Goal: Task Accomplishment & Management: Manage account settings

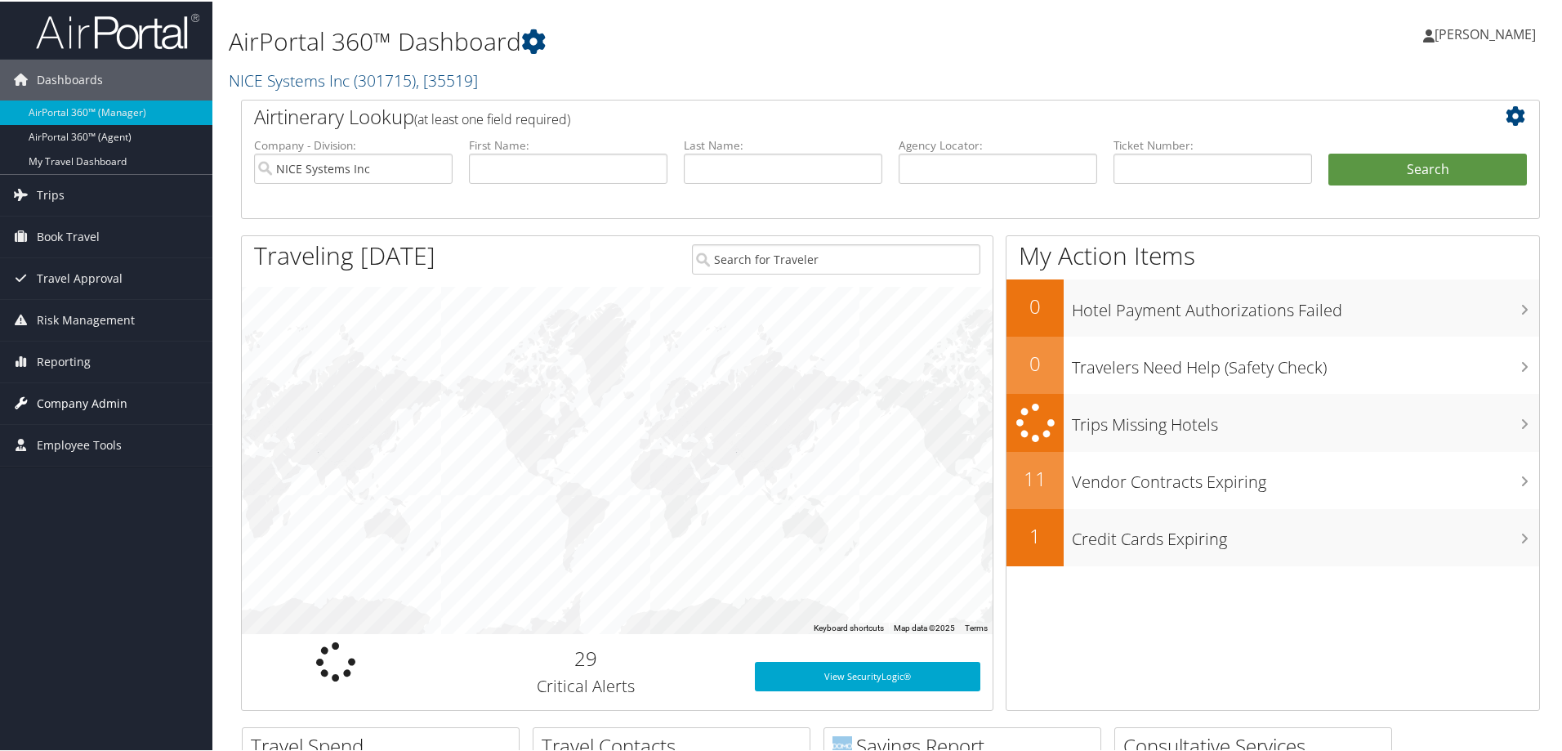
click at [92, 397] on span "Company Admin" at bounding box center [82, 402] width 91 height 41
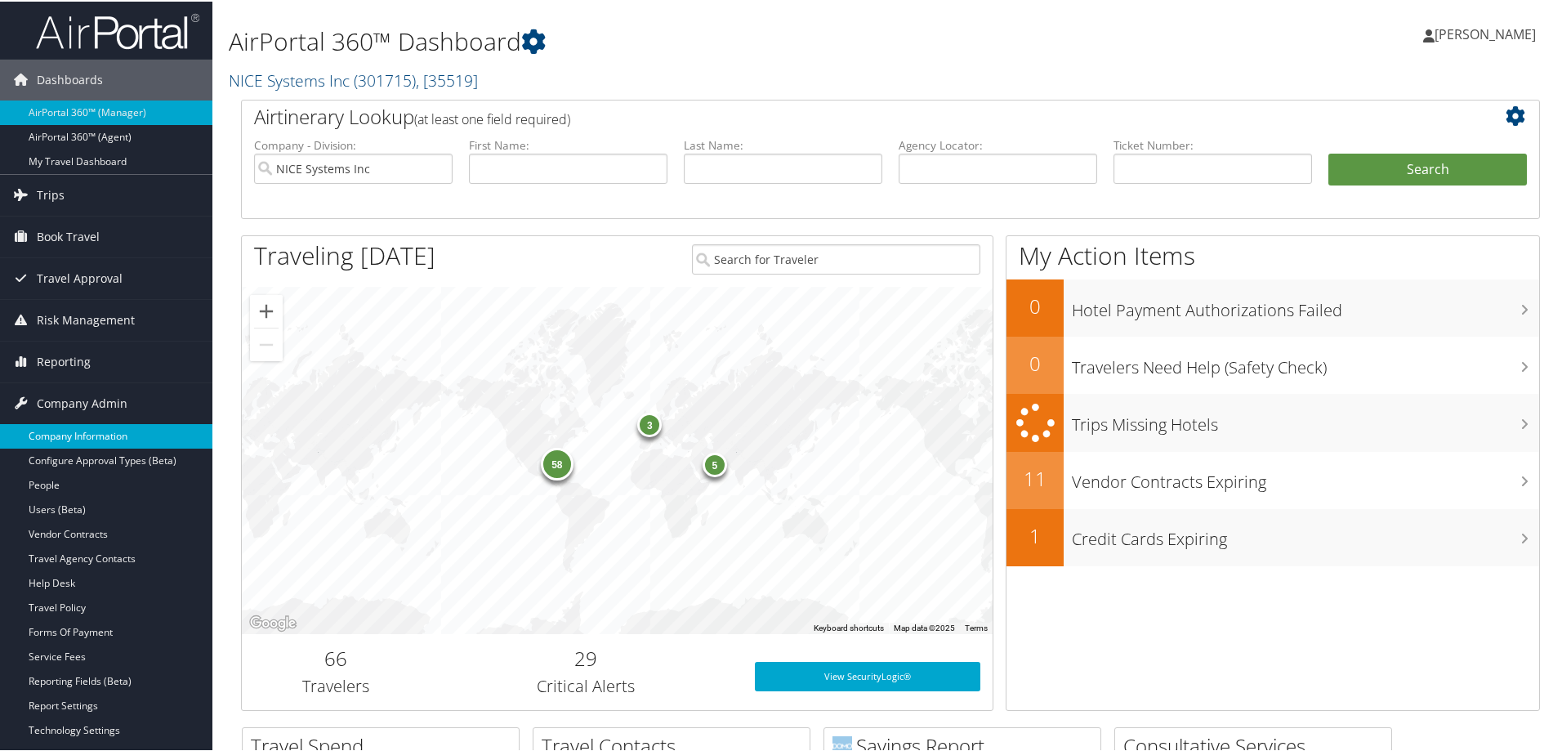
click at [96, 436] on link "Company Information" at bounding box center [106, 434] width 212 height 25
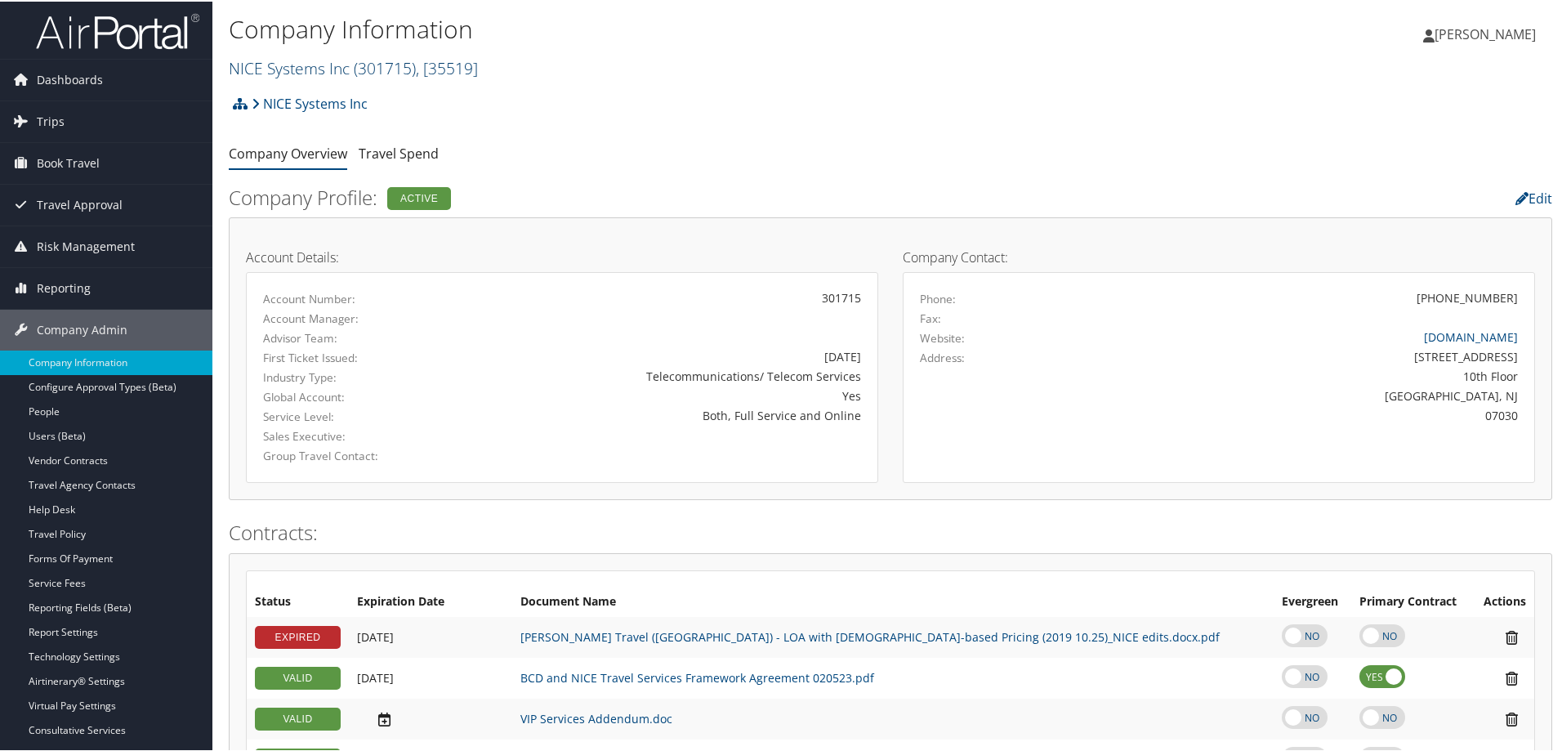
click at [327, 59] on link "NICE Systems Inc ( 301715 ) , [ 35519 ]" at bounding box center [353, 67] width 249 height 22
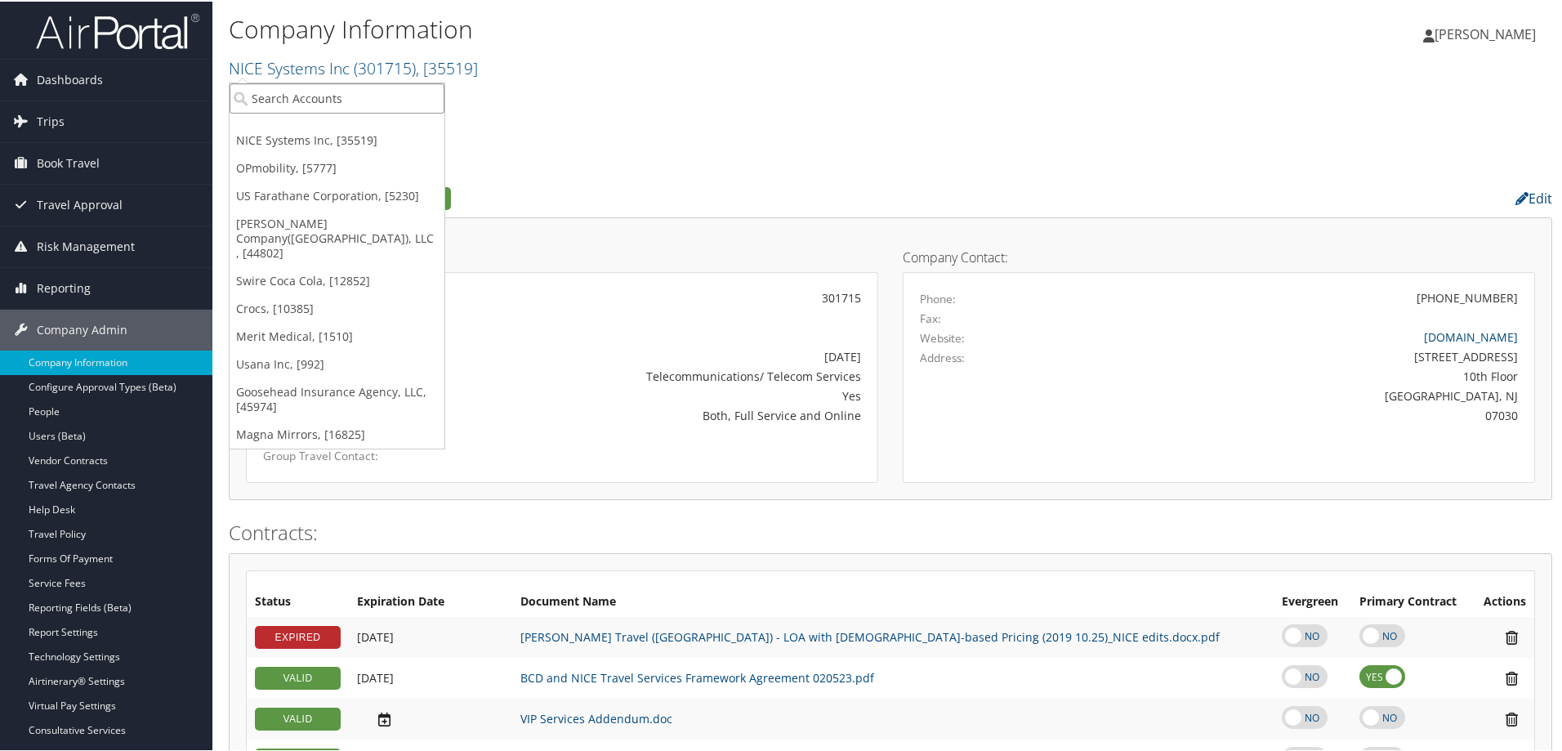
click at [304, 88] on input "search" at bounding box center [337, 97] width 215 height 30
type input "merit"
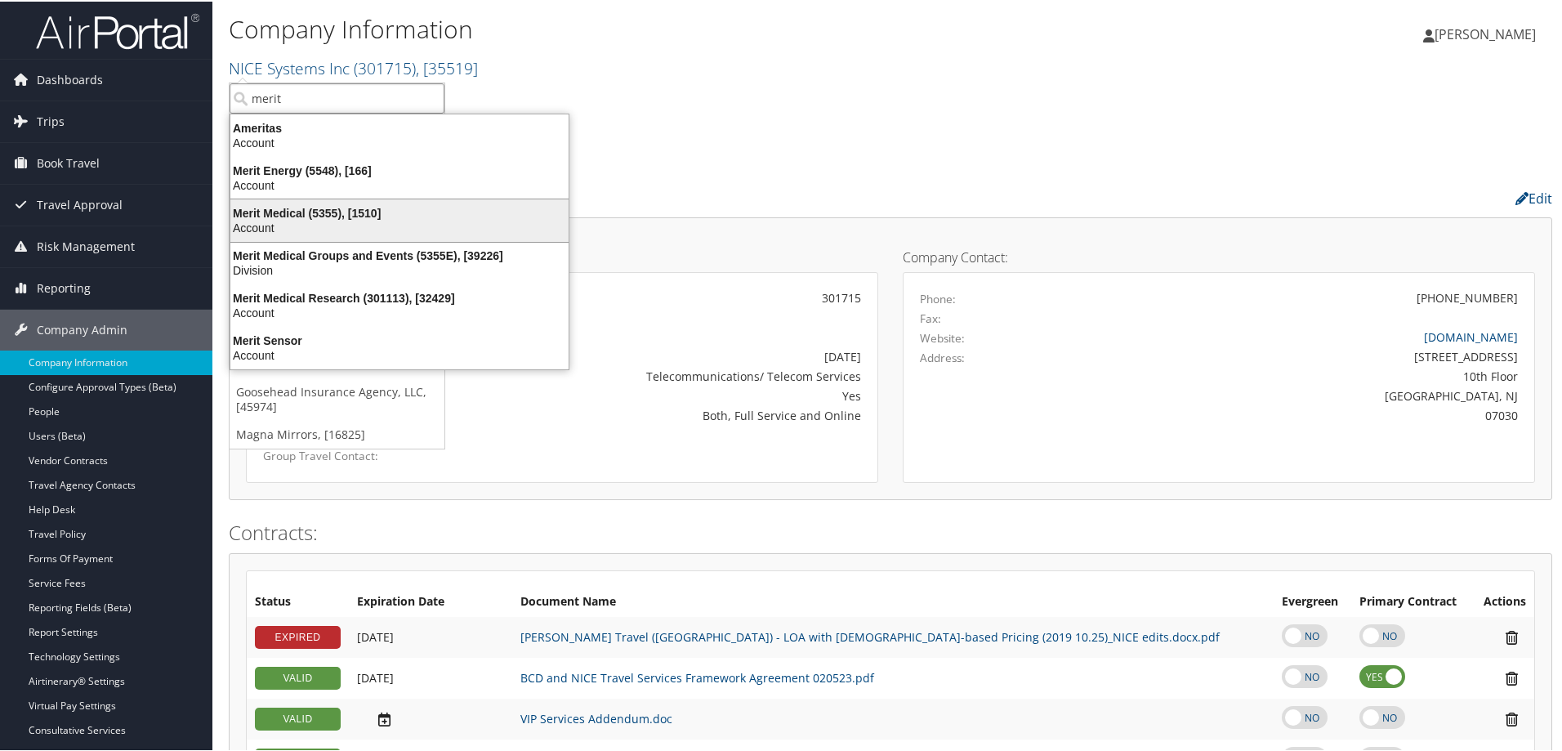
click at [374, 203] on div "Merit Medical (5355), [1510] Account" at bounding box center [399, 219] width 333 height 38
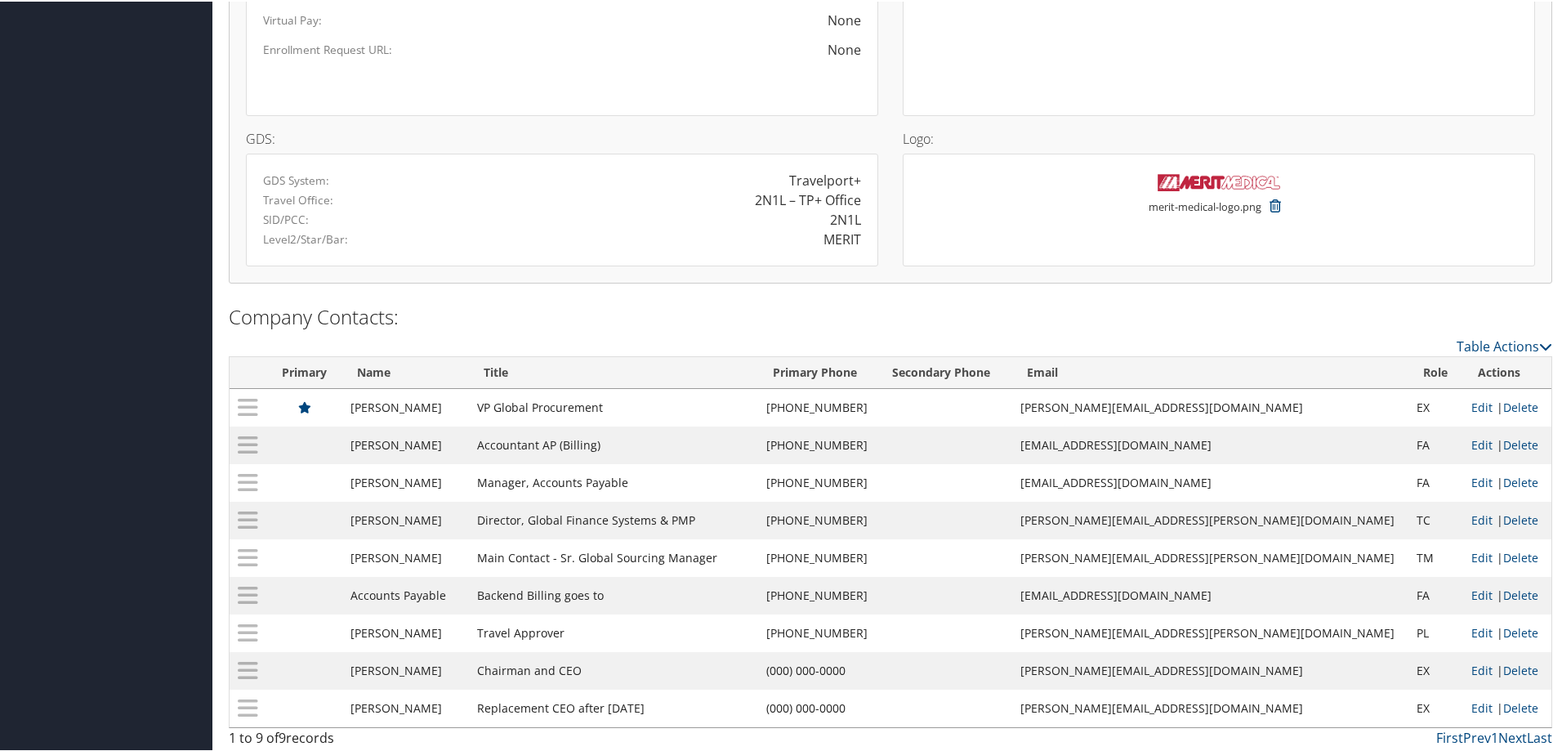
scroll to position [1402, 0]
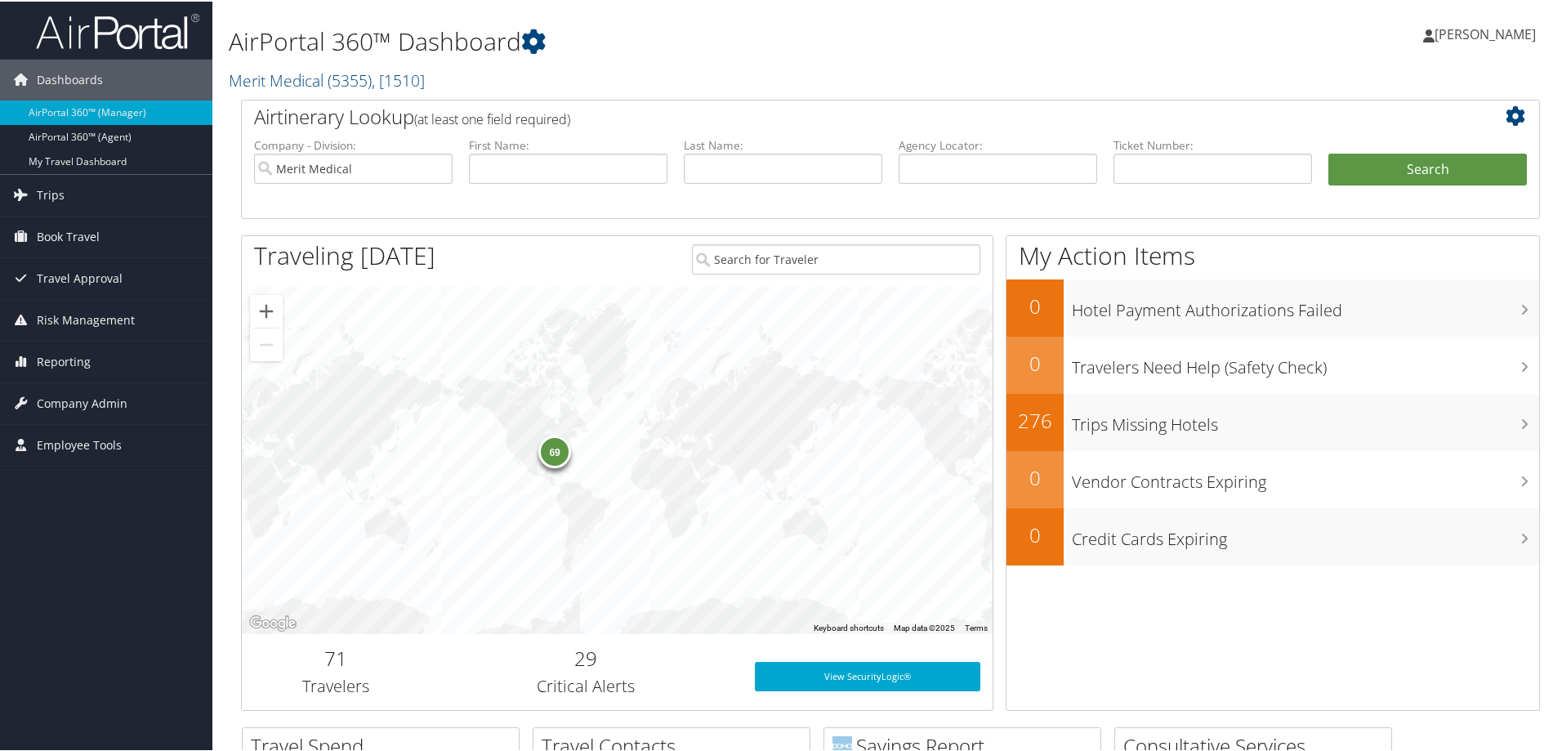
drag, startPoint x: 275, startPoint y: 76, endPoint x: 279, endPoint y: 105, distance: 28.9
click at [275, 76] on link "Merit Medical ( 5355 ) , [ 1510 ]" at bounding box center [327, 79] width 196 height 22
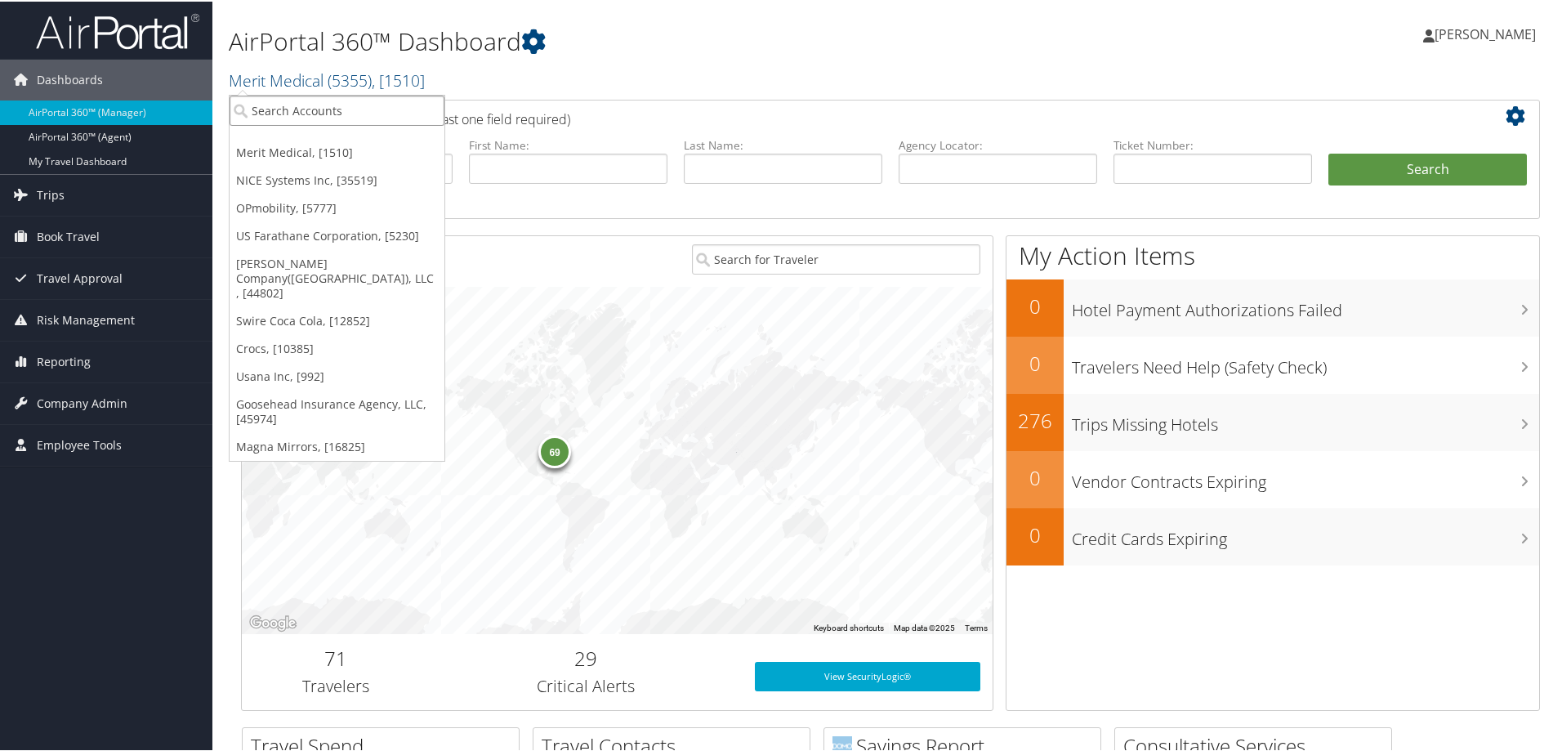
click at [281, 114] on input "search" at bounding box center [337, 109] width 215 height 30
click at [292, 265] on link "[PERSON_NAME] Company([GEOGRAPHIC_DATA]), LLC , [44802]" at bounding box center [337, 276] width 215 height 57
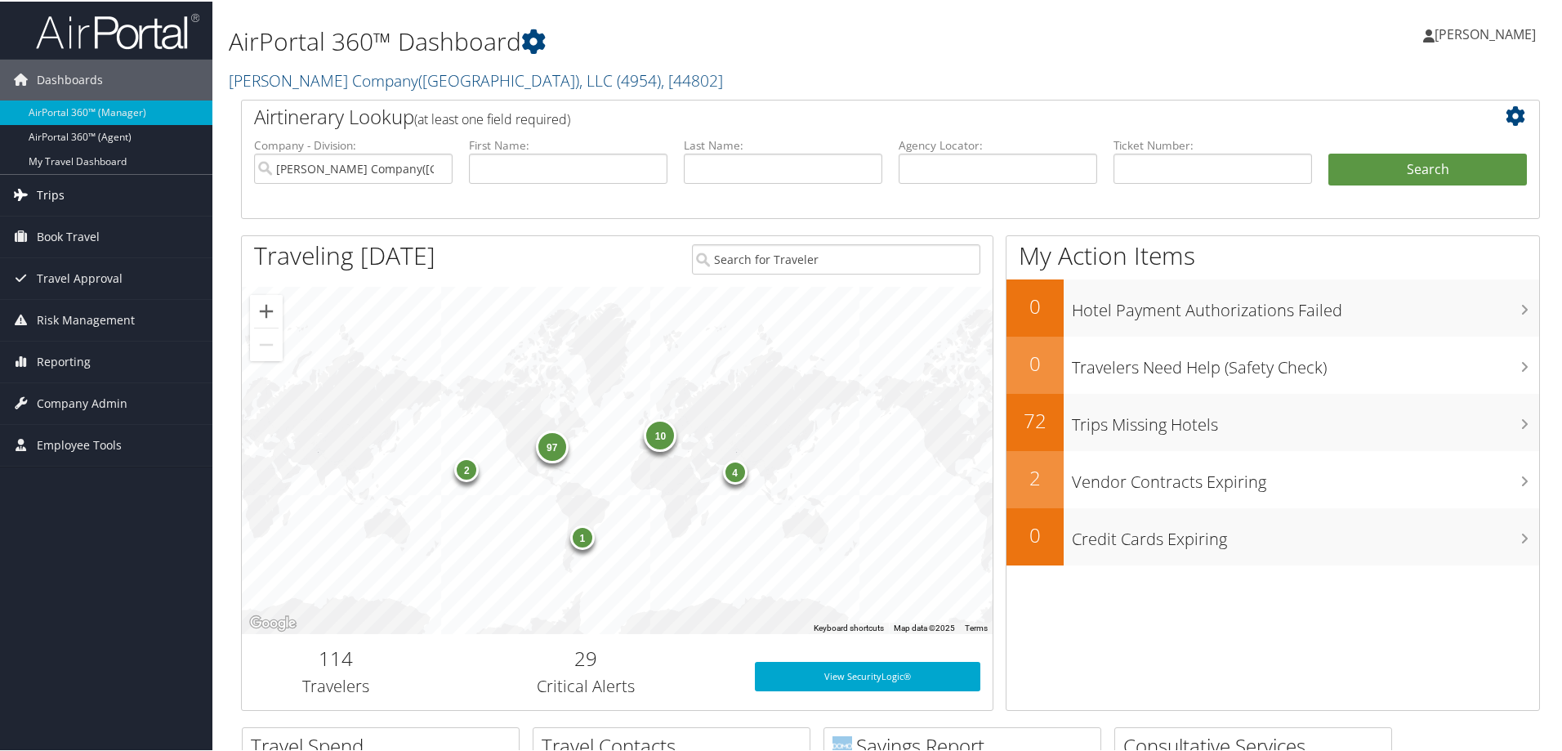
click at [56, 190] on span "Trips" at bounding box center [51, 193] width 28 height 41
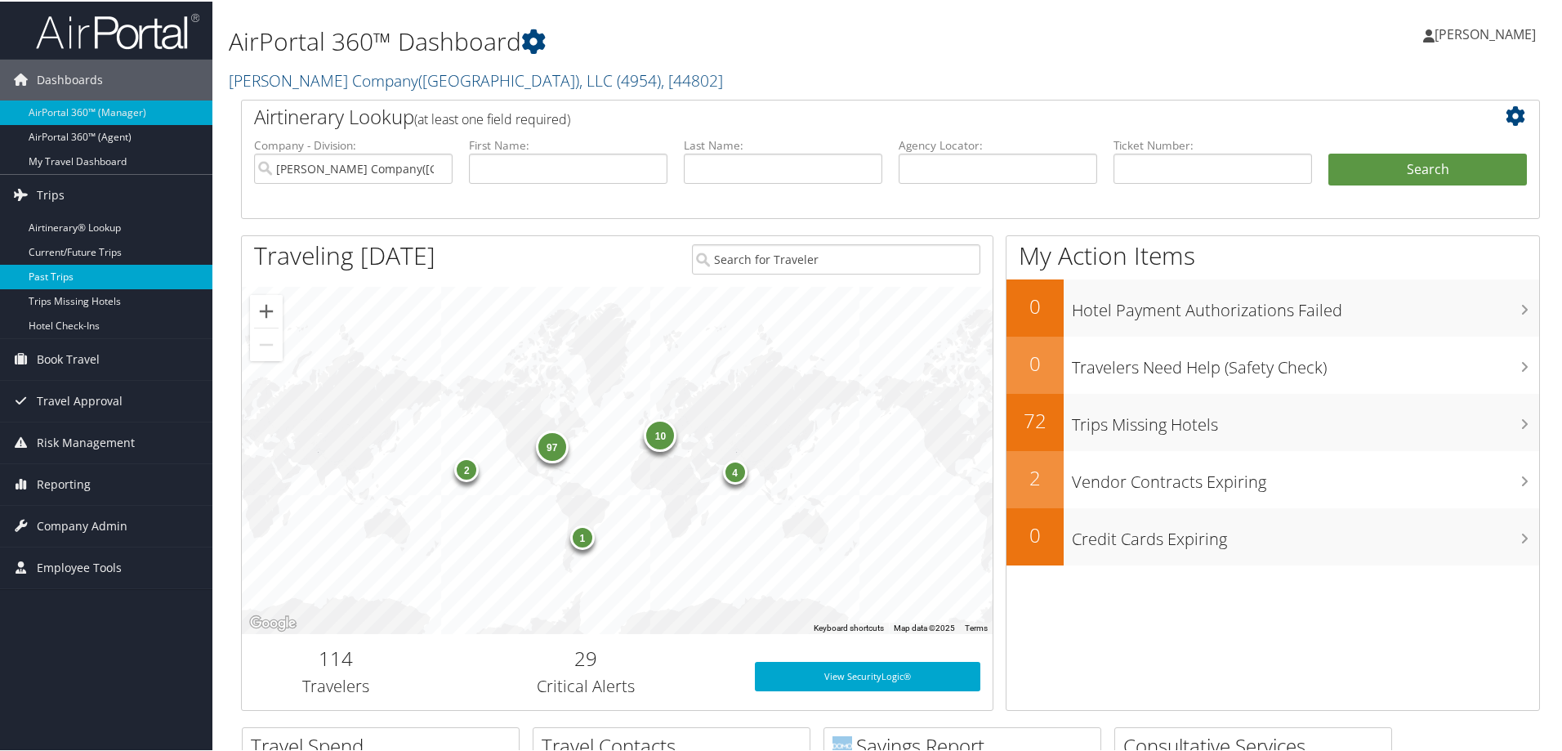
click at [96, 273] on link "Past Trips" at bounding box center [106, 275] width 212 height 25
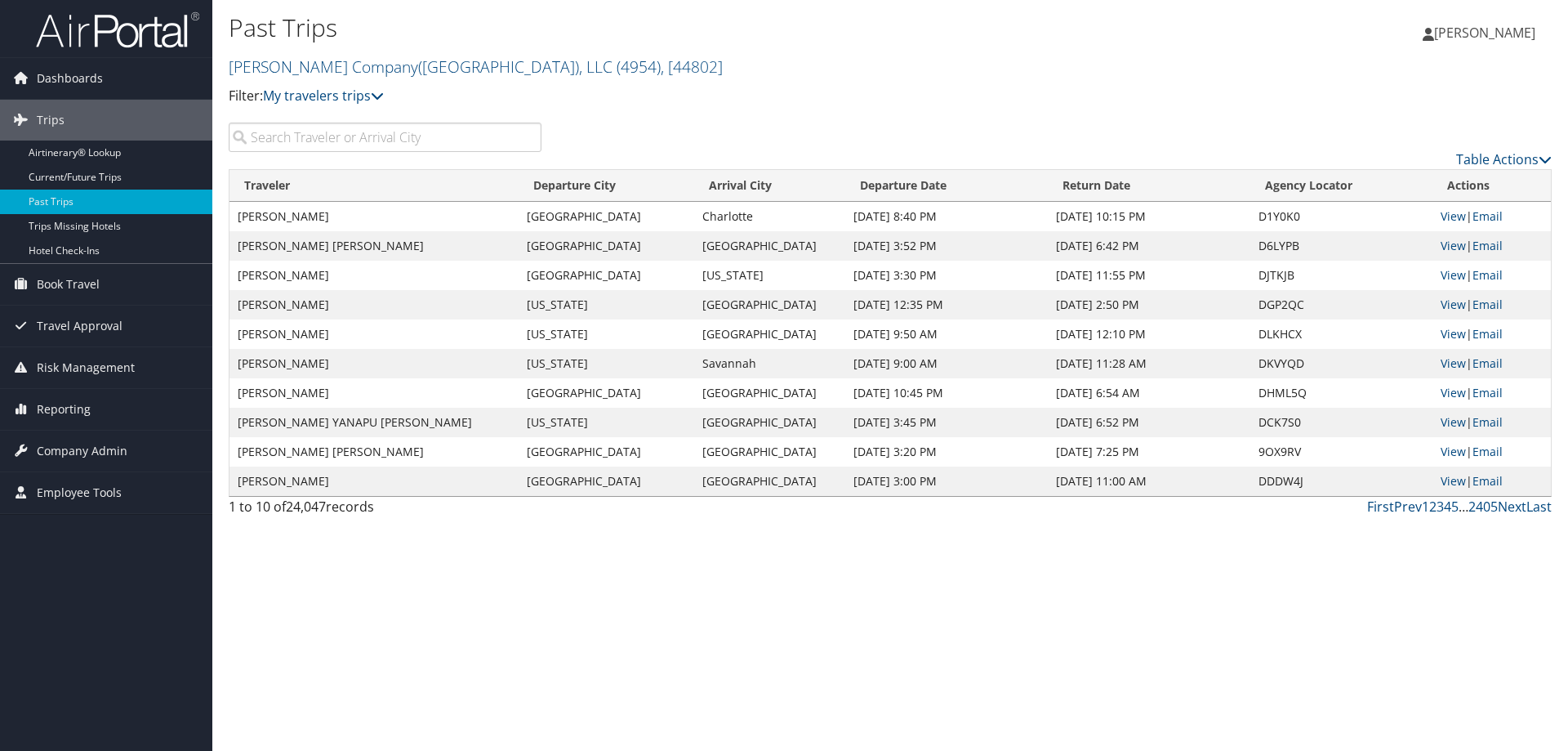
click at [281, 142] on input "search" at bounding box center [385, 137] width 313 height 29
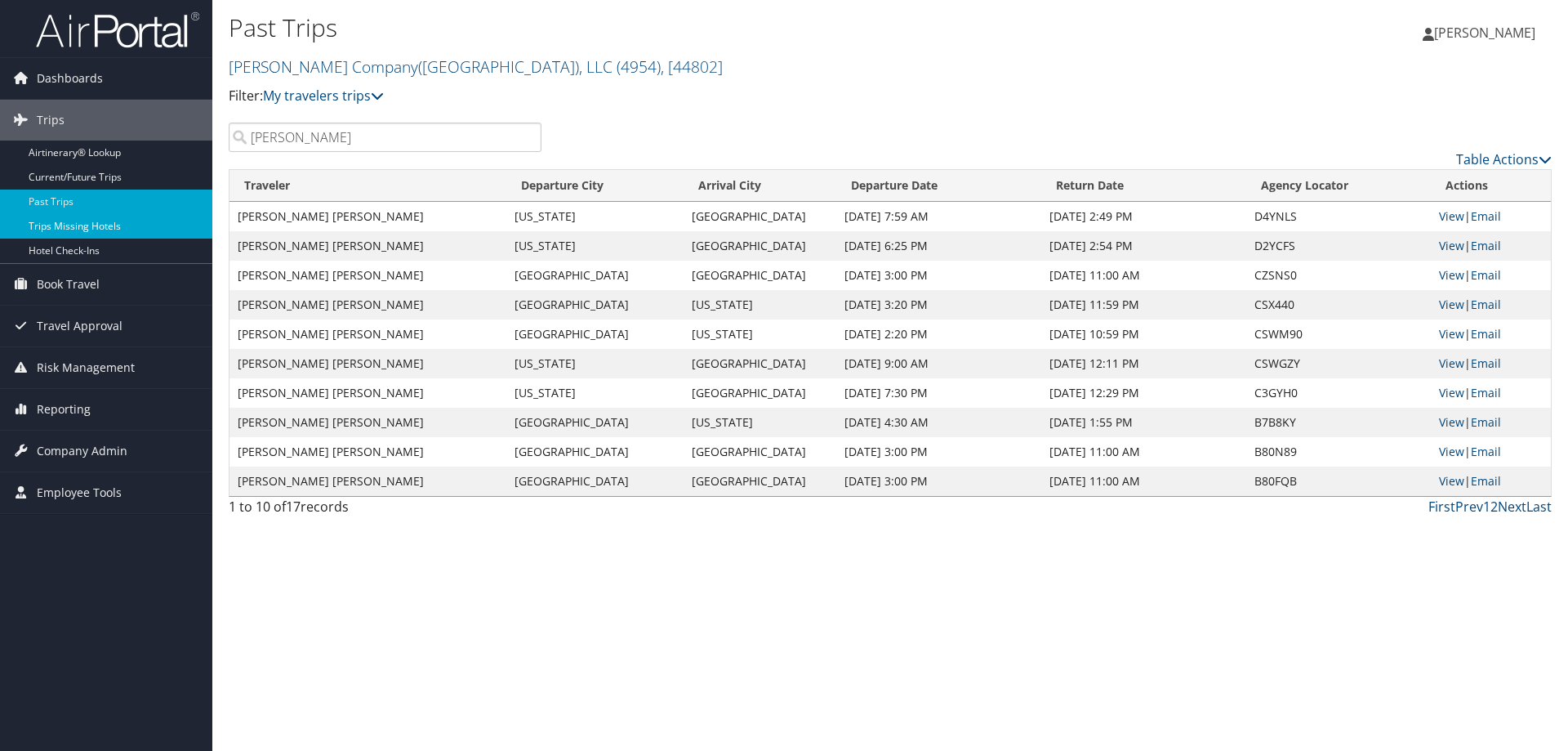
type input "Soper"
click at [1443, 530] on div "Past Trips Nielsen Company(US), LLC ( 4954 ) , [ 44802 ] Merit Medical NICE Sys…" at bounding box center [889, 375] width 1355 height 751
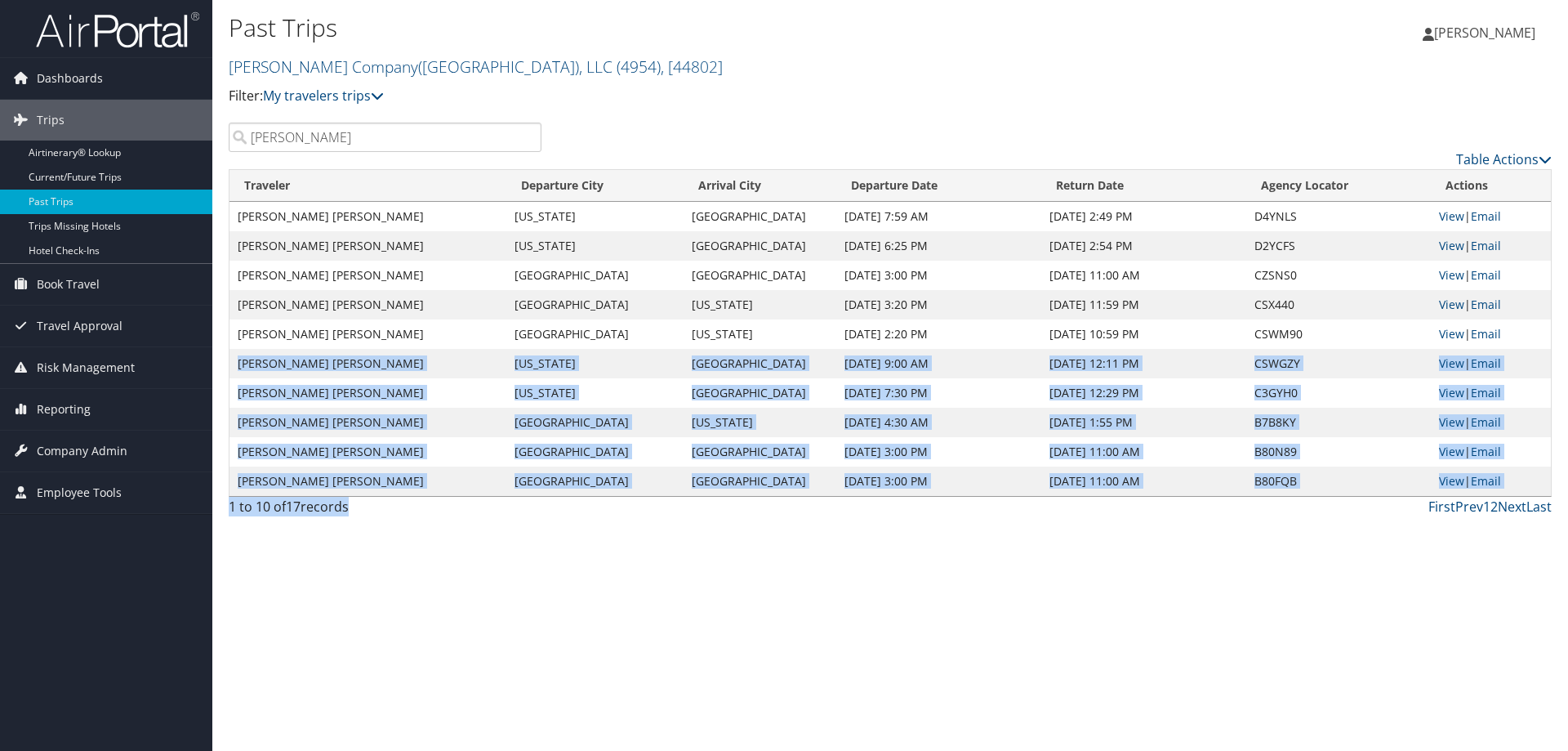
drag, startPoint x: 1435, startPoint y: 387, endPoint x: 996, endPoint y: 728, distance: 555.9
click at [1567, 220] on html "Menu Dashboards ► AirPortal 360™ (Manager) AirPortal 360™ (Agent) My Travel Das…" at bounding box center [784, 375] width 1568 height 751
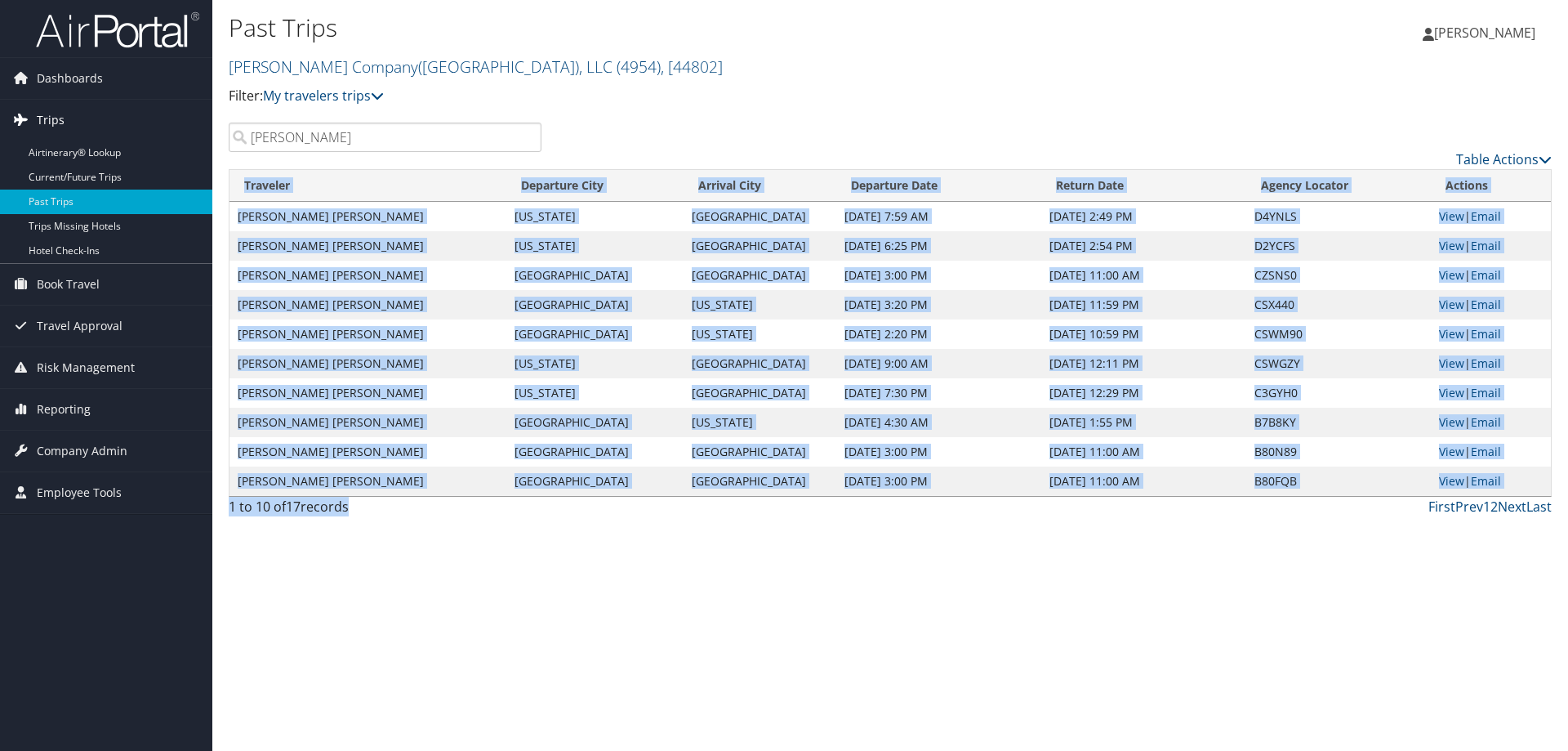
click at [58, 115] on span "Trips" at bounding box center [51, 120] width 28 height 41
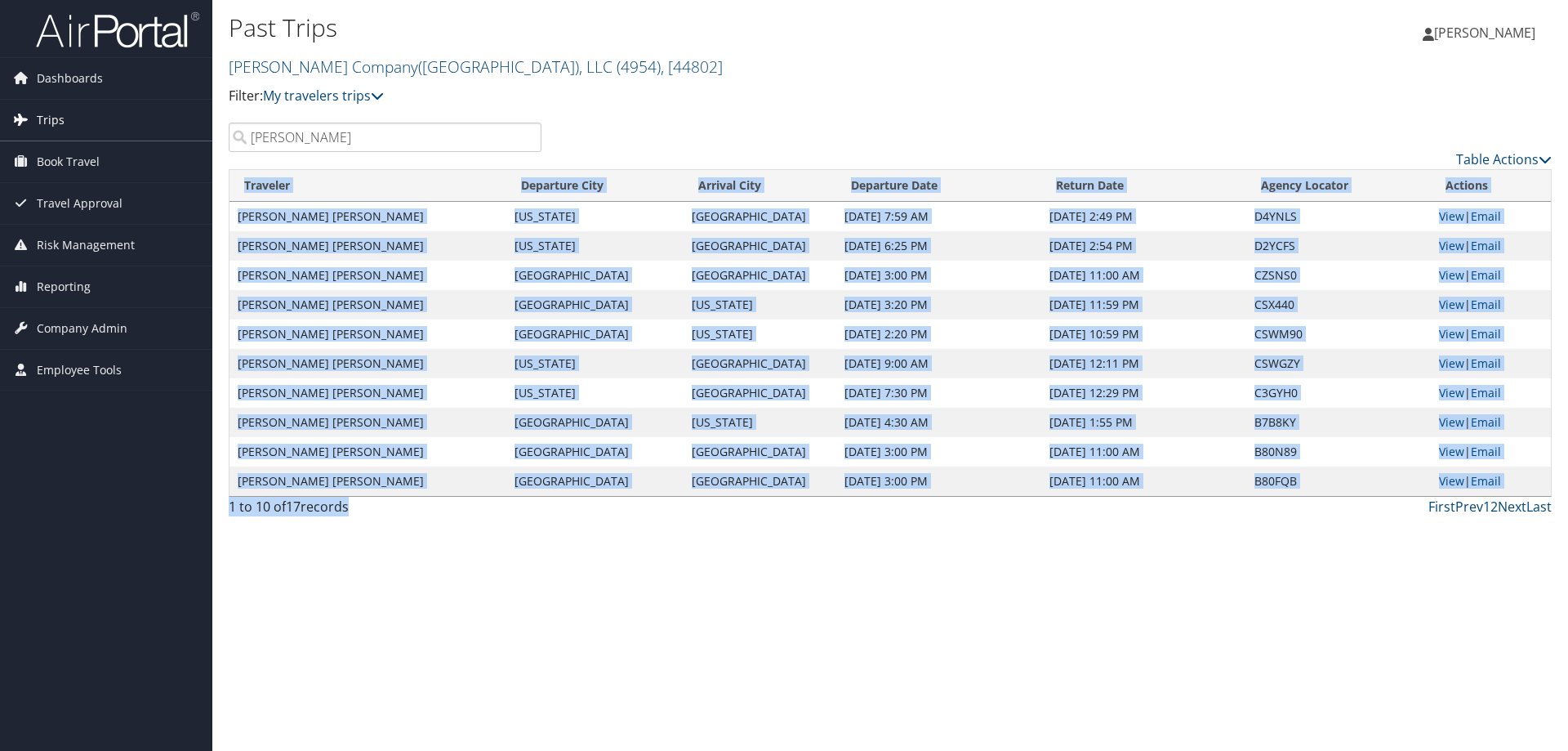
click at [51, 118] on span "Trips" at bounding box center [51, 120] width 28 height 41
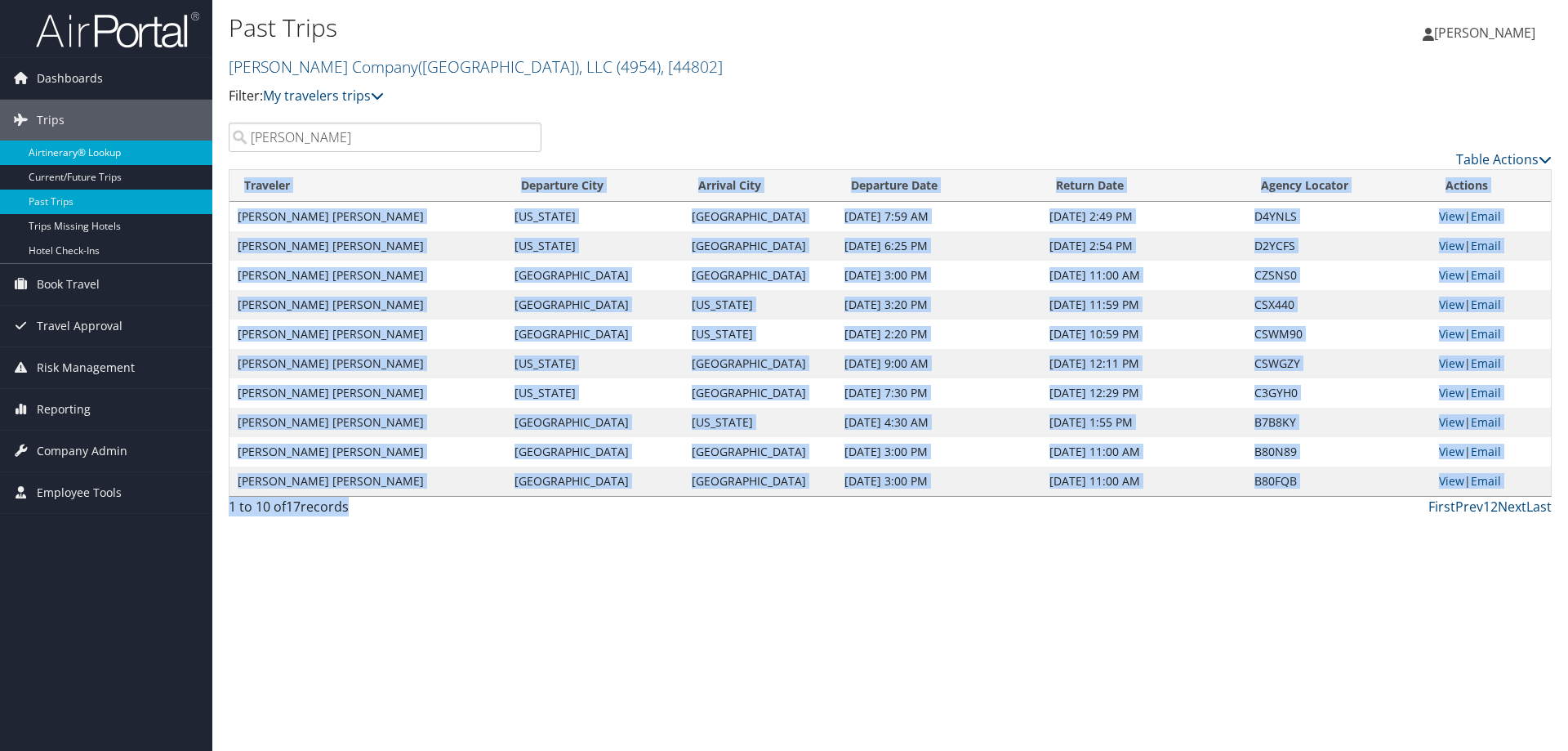
click at [77, 148] on link "Airtinerary® Lookup" at bounding box center [106, 153] width 212 height 25
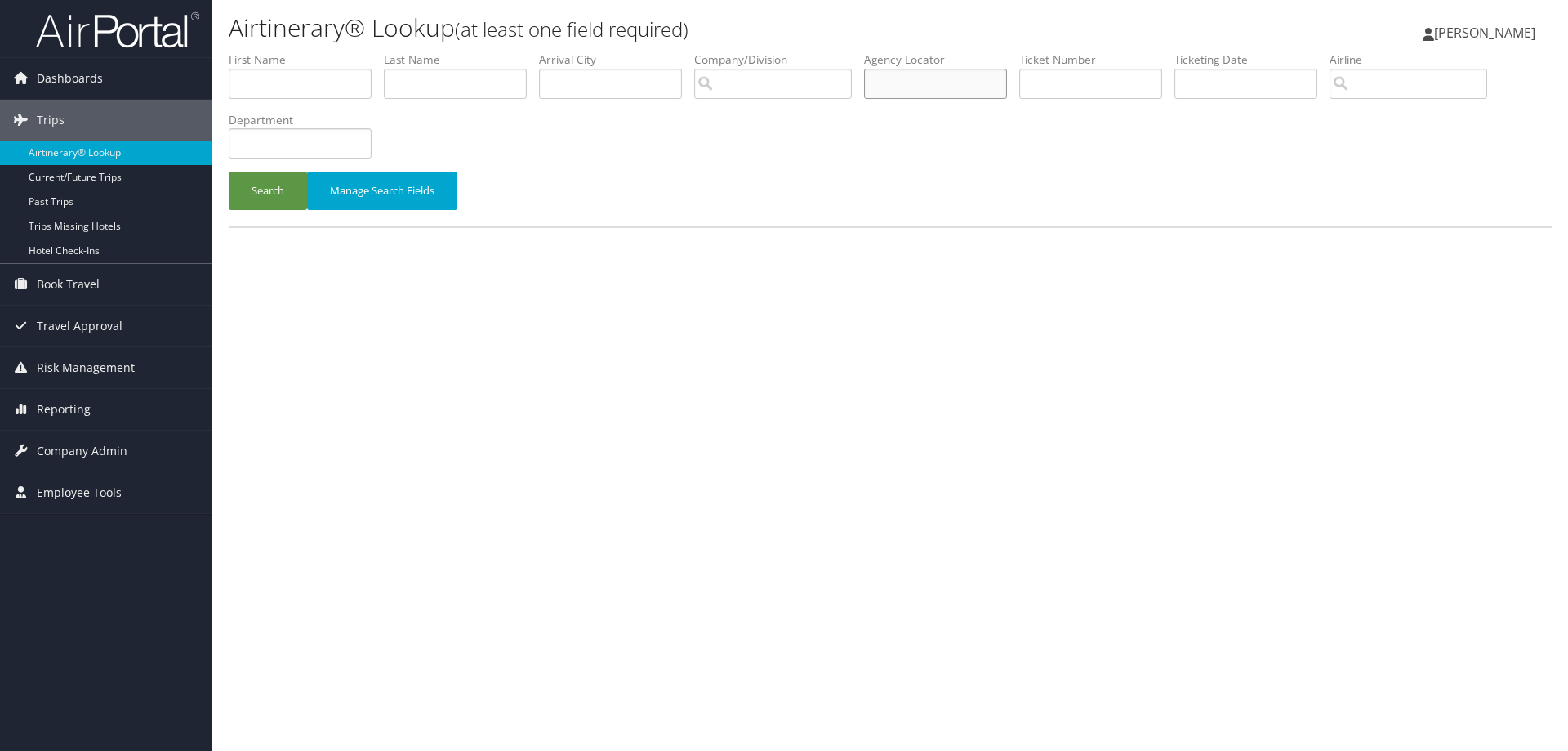
click at [897, 85] on input "text" at bounding box center [934, 84] width 143 height 30
type input "DNT3VW"
click at [266, 185] on button "Search" at bounding box center [268, 191] width 78 height 38
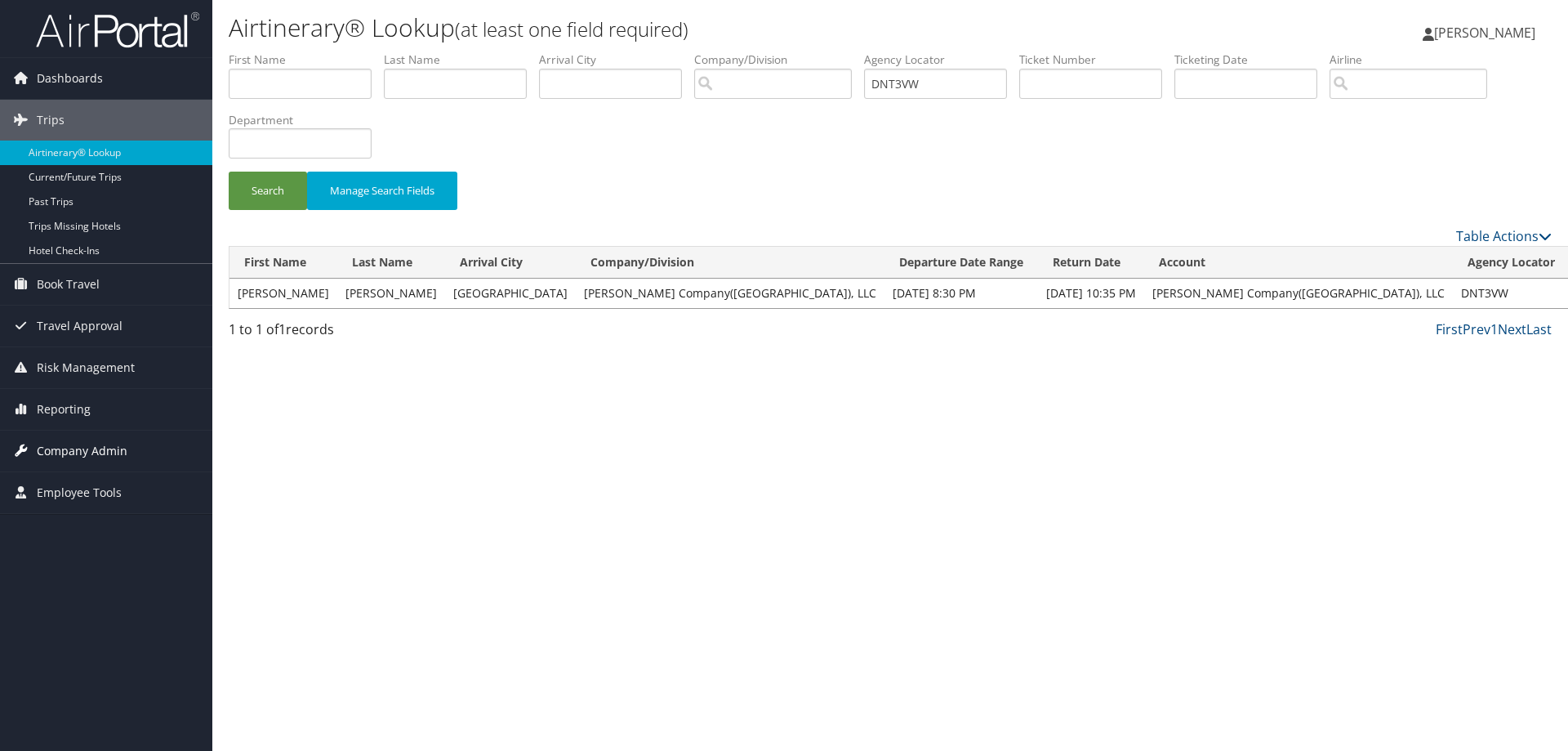
click at [51, 445] on span "Company Admin" at bounding box center [82, 451] width 91 height 41
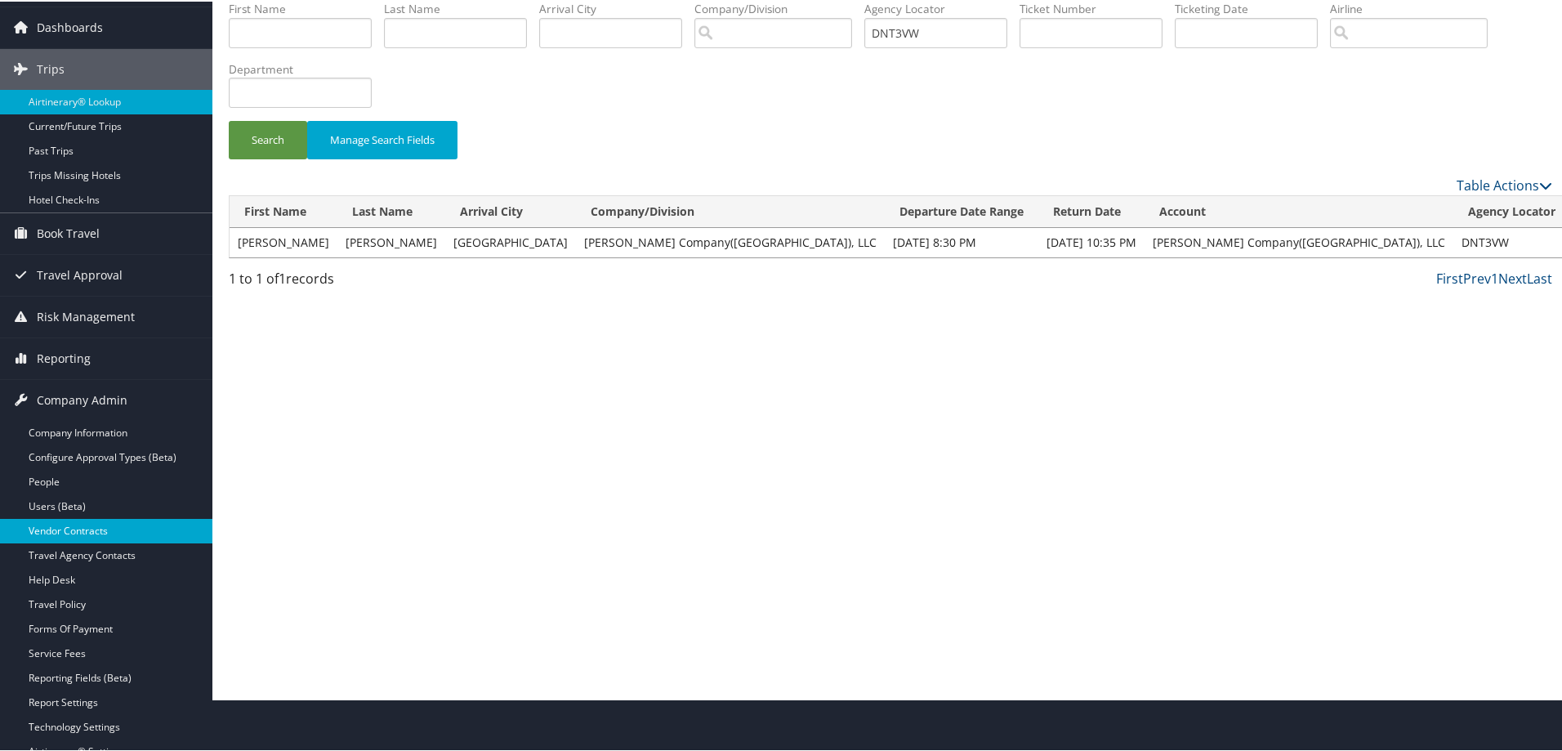
scroll to position [82, 0]
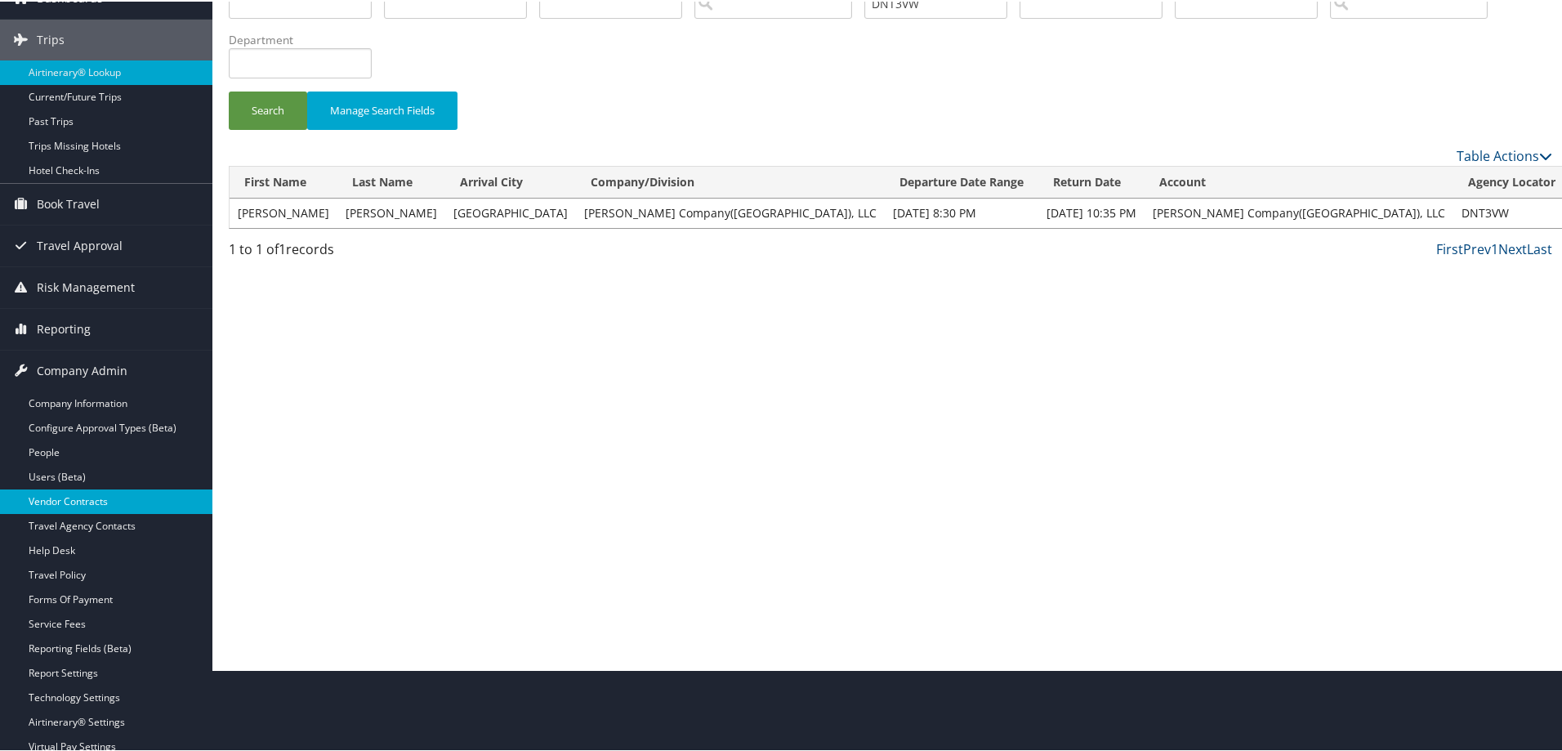
click at [87, 499] on link "Vendor Contracts" at bounding box center [106, 500] width 212 height 25
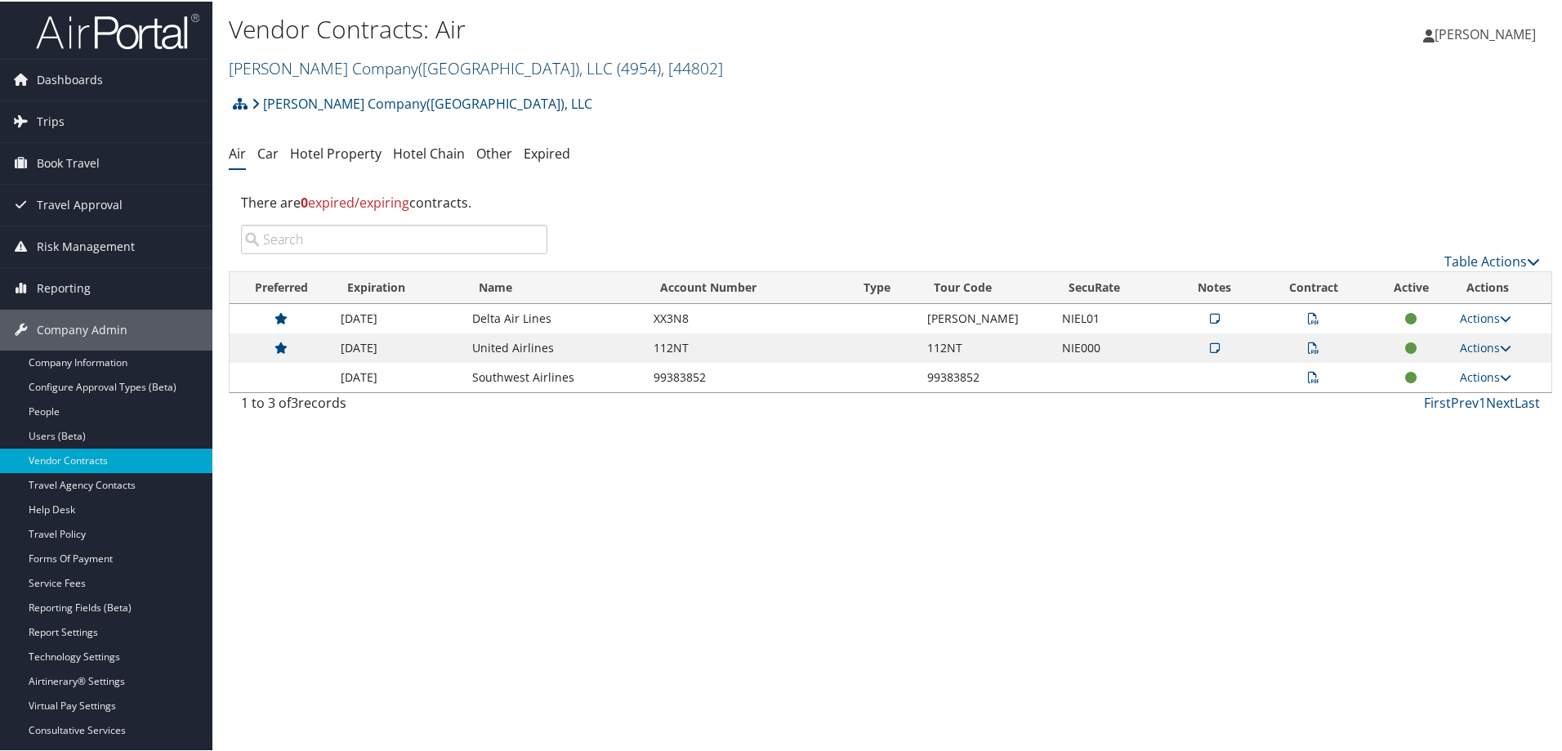
click at [325, 60] on link "Nielsen Company(US), LLC ( 4954 ) , [ 44802 ]" at bounding box center [476, 67] width 494 height 22
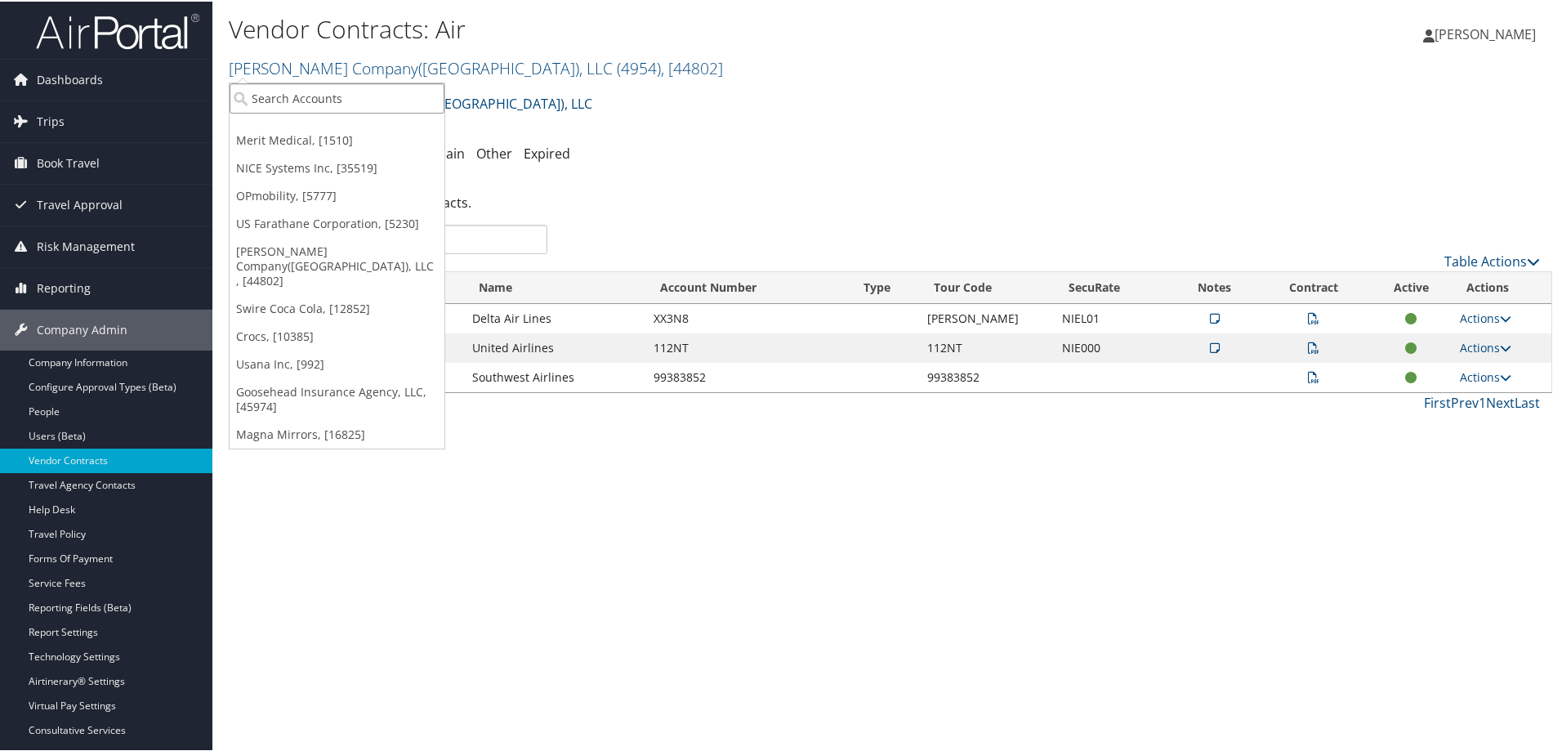
click at [303, 104] on input "search" at bounding box center [337, 97] width 215 height 30
type input "ansira"
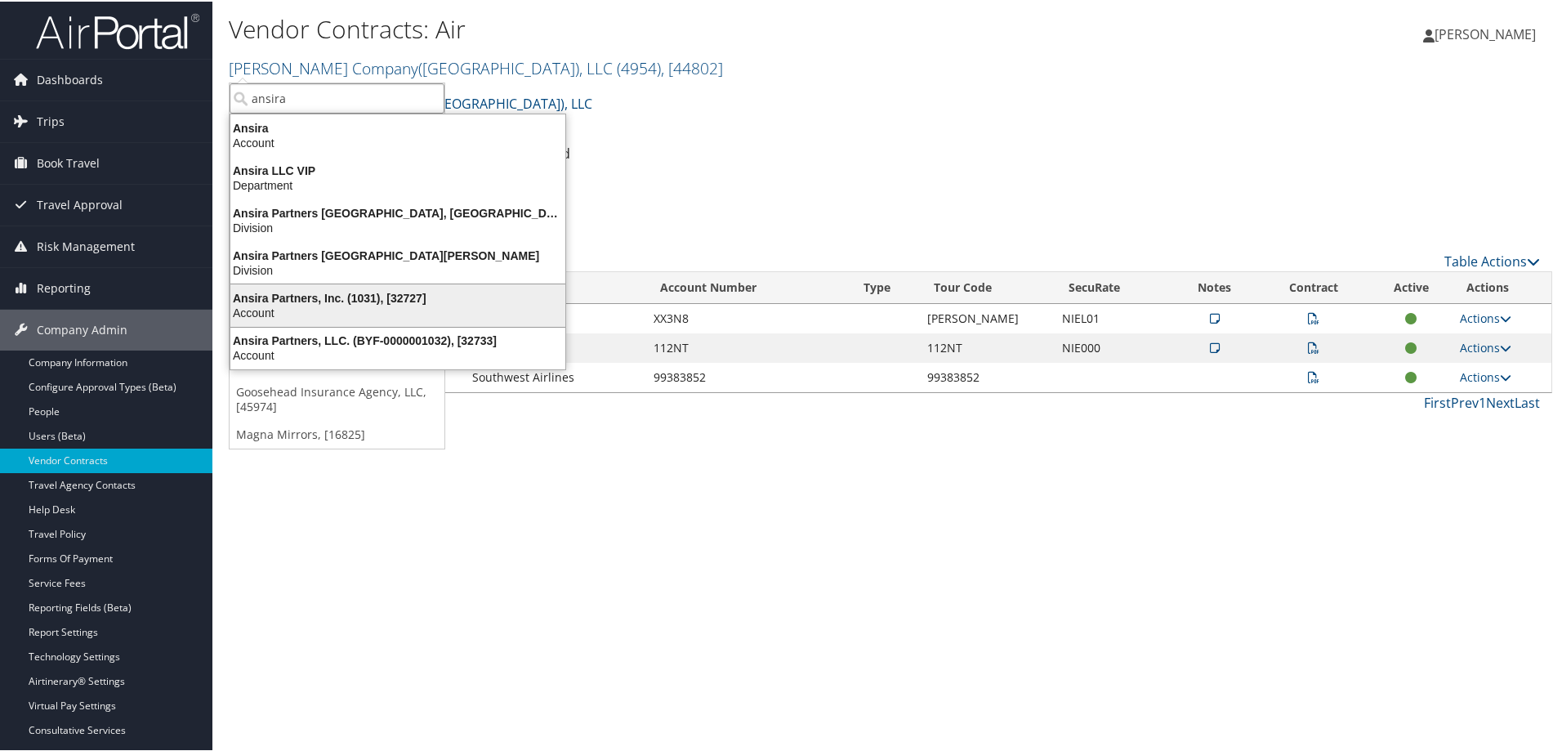
click at [413, 299] on div "Ansira Partners, Inc. (1031), [32727]" at bounding box center [398, 296] width 355 height 15
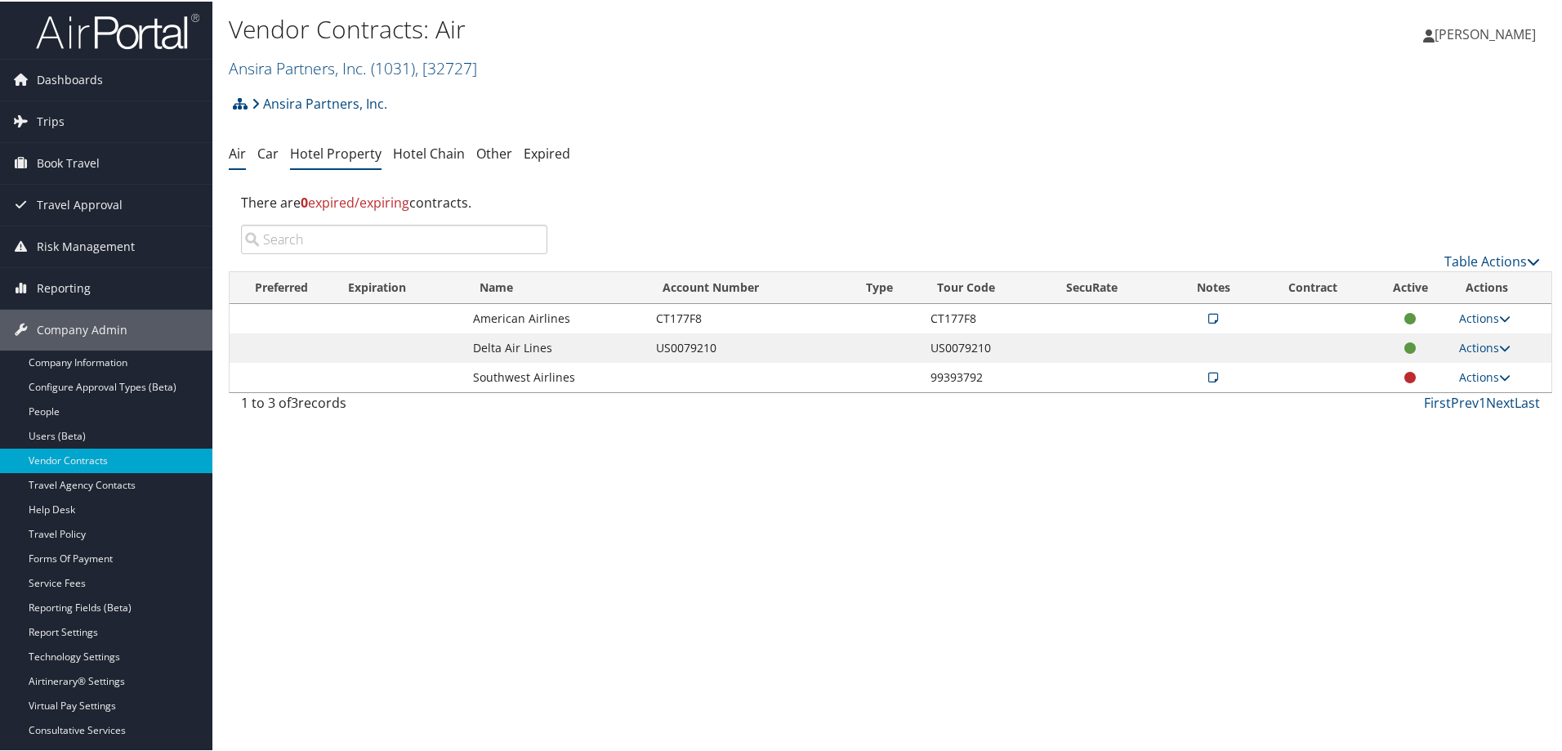
click at [333, 152] on link "Hotel Property" at bounding box center [336, 152] width 92 height 18
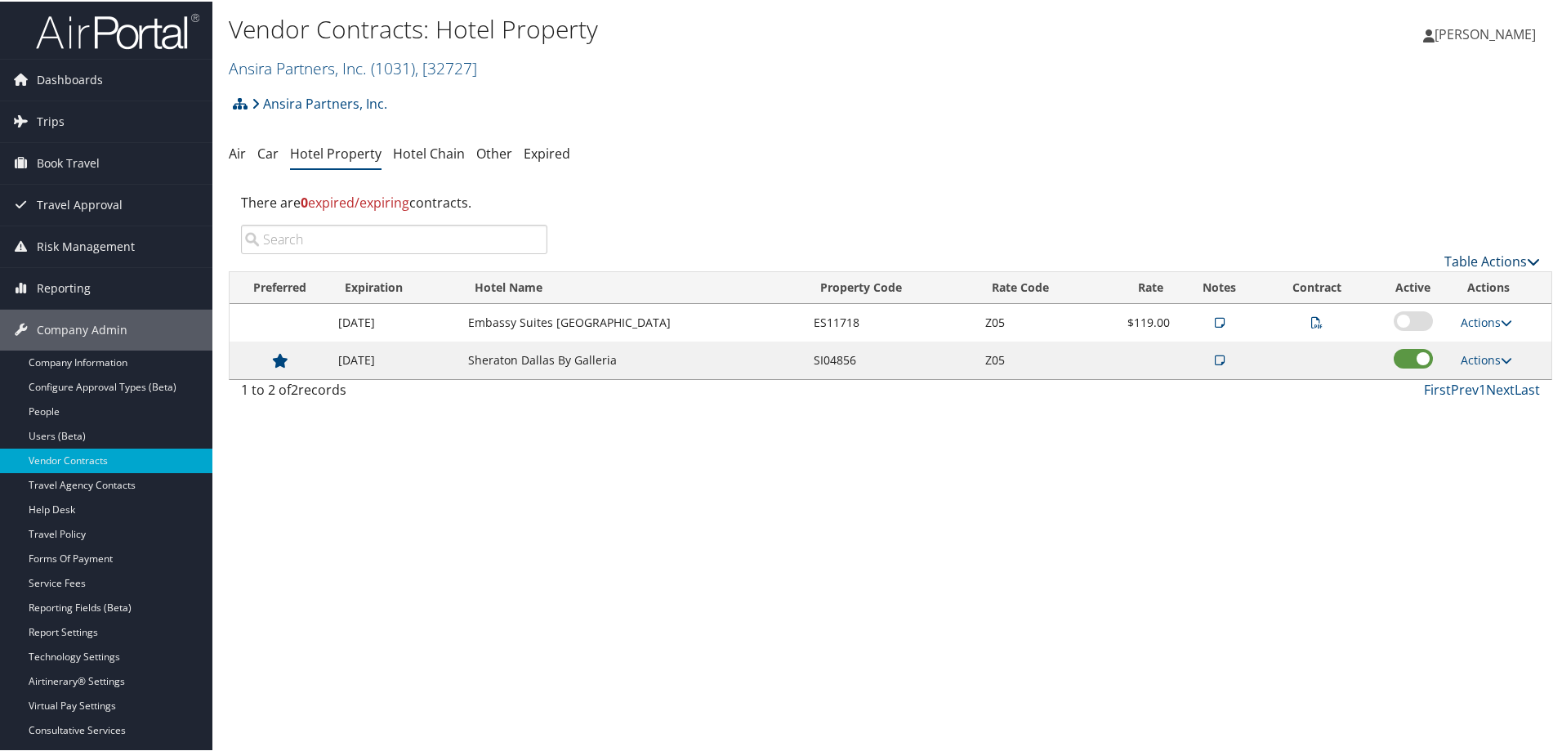
click at [1471, 259] on link "Table Actions" at bounding box center [1493, 260] width 96 height 18
click at [1395, 276] on link "Add New Contract" at bounding box center [1437, 285] width 215 height 28
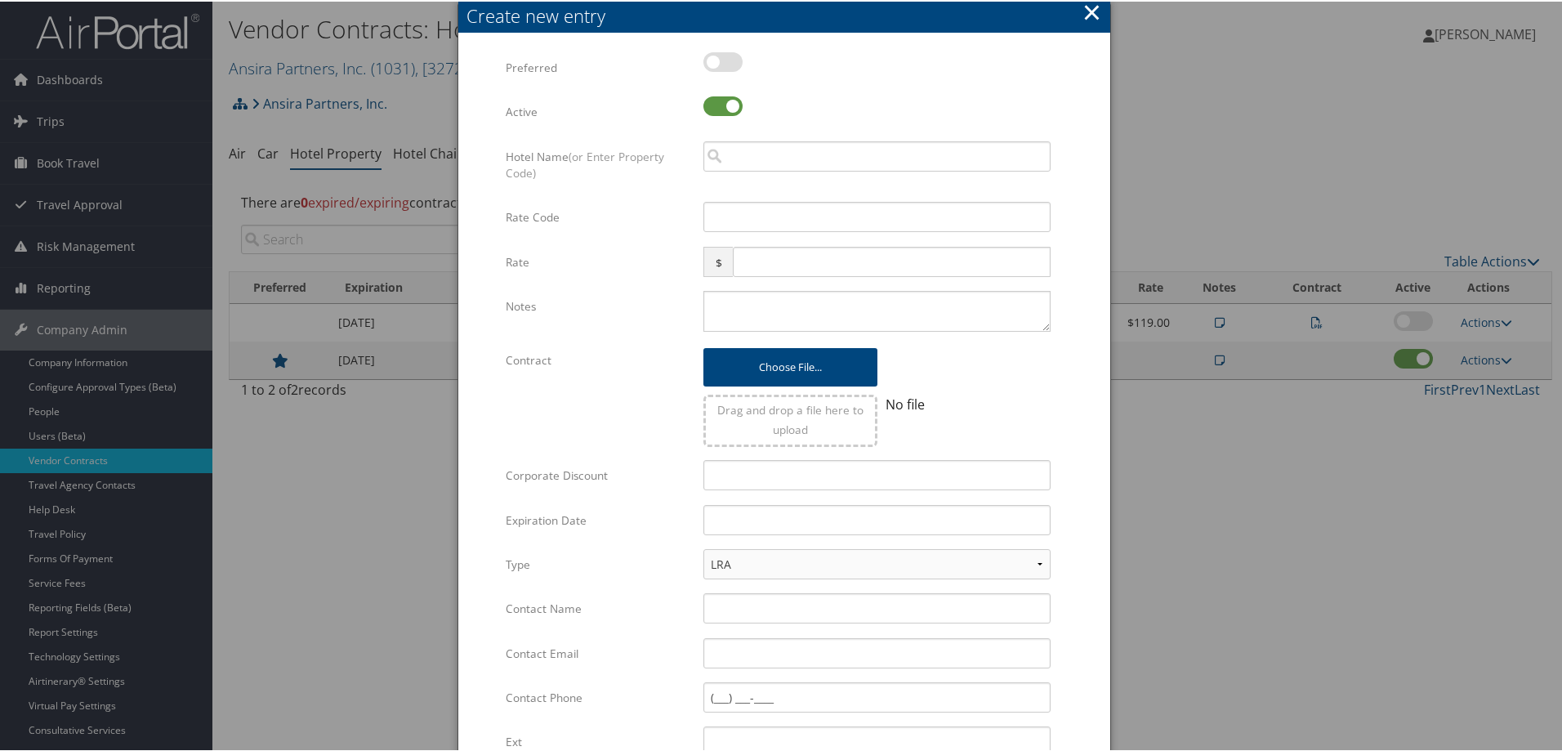
click at [730, 59] on label at bounding box center [722, 61] width 39 height 20
click at [722, 59] on input "checkbox" at bounding box center [717, 63] width 11 height 11
checkbox input "true"
click at [1085, 7] on button "×" at bounding box center [1092, 10] width 19 height 33
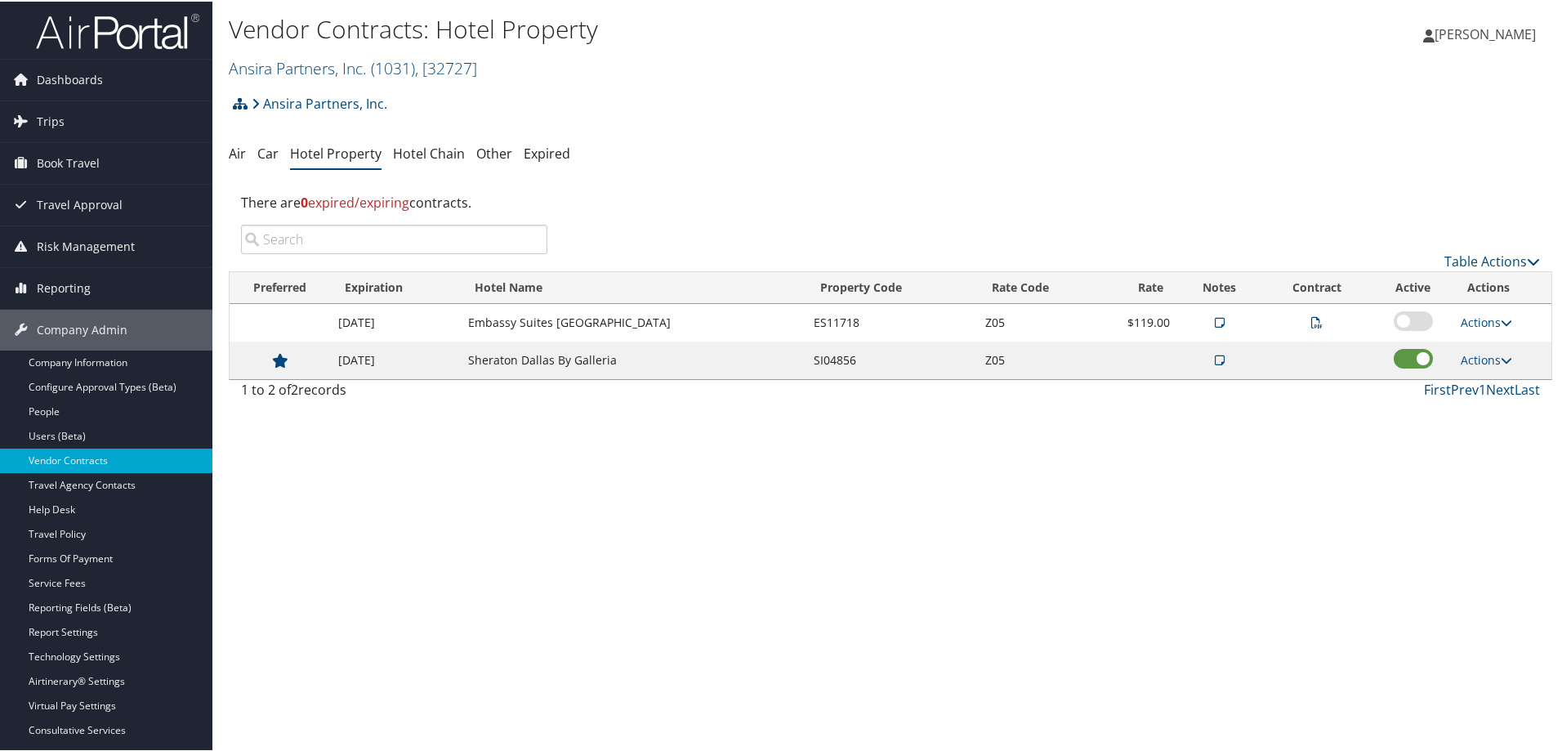
click at [1219, 77] on div "Vendor Contracts: Hotel Property Ansira Partners, Inc. ( 1031 ) , [ 32727 ] Ans…" at bounding box center [890, 43] width 1356 height 86
click at [291, 63] on link "Ansira Partners, Inc. ( 1031 ) , [ 32727 ]" at bounding box center [353, 67] width 248 height 22
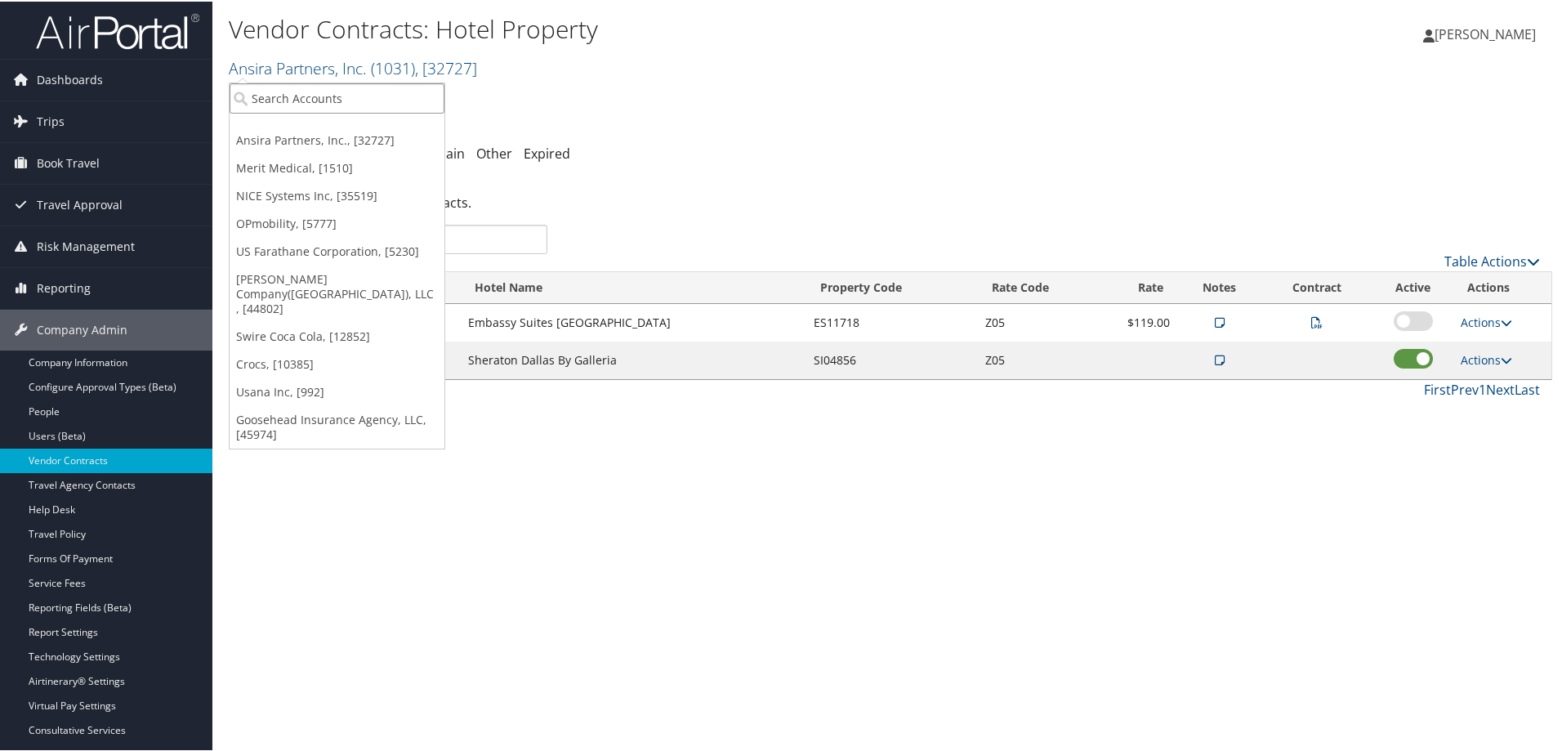
click at [291, 100] on input "search" at bounding box center [337, 97] width 215 height 30
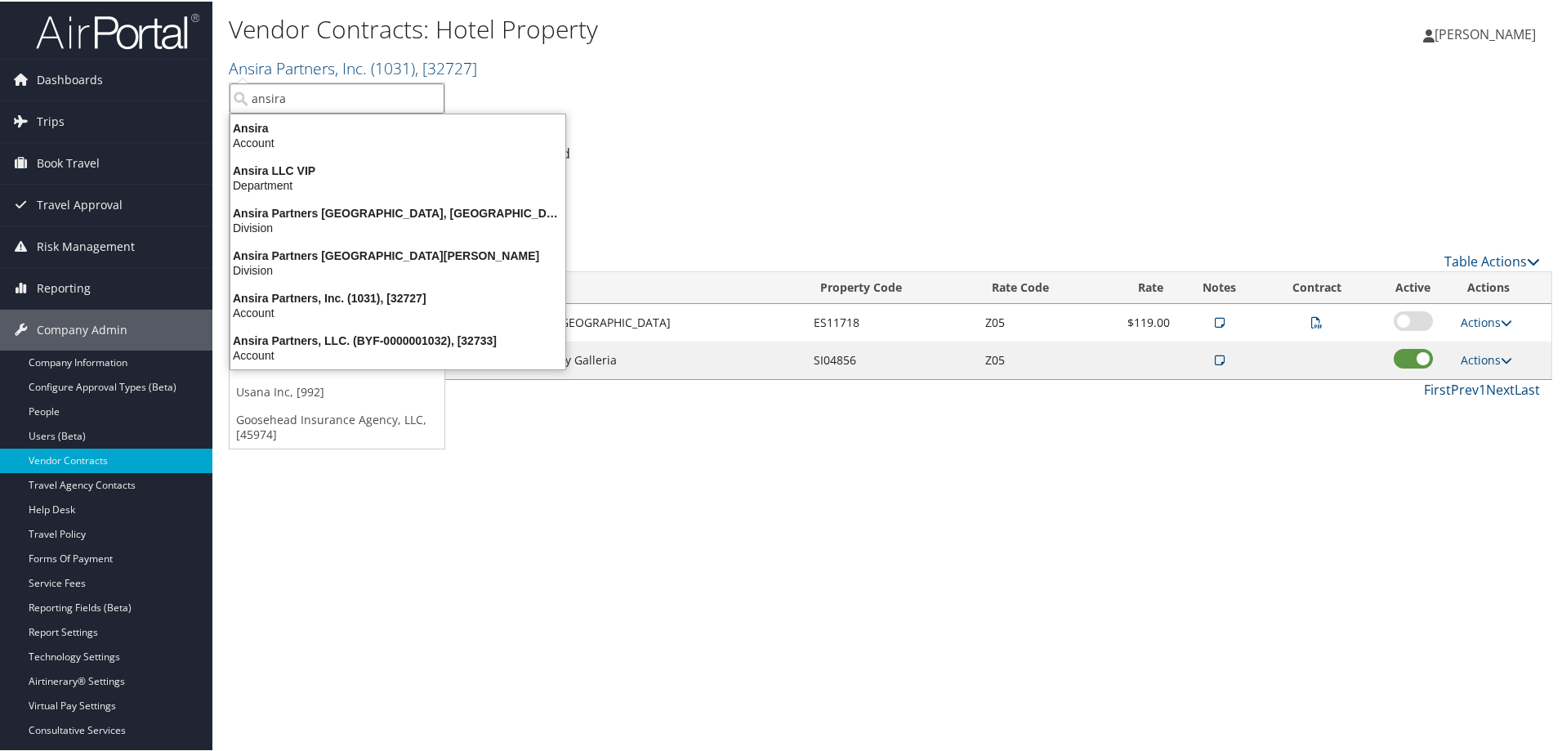
type input "ansira"
click at [810, 132] on div "Ansira Partners, Inc. Account Structure Ansira Partners, Inc. (1031) ACTIVE Cre…" at bounding box center [891, 246] width 1324 height 321
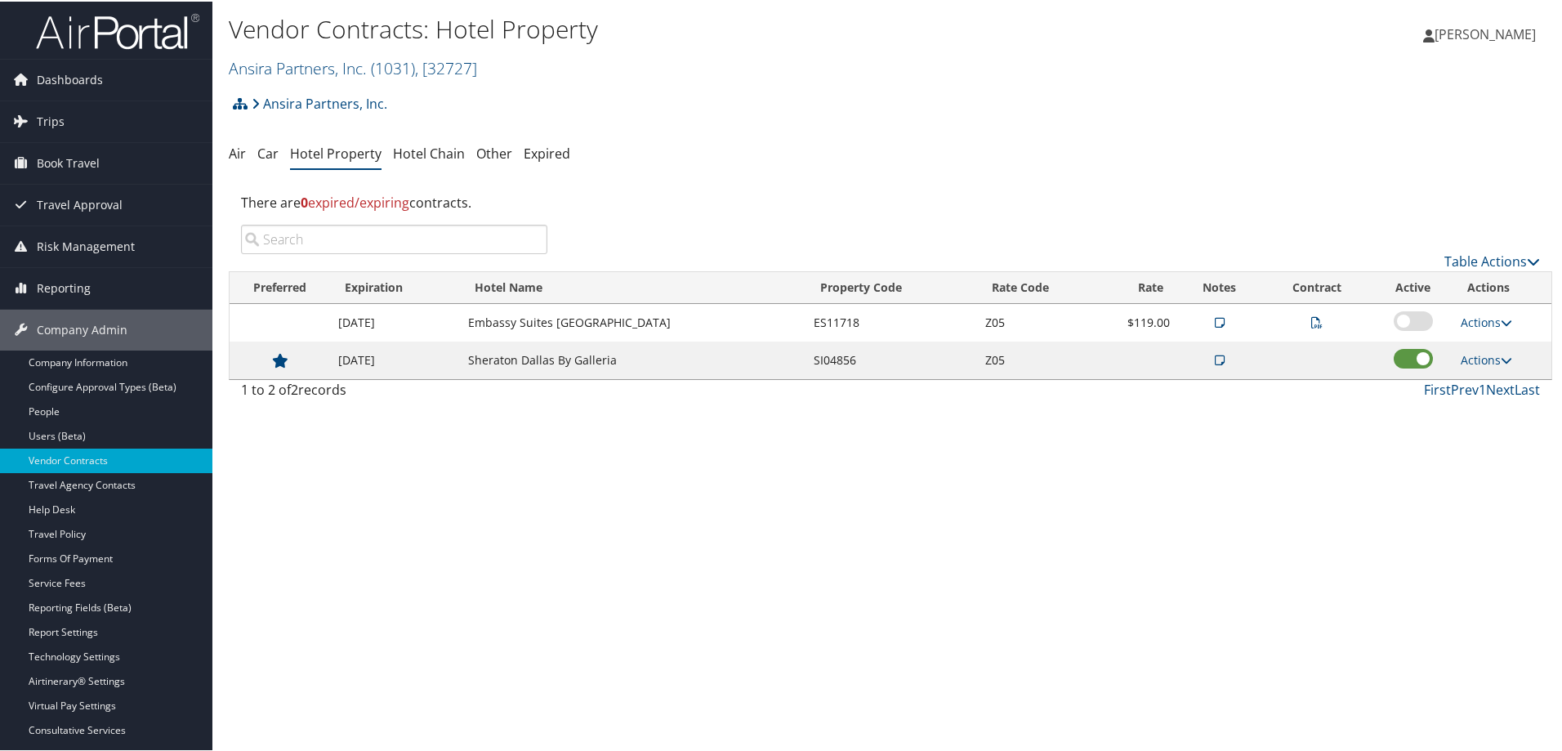
click at [606, 517] on div "Vendor Contracts: Hotel Property Ansira Partners, Inc. ( 1031 ) , [ 32727 ] Ans…" at bounding box center [890, 375] width 1356 height 751
click at [51, 117] on span "Trips" at bounding box center [51, 120] width 28 height 41
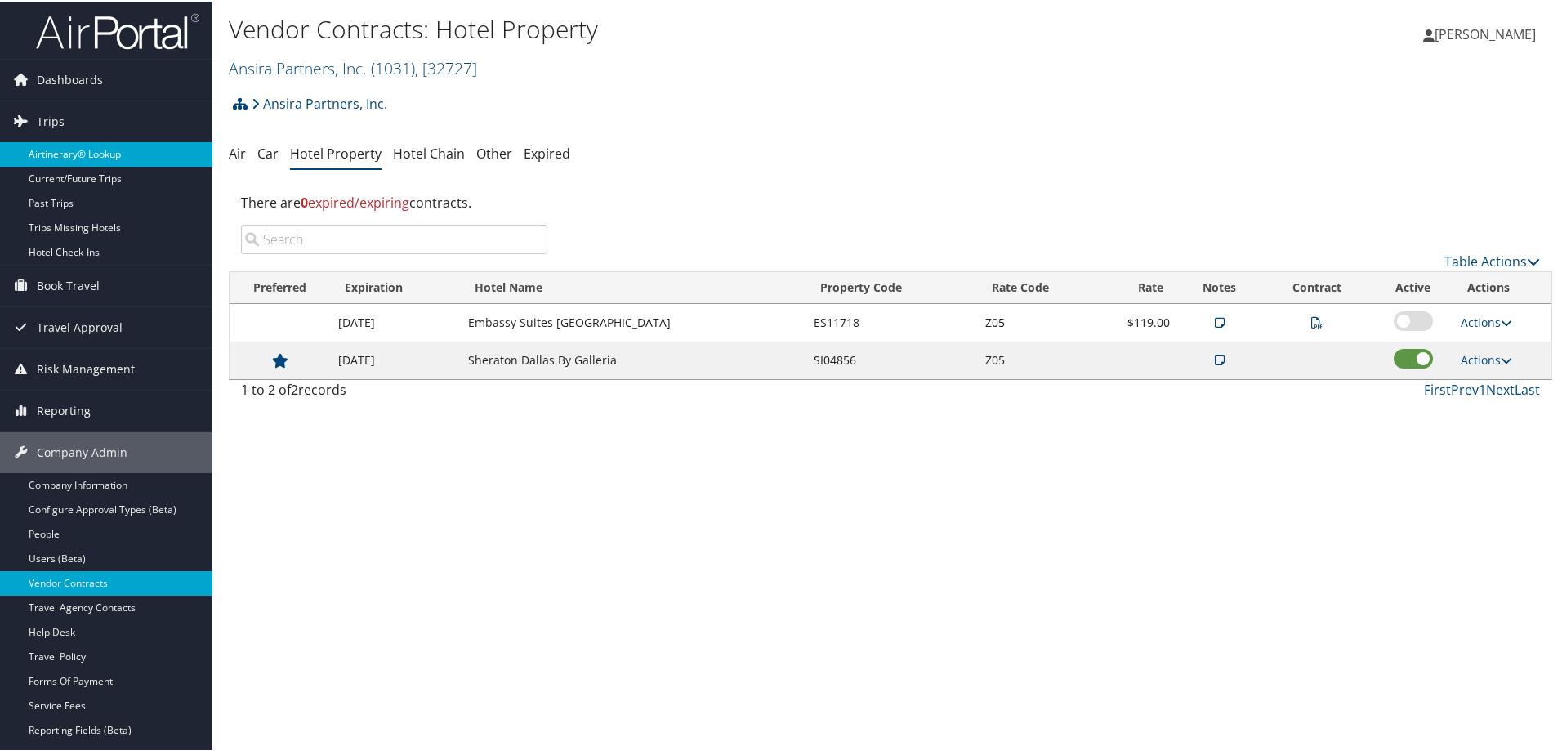
click at [83, 149] on link "Airtinerary® Lookup" at bounding box center [106, 153] width 212 height 25
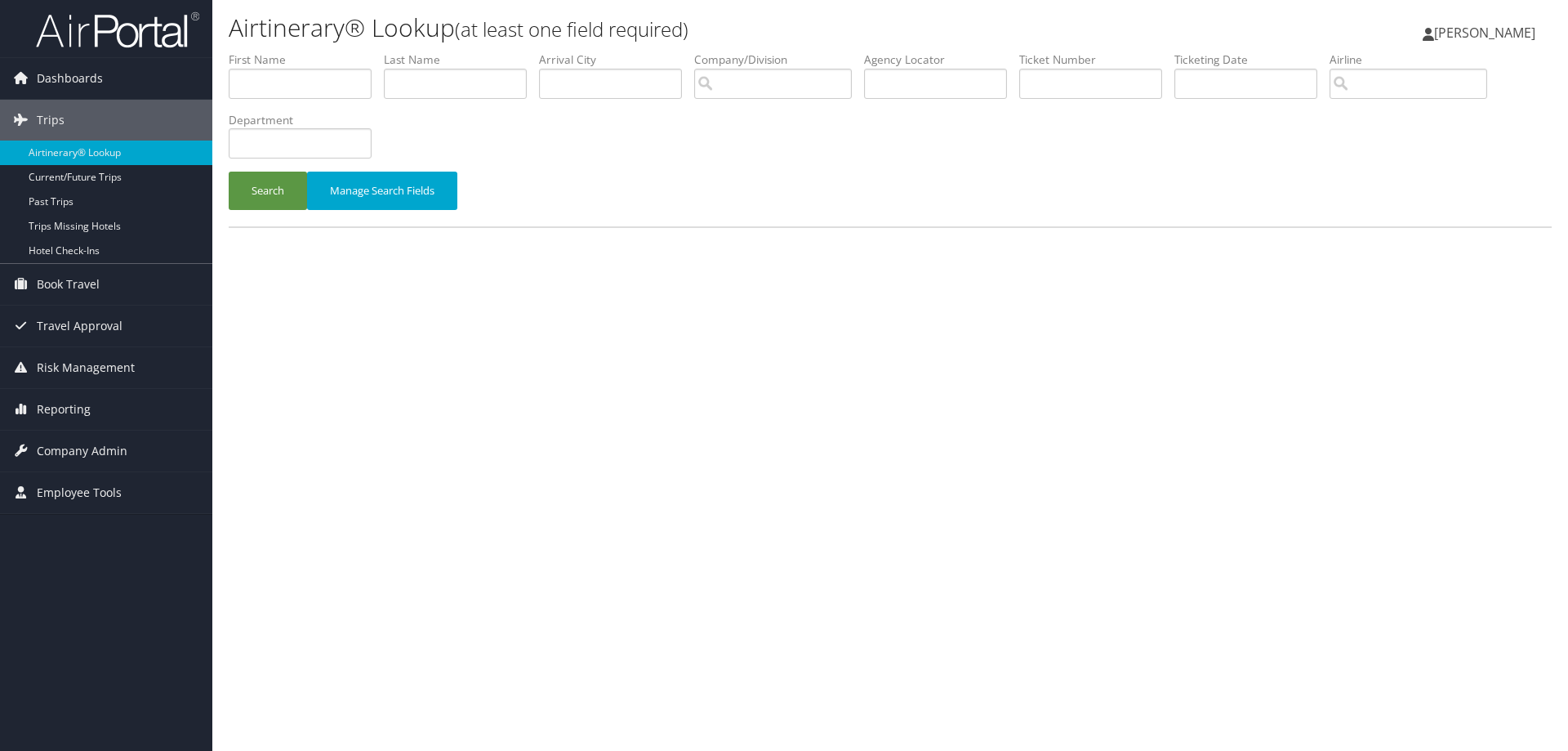
click at [863, 83] on li "Company/Division" at bounding box center [779, 81] width 170 height 60
click at [884, 86] on input "text" at bounding box center [934, 84] width 143 height 30
paste input "DNT3VW"
type input "DNT3VW"
click at [258, 186] on button "Search" at bounding box center [268, 191] width 78 height 38
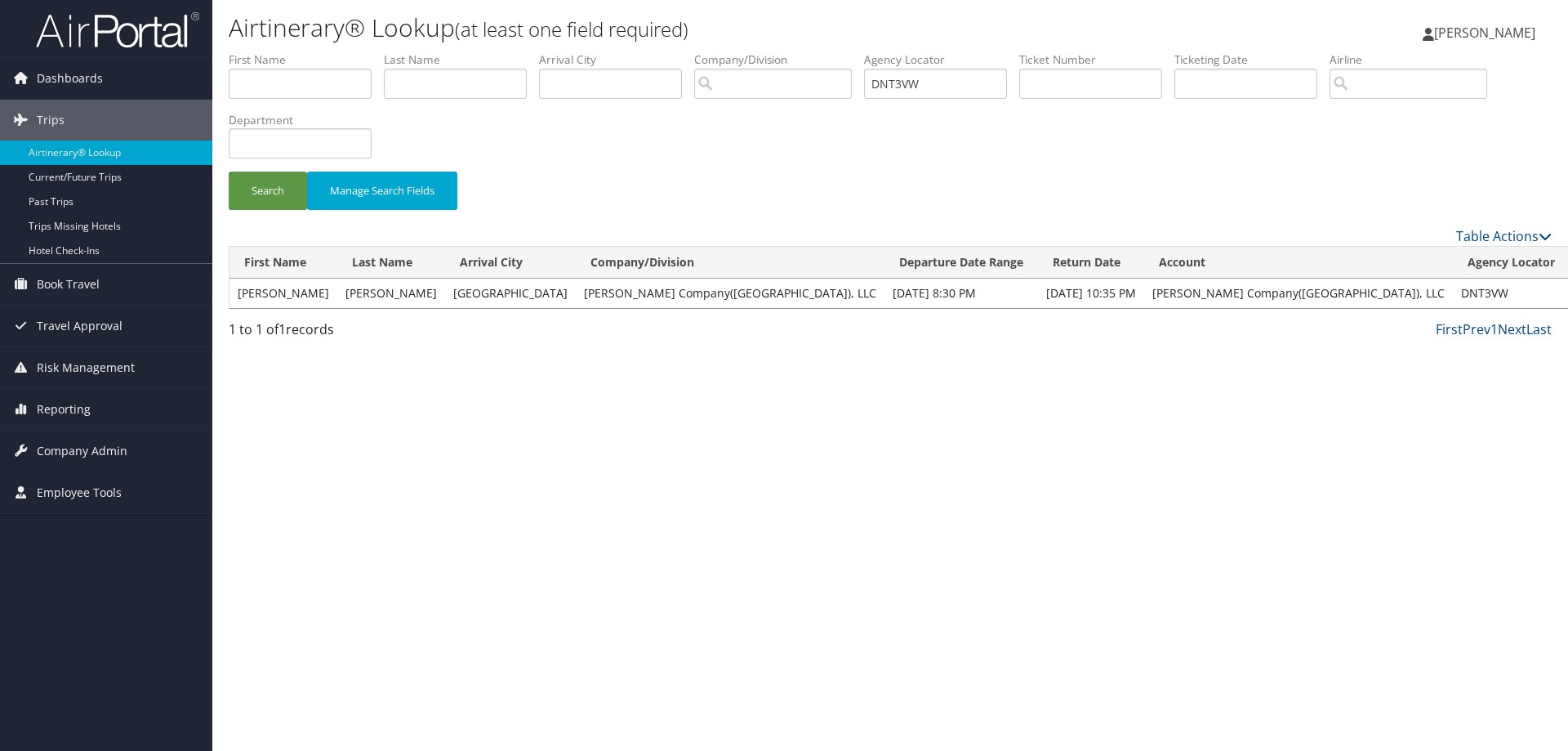
click at [1567, 292] on link "View" at bounding box center [1590, 293] width 25 height 16
click at [1051, 536] on div "Airtinerary® Lookup (at least one field required) Tammy Kruckeberg Tammy Krucke…" at bounding box center [889, 375] width 1355 height 751
click at [82, 444] on span "Company Admin" at bounding box center [82, 451] width 91 height 41
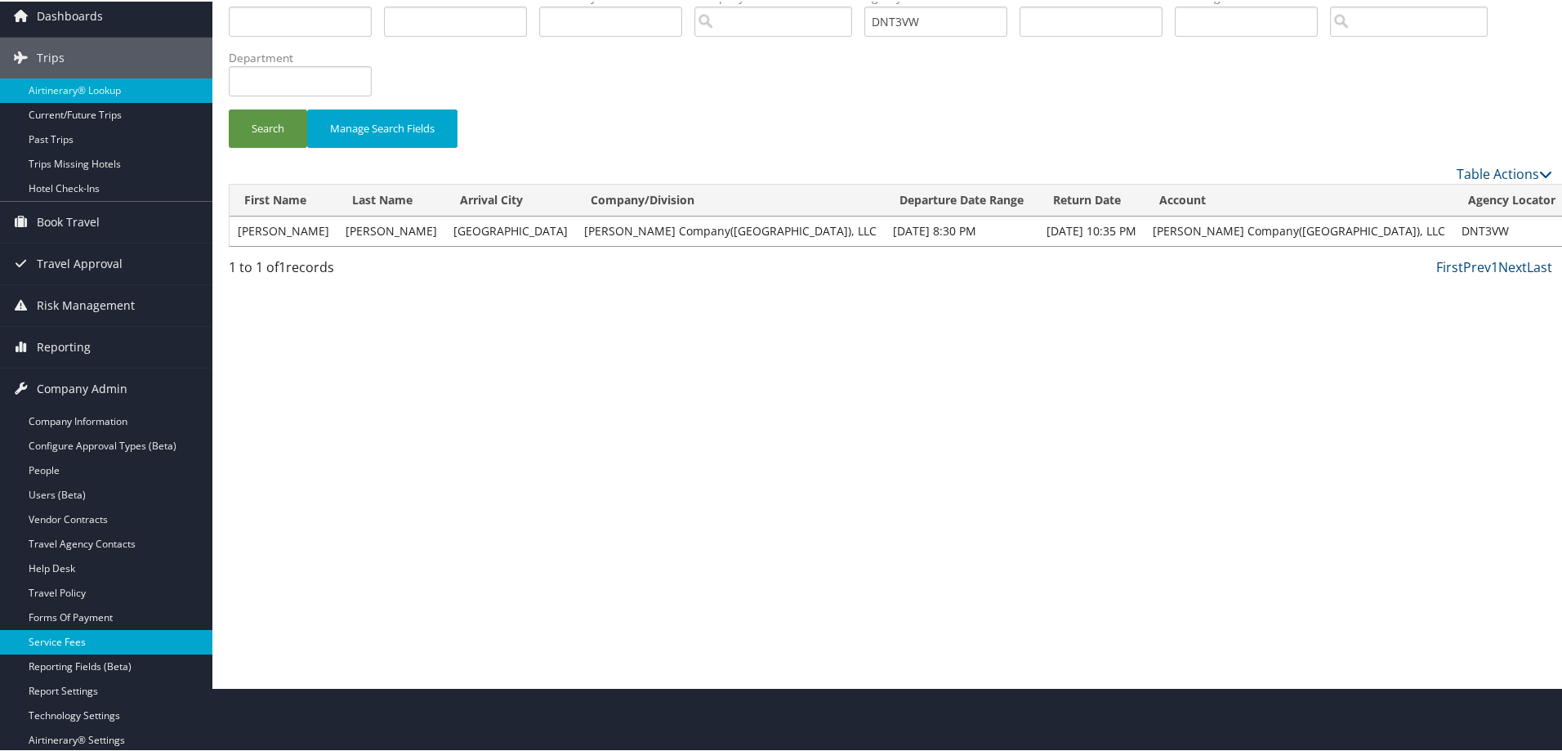
scroll to position [163, 0]
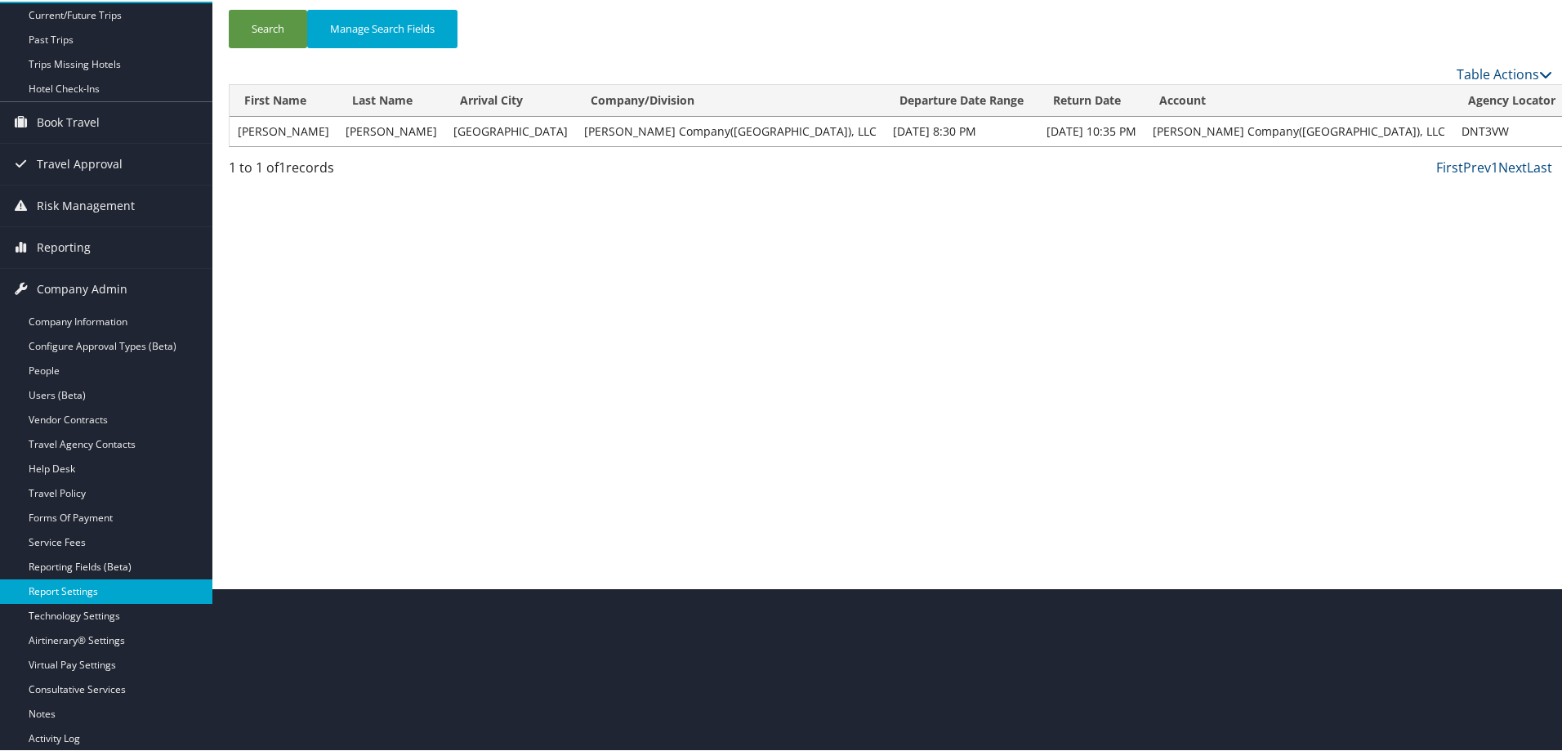
click at [85, 591] on link "Report Settings" at bounding box center [106, 590] width 212 height 25
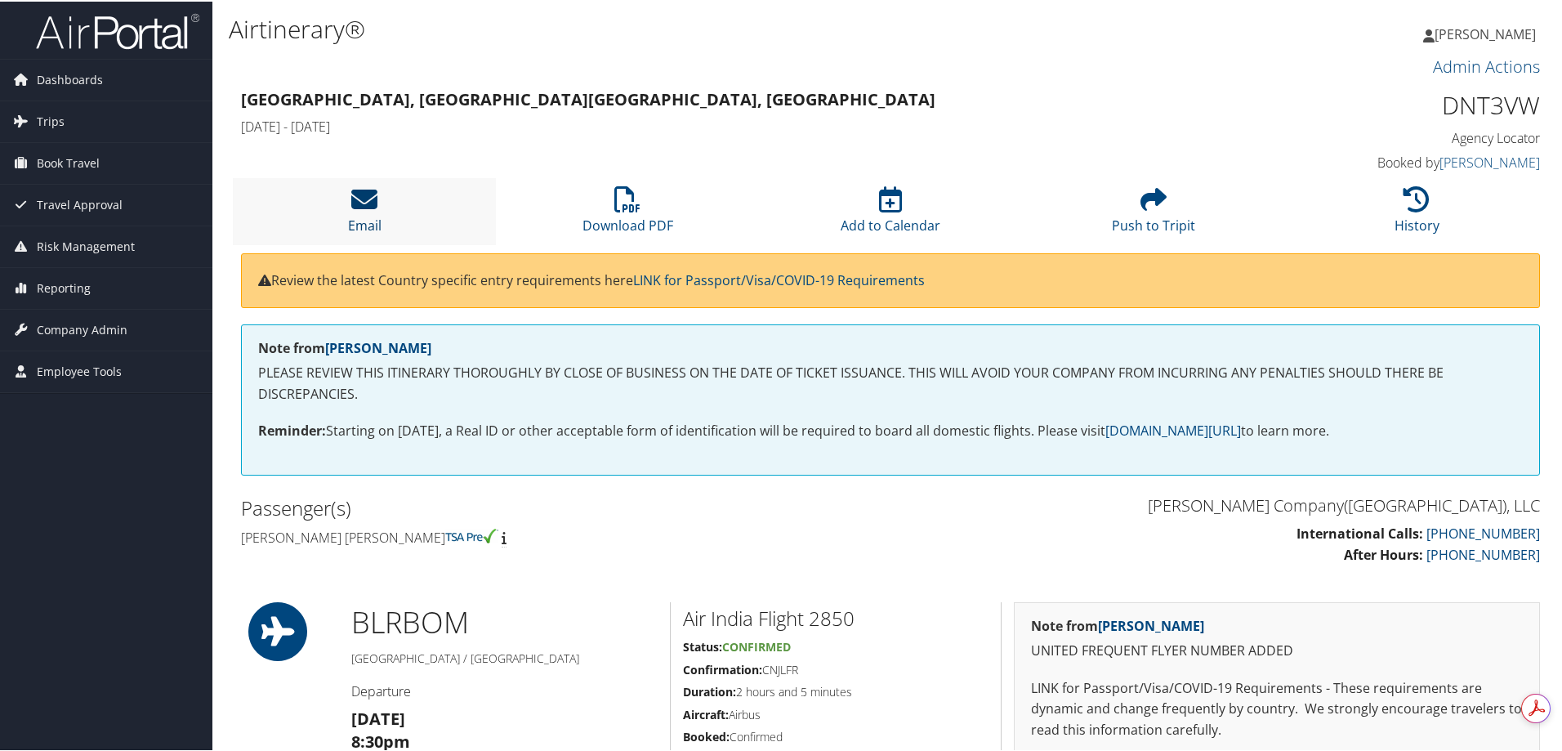
click at [369, 199] on icon at bounding box center [364, 198] width 26 height 26
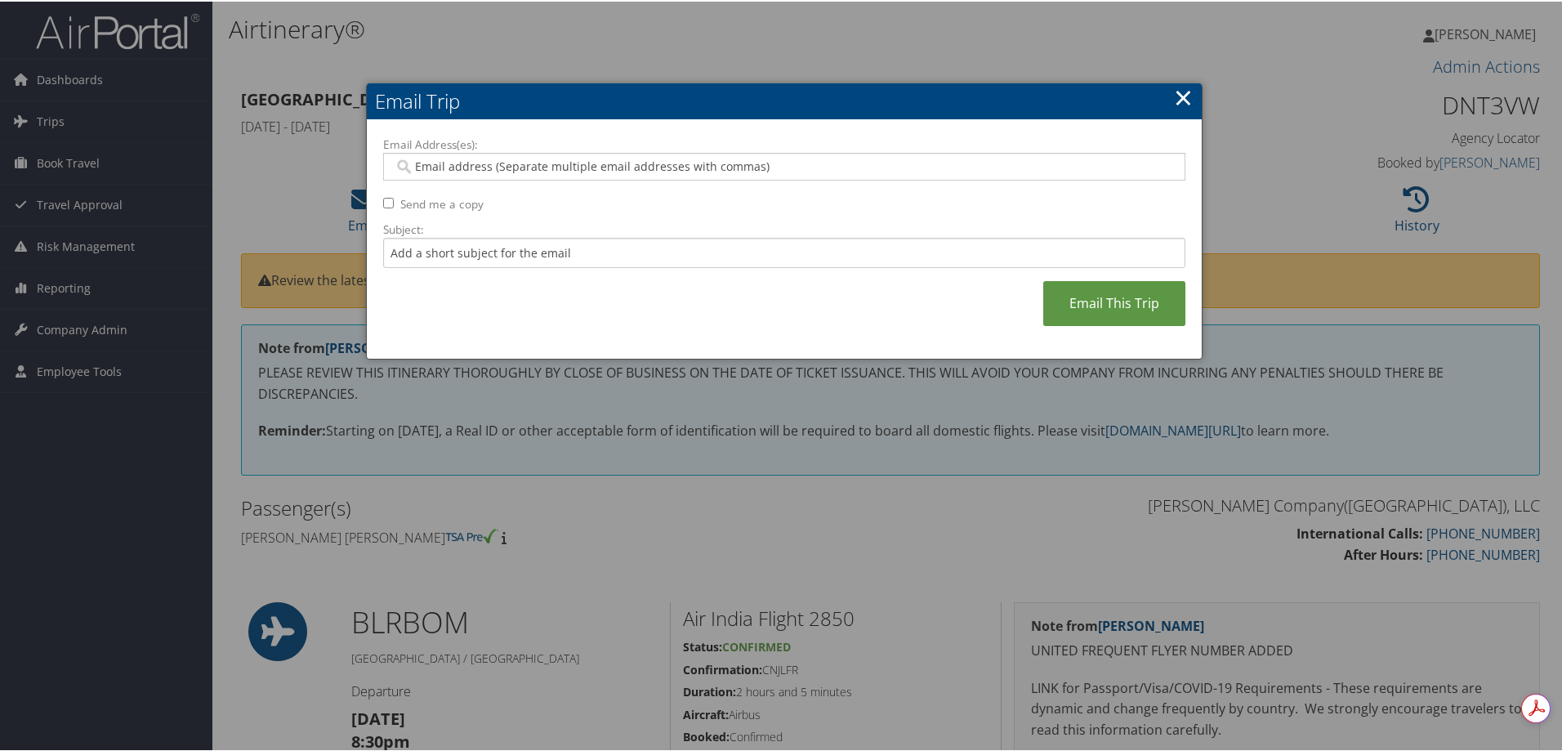
click at [449, 164] on input "Email Address(es):" at bounding box center [784, 165] width 780 height 16
paste input "INGRID.LAMBERT@nielsen.com"
type input "INGRID.LAMBERT@nielsen.com"
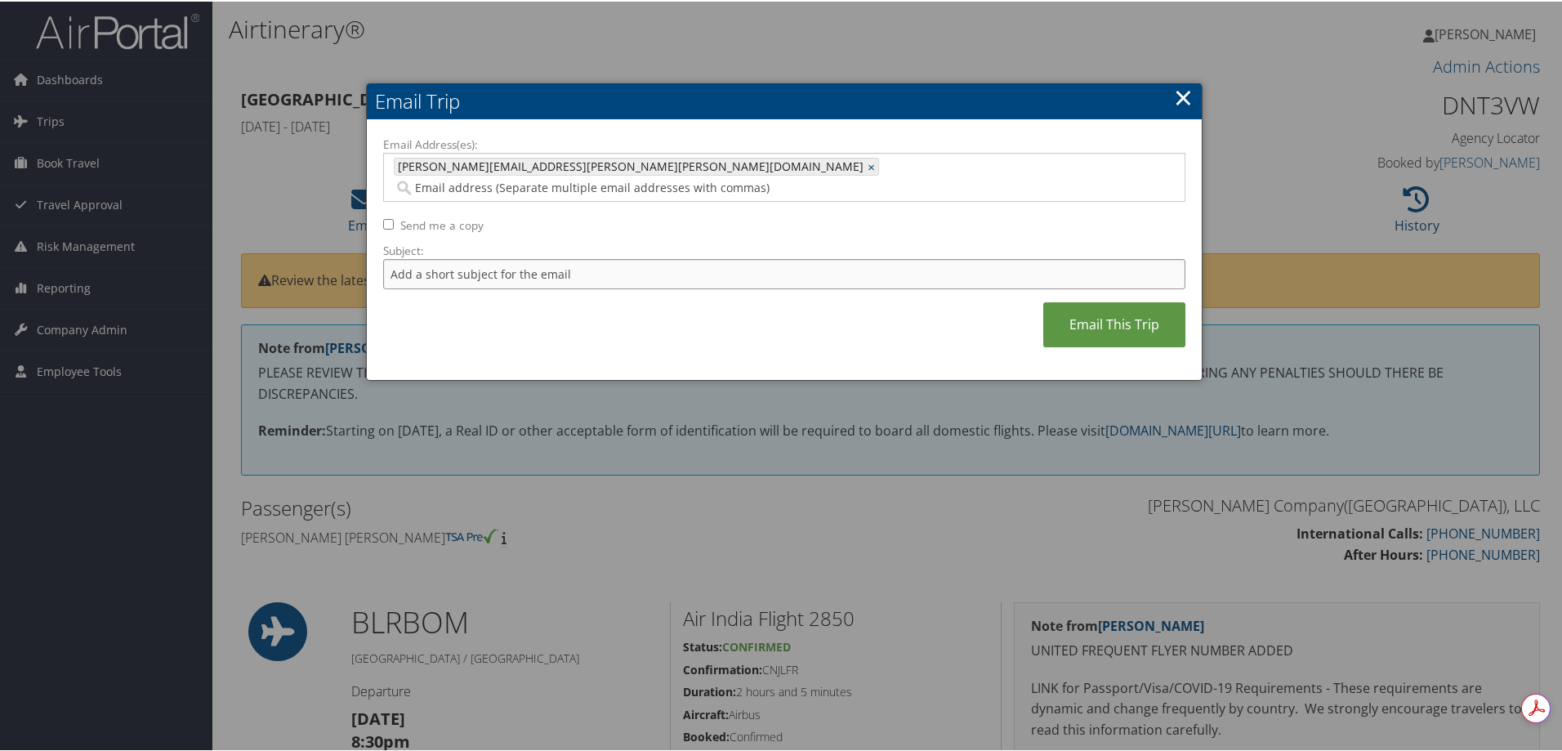
click at [439, 257] on input "Subject:" at bounding box center [784, 272] width 802 height 30
type input "Nielsen Soper"
click at [1101, 301] on link "Email This Trip" at bounding box center [1114, 323] width 142 height 45
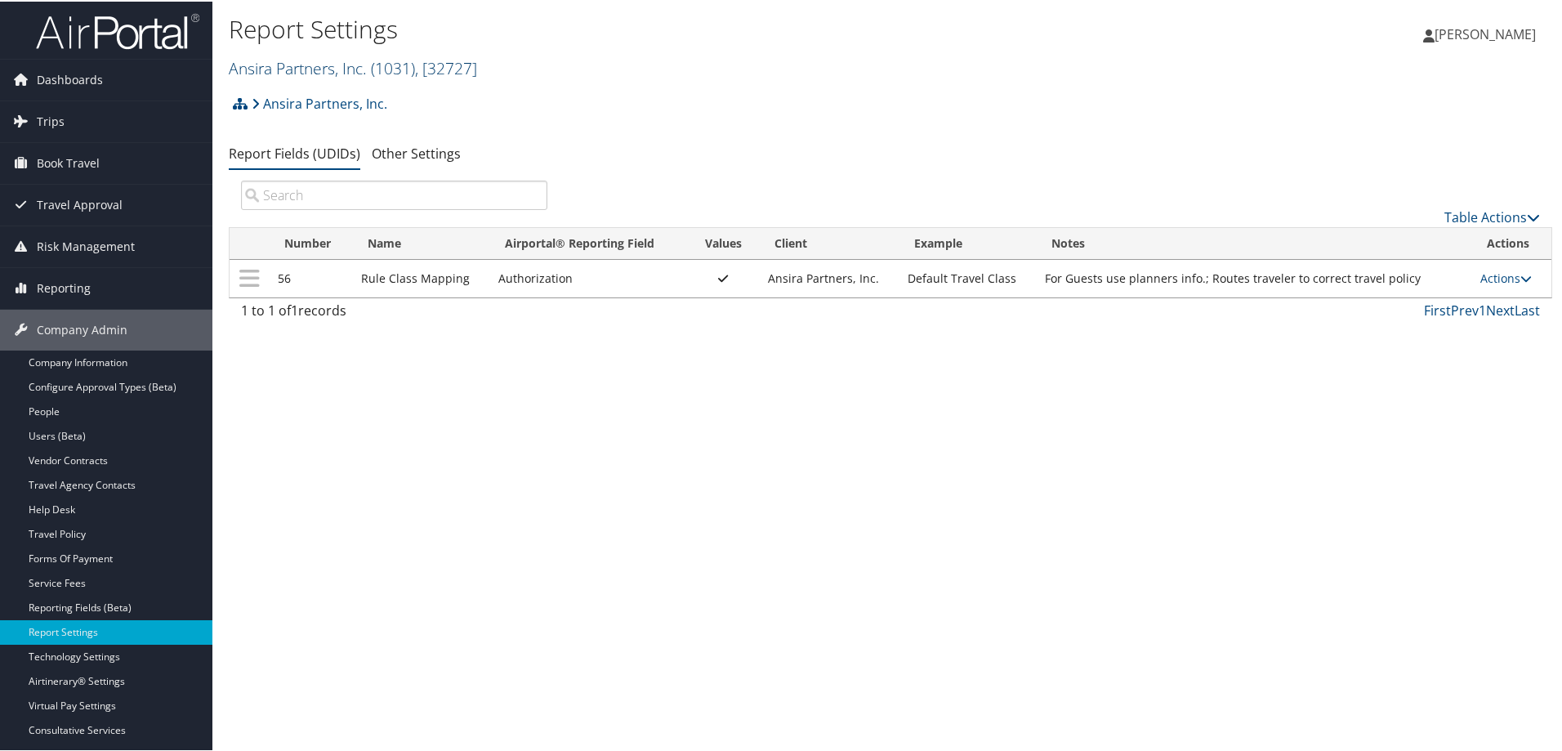
click at [310, 62] on link "Ansira Partners, Inc. ( 1031 ) , [ 32727 ]" at bounding box center [353, 67] width 248 height 22
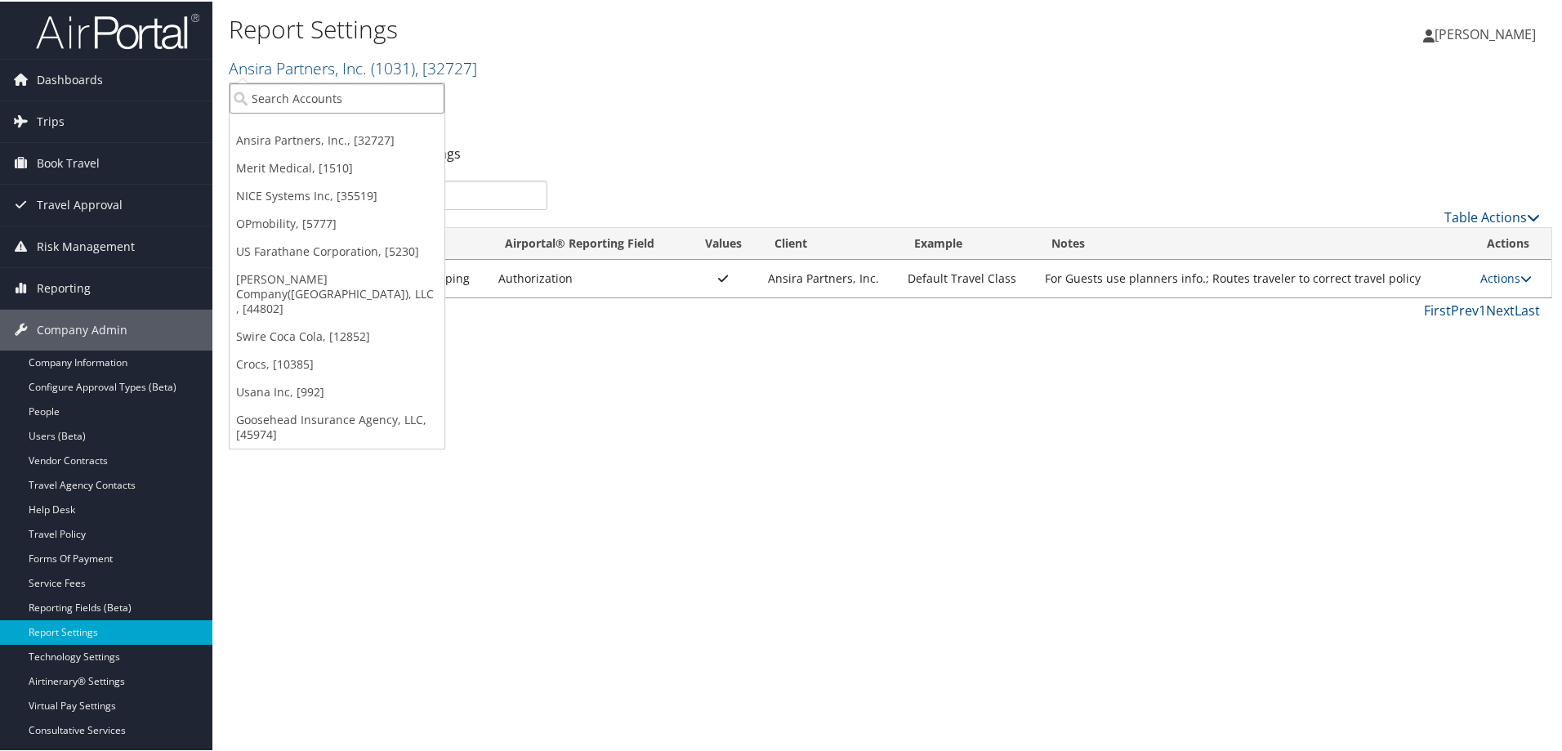
click at [297, 97] on input "search" at bounding box center [337, 97] width 215 height 30
type input "us far"
click at [306, 136] on div "Account" at bounding box center [370, 141] width 298 height 15
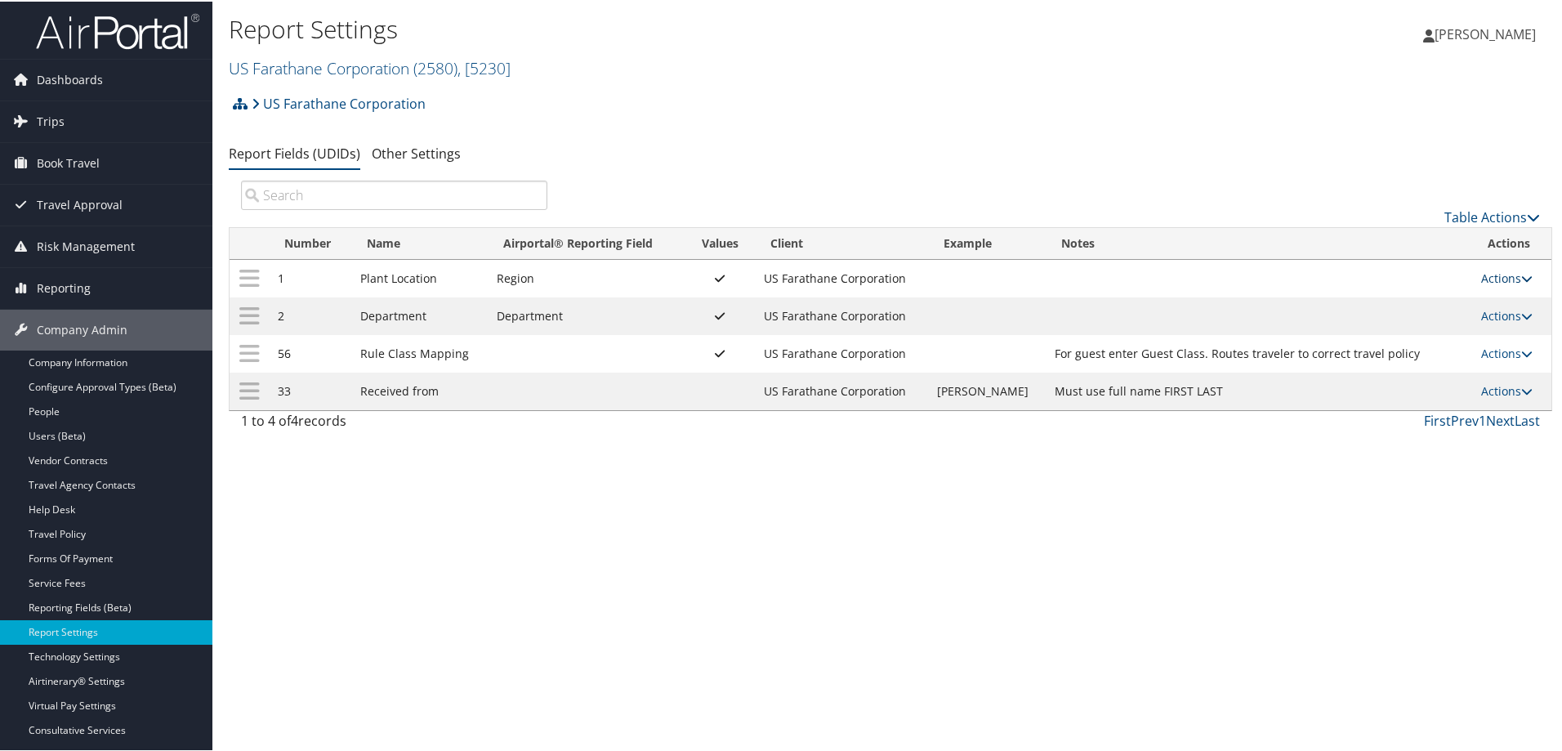
click at [1489, 271] on link "Actions" at bounding box center [1506, 277] width 51 height 16
click at [1414, 300] on link "Update Report Field Values" at bounding box center [1435, 302] width 176 height 28
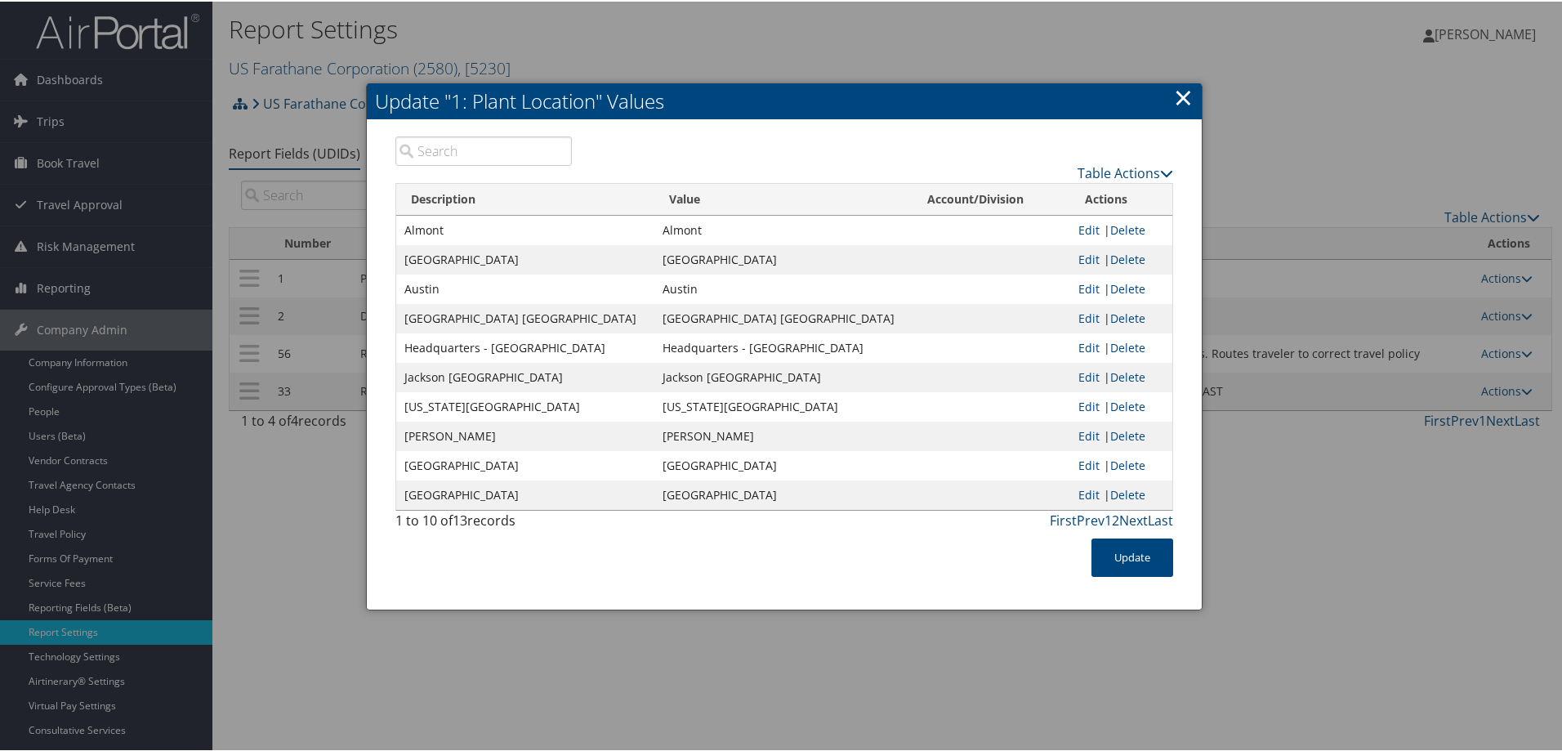
drag, startPoint x: 1117, startPoint y: 152, endPoint x: 1116, endPoint y: 161, distance: 9.0
click at [1116, 156] on div "Table Actions" at bounding box center [885, 158] width 602 height 47
click at [1116, 164] on link "Table Actions" at bounding box center [1126, 172] width 96 height 18
click at [1014, 193] on link "New Record" at bounding box center [1061, 197] width 215 height 28
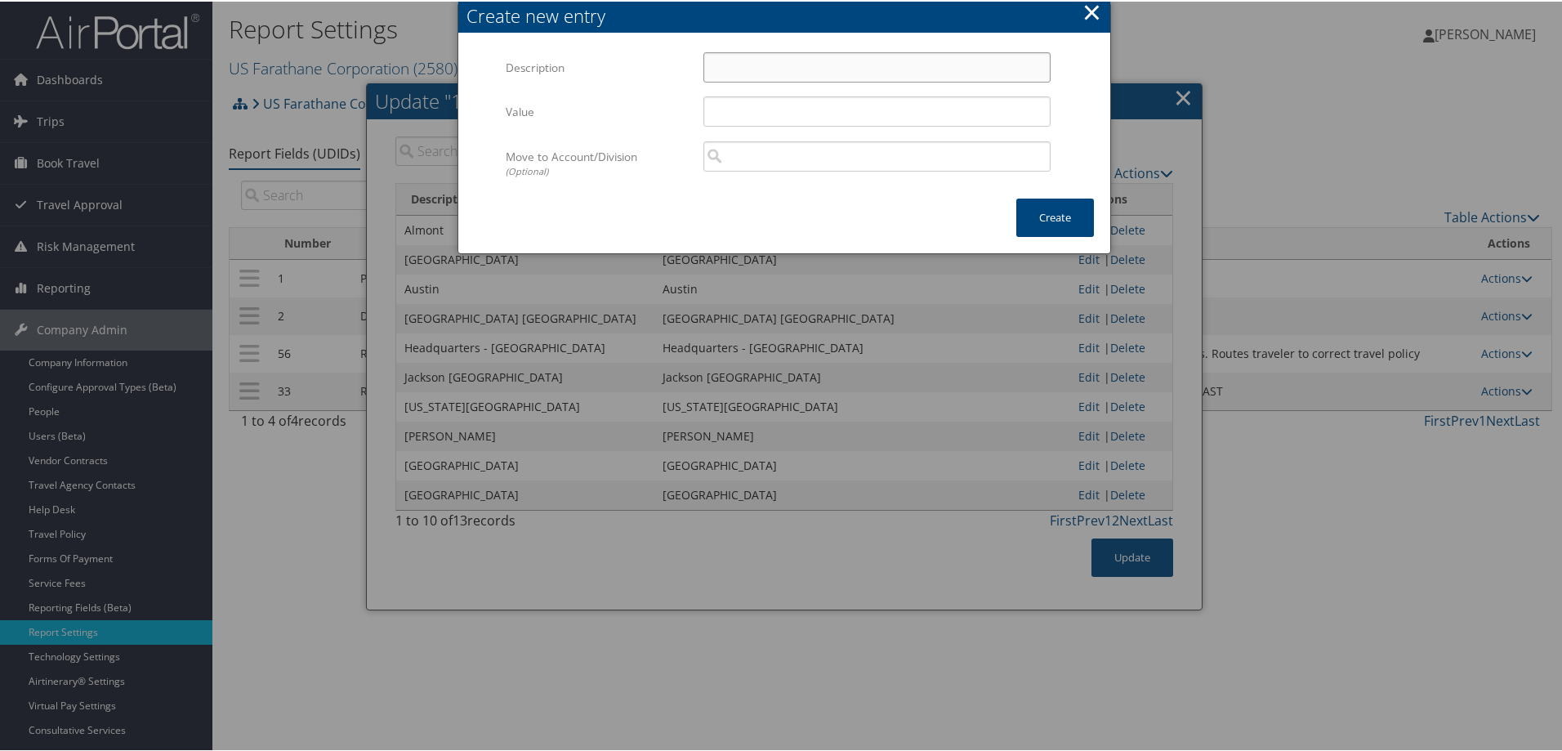
click at [720, 72] on input "Description" at bounding box center [876, 66] width 347 height 30
type input "Port Huron"
click at [1045, 209] on button "Create" at bounding box center [1055, 216] width 78 height 38
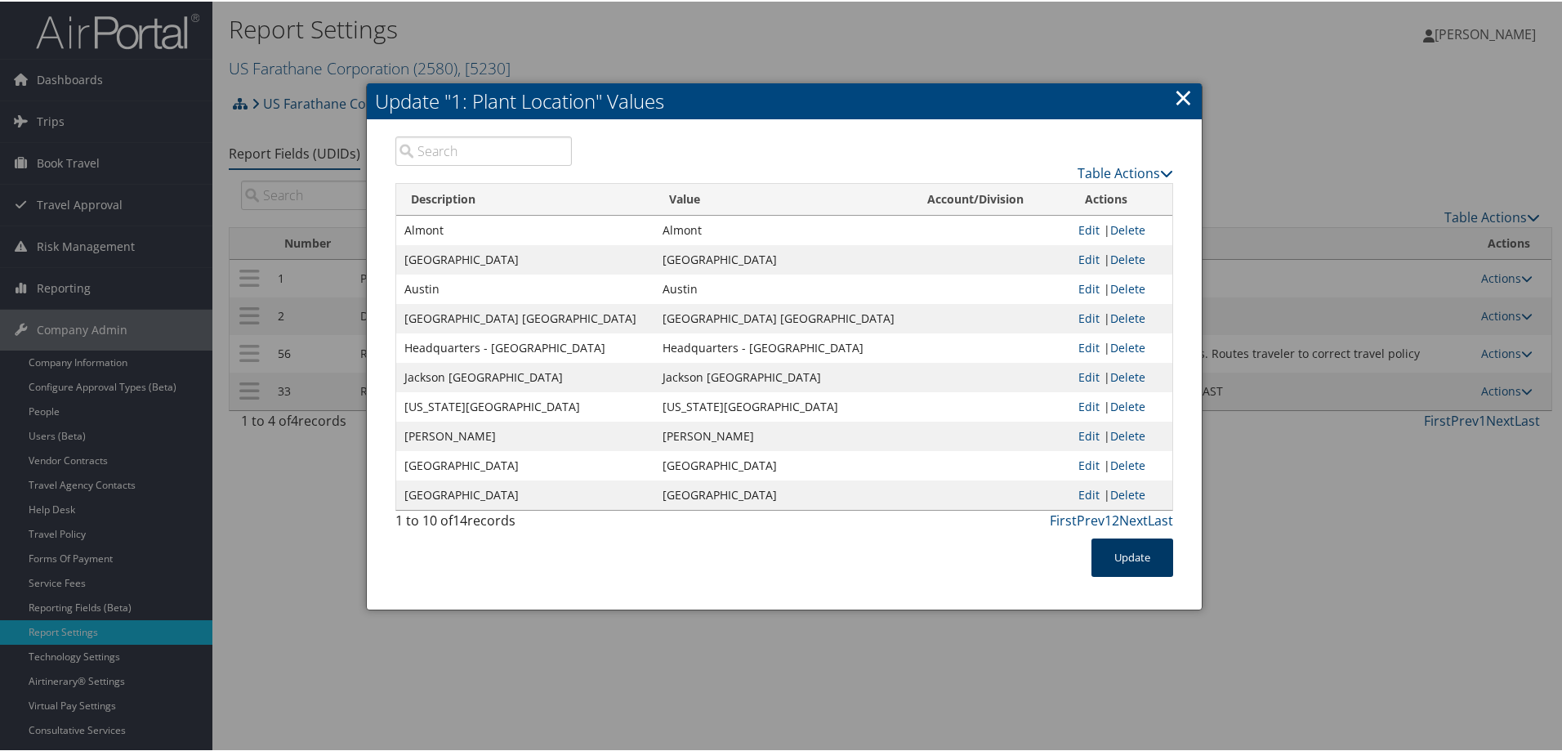
click at [1134, 554] on button "Update" at bounding box center [1133, 556] width 82 height 38
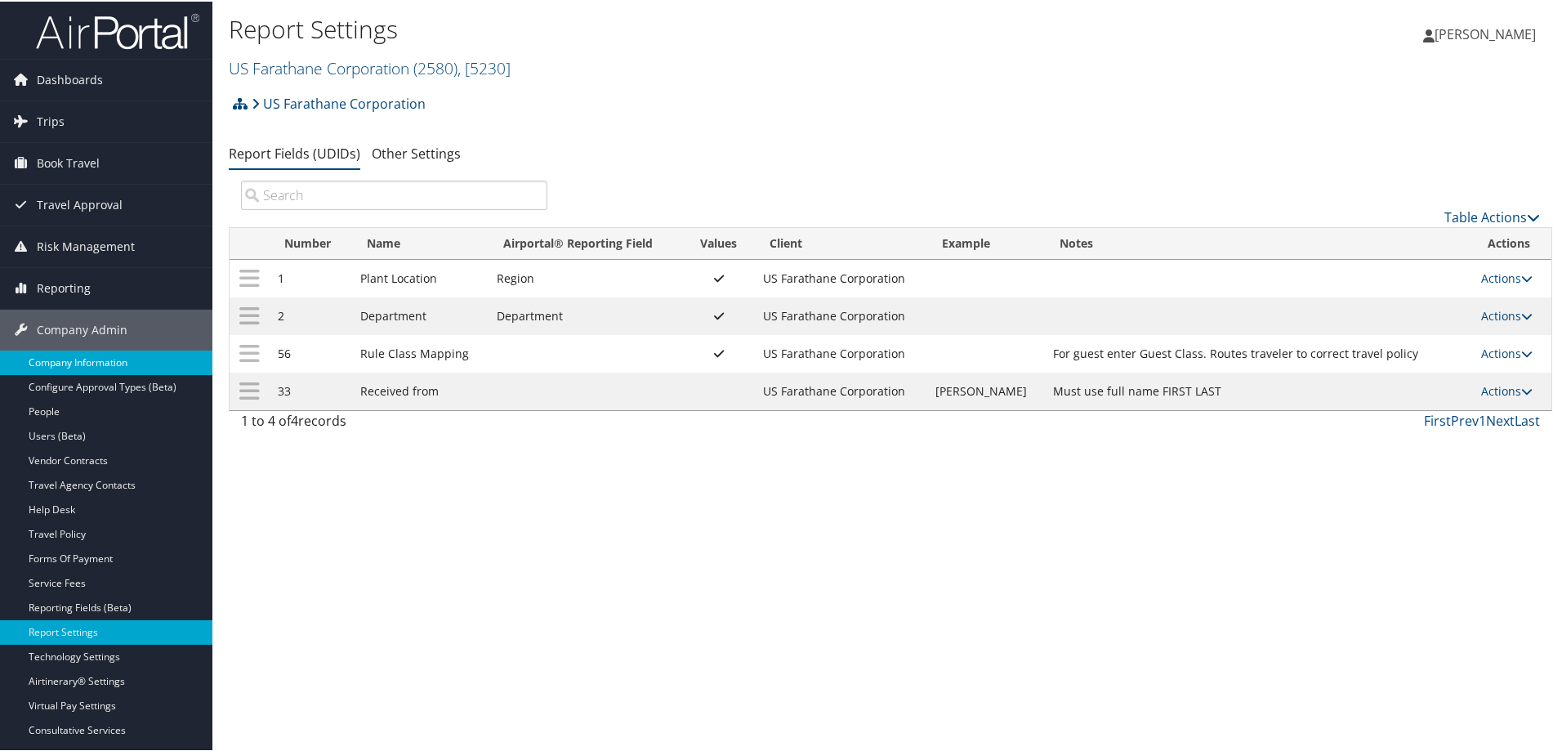
click at [84, 355] on link "Company Information" at bounding box center [106, 361] width 212 height 25
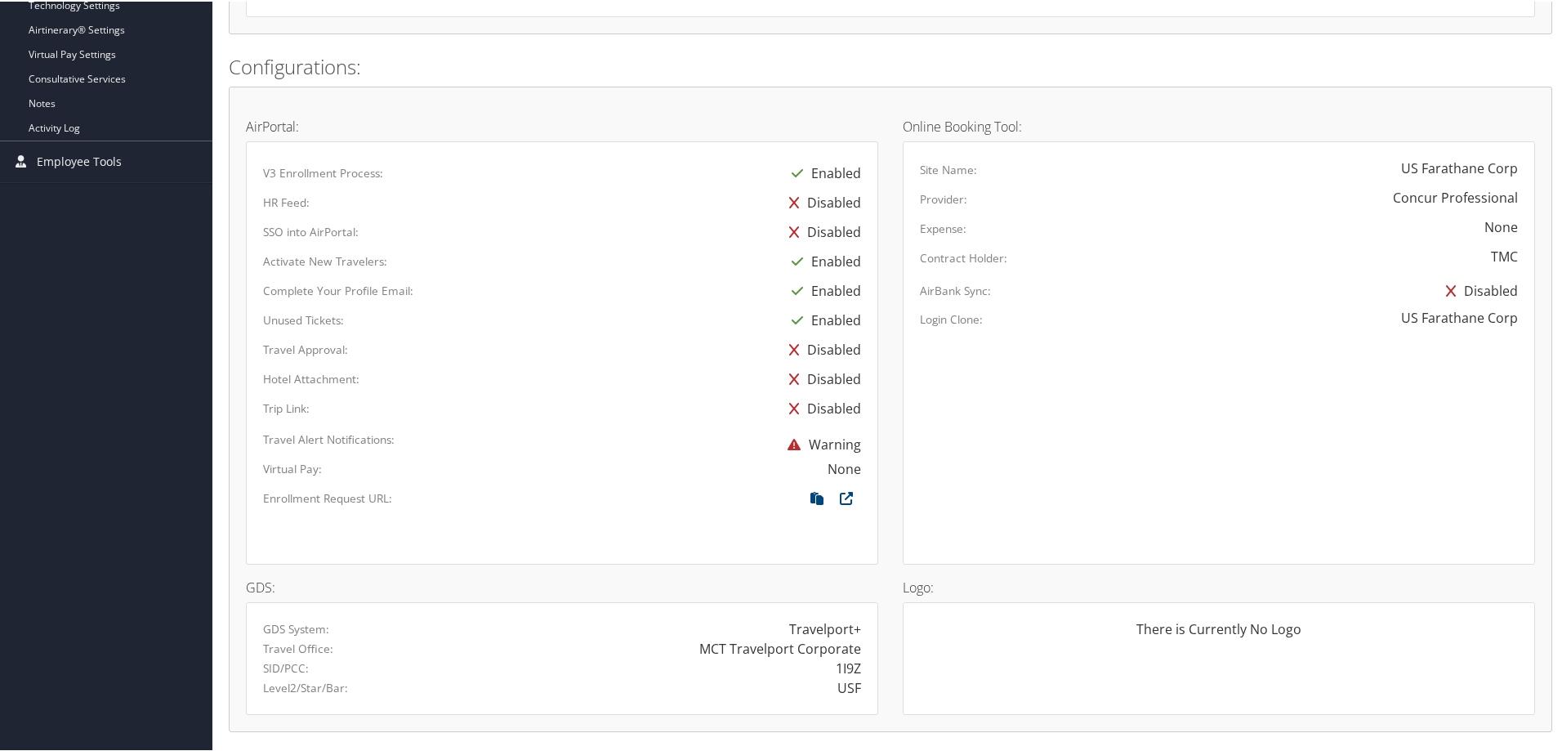
scroll to position [805, 0]
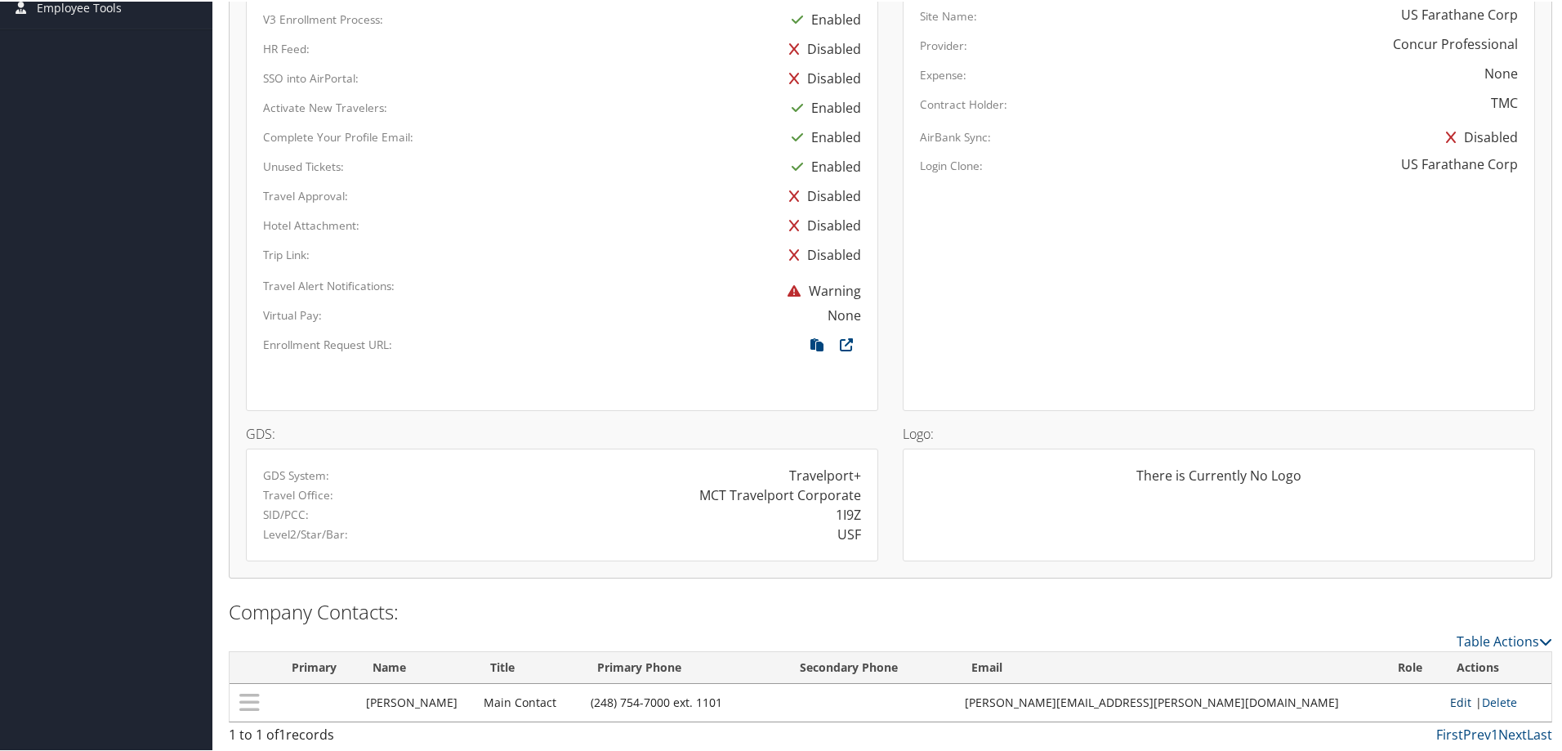
click at [1450, 699] on link "Edit" at bounding box center [1460, 701] width 21 height 16
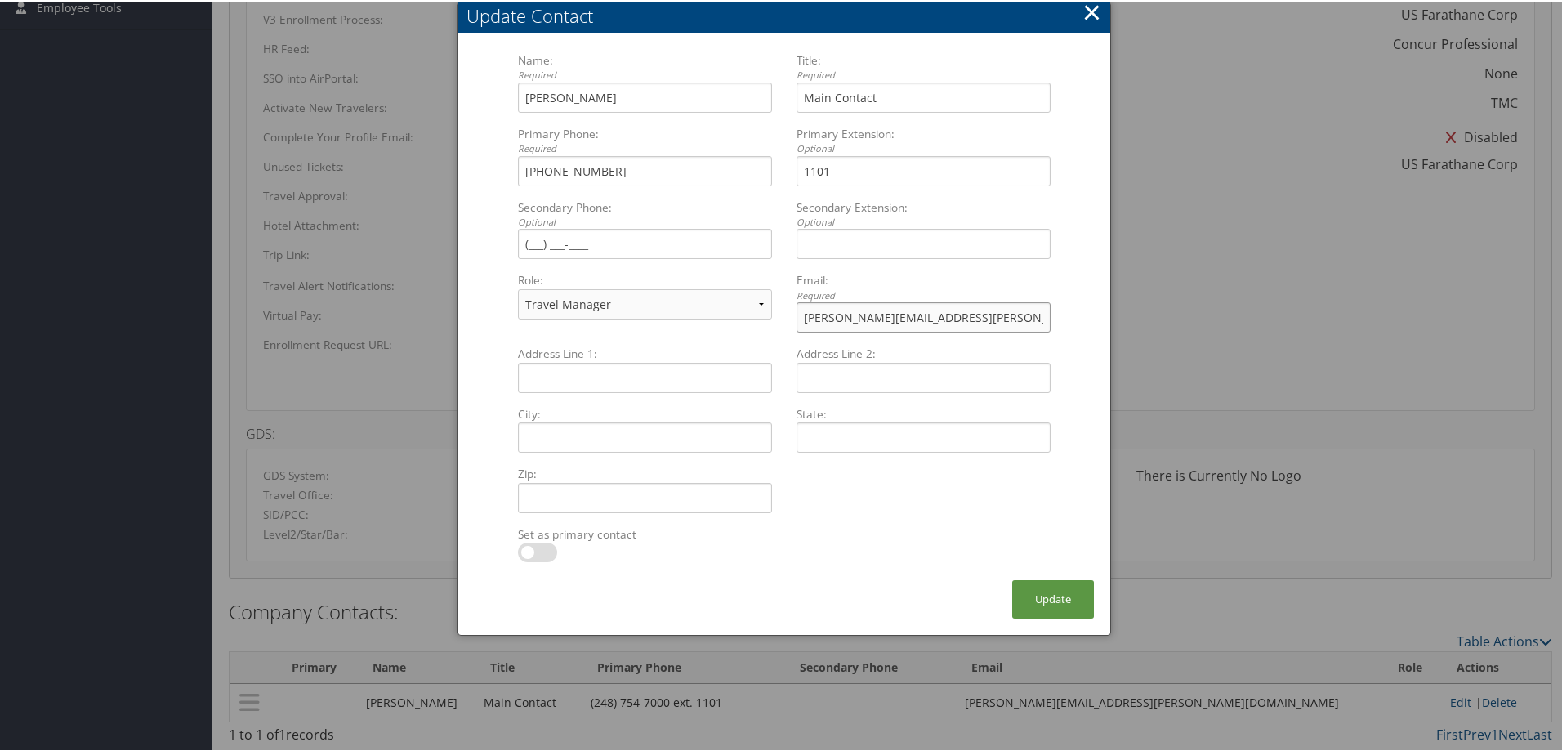
drag, startPoint x: 985, startPoint y: 317, endPoint x: 563, endPoint y: 284, distance: 422.9
click at [563, 284] on div "Name: Required [PERSON_NAME] Multiple values The selected items contain differe…" at bounding box center [784, 198] width 557 height 294
paste input "[PERSON_NAME]"
type input "[PERSON_NAME][EMAIL_ADDRESS][PERSON_NAME][DOMAIN_NAME]"
drag, startPoint x: 617, startPoint y: 96, endPoint x: 564, endPoint y: 95, distance: 53.1
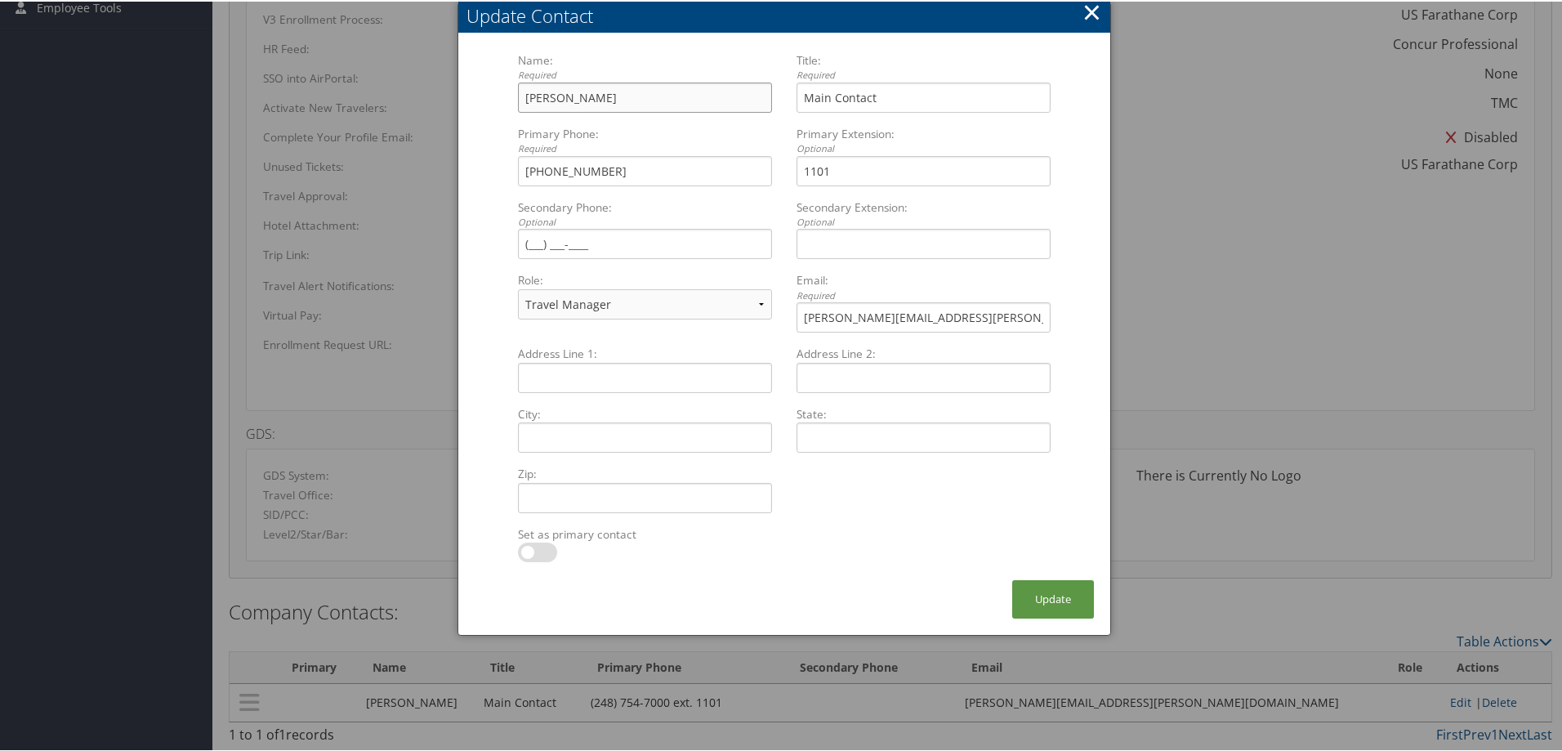
click at [564, 95] on input "[PERSON_NAME]" at bounding box center [645, 96] width 254 height 30
type input "[PERSON_NAME]"
click at [1047, 587] on button "Update" at bounding box center [1053, 597] width 82 height 38
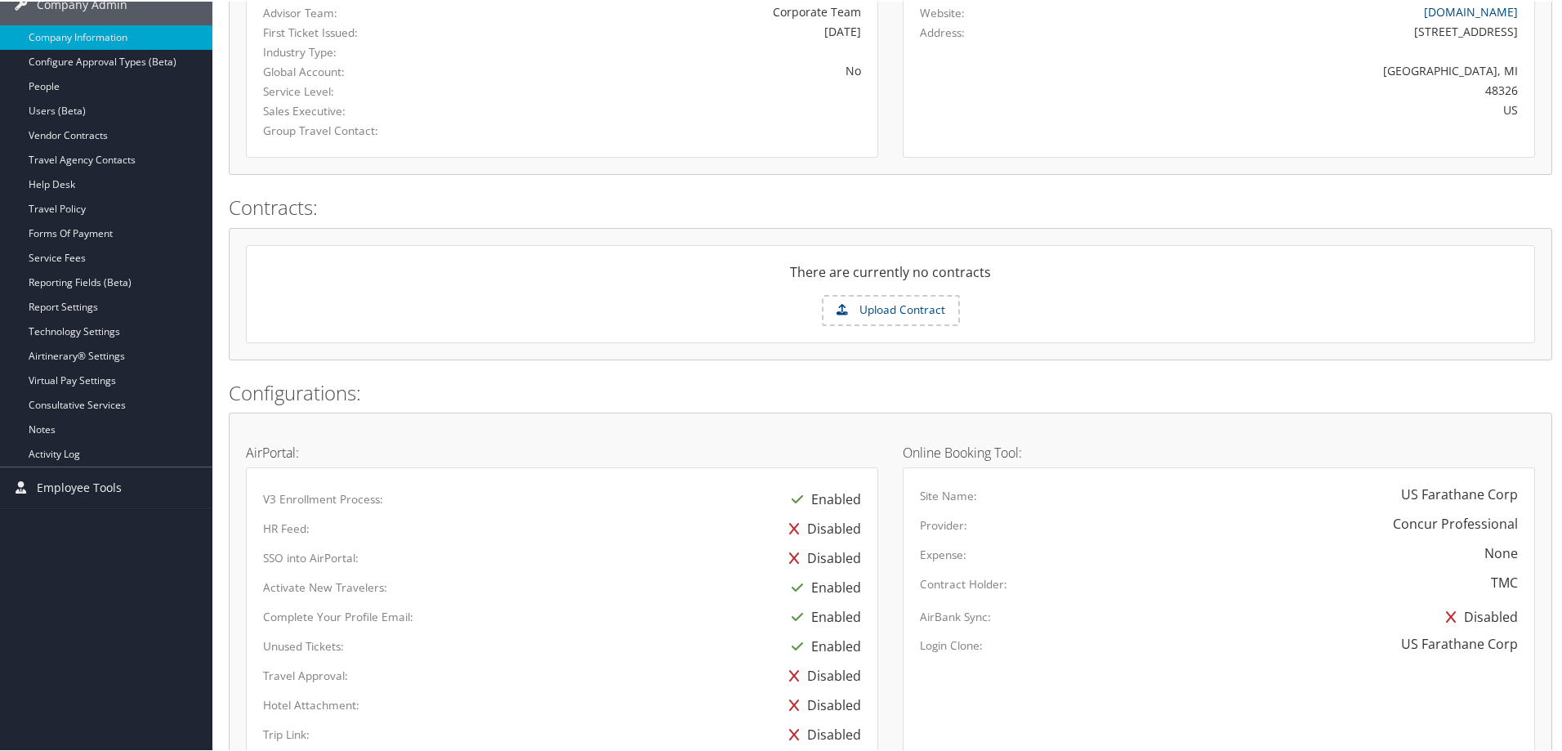
scroll to position [315, 0]
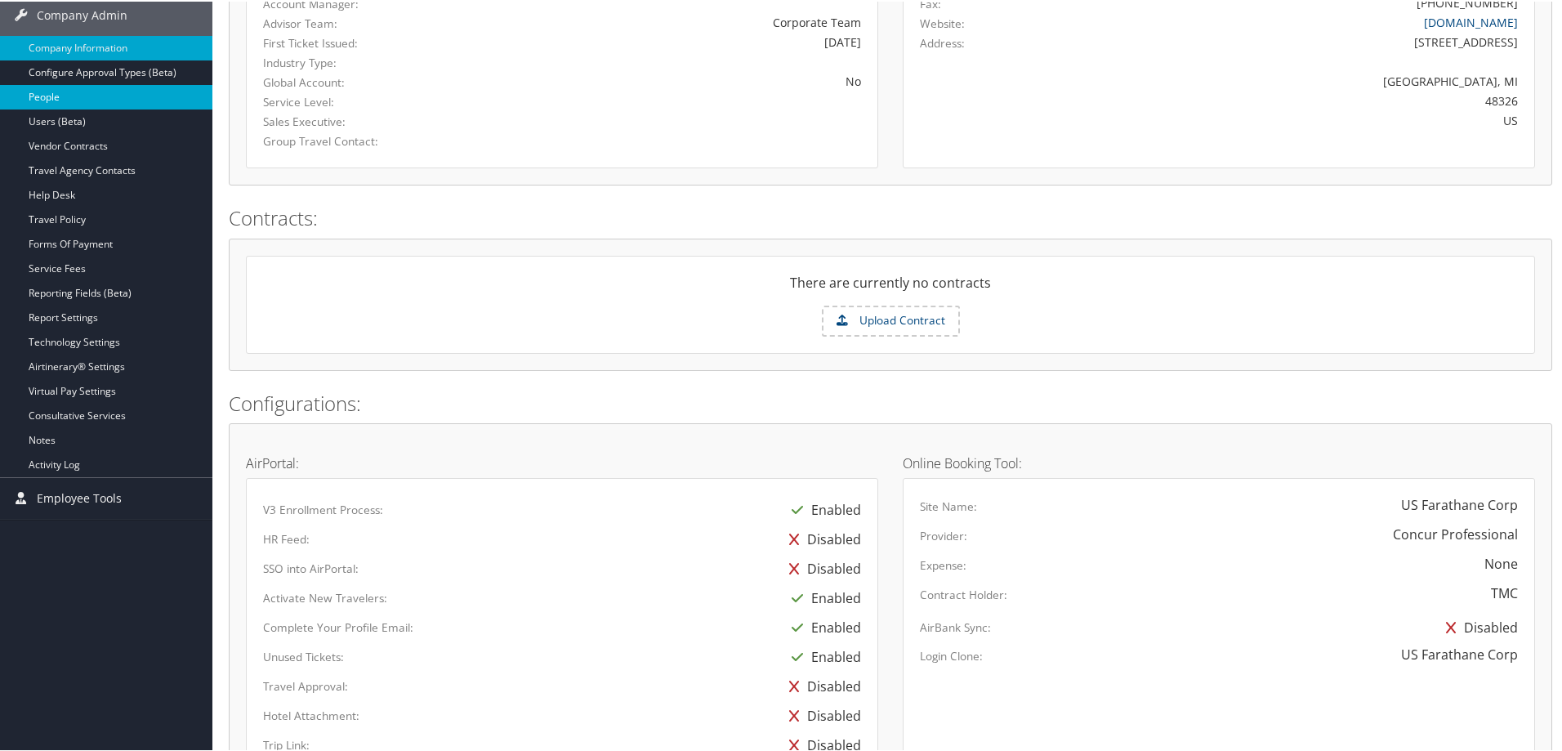
click at [60, 96] on link "People" at bounding box center [106, 95] width 212 height 25
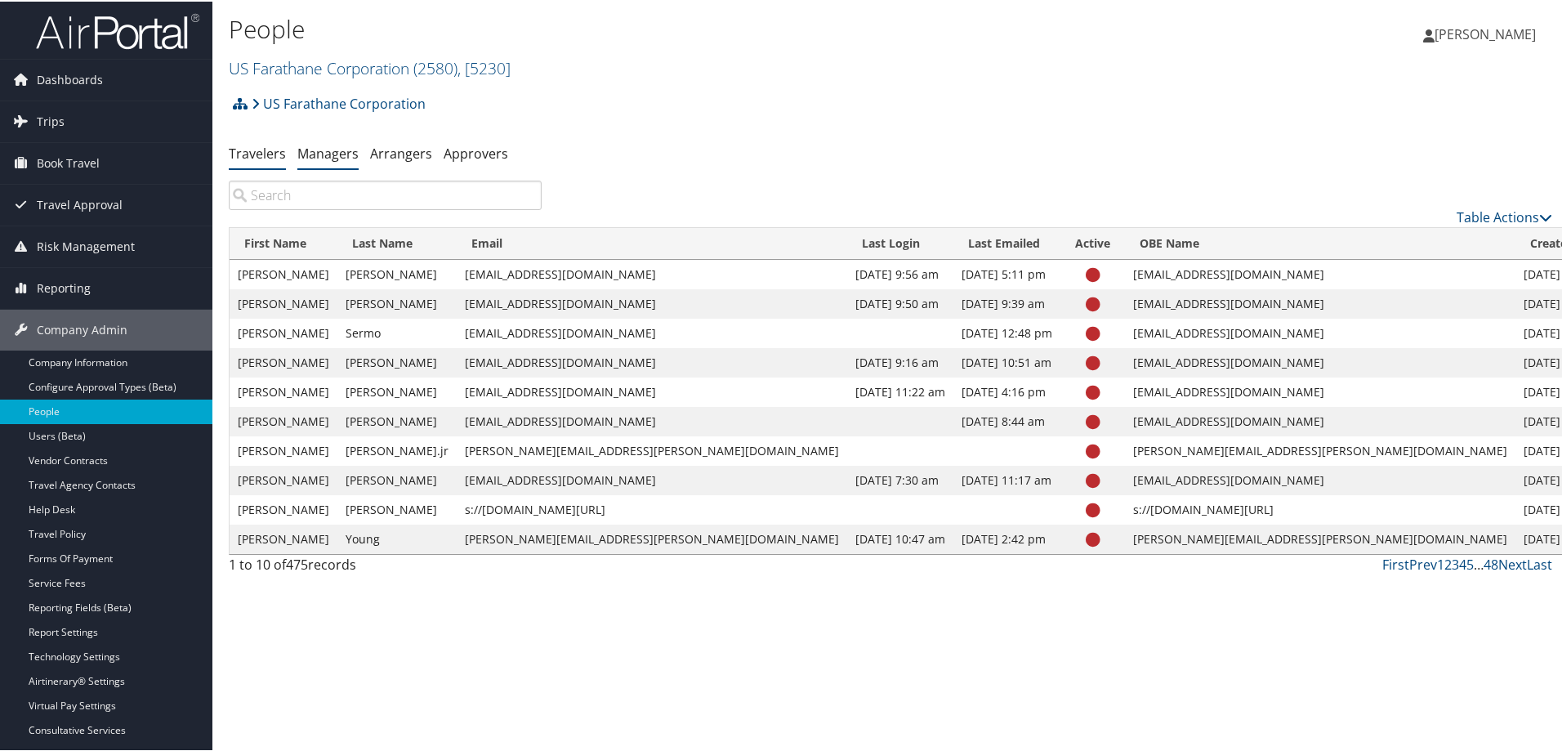
click at [337, 148] on link "Managers" at bounding box center [327, 152] width 61 height 18
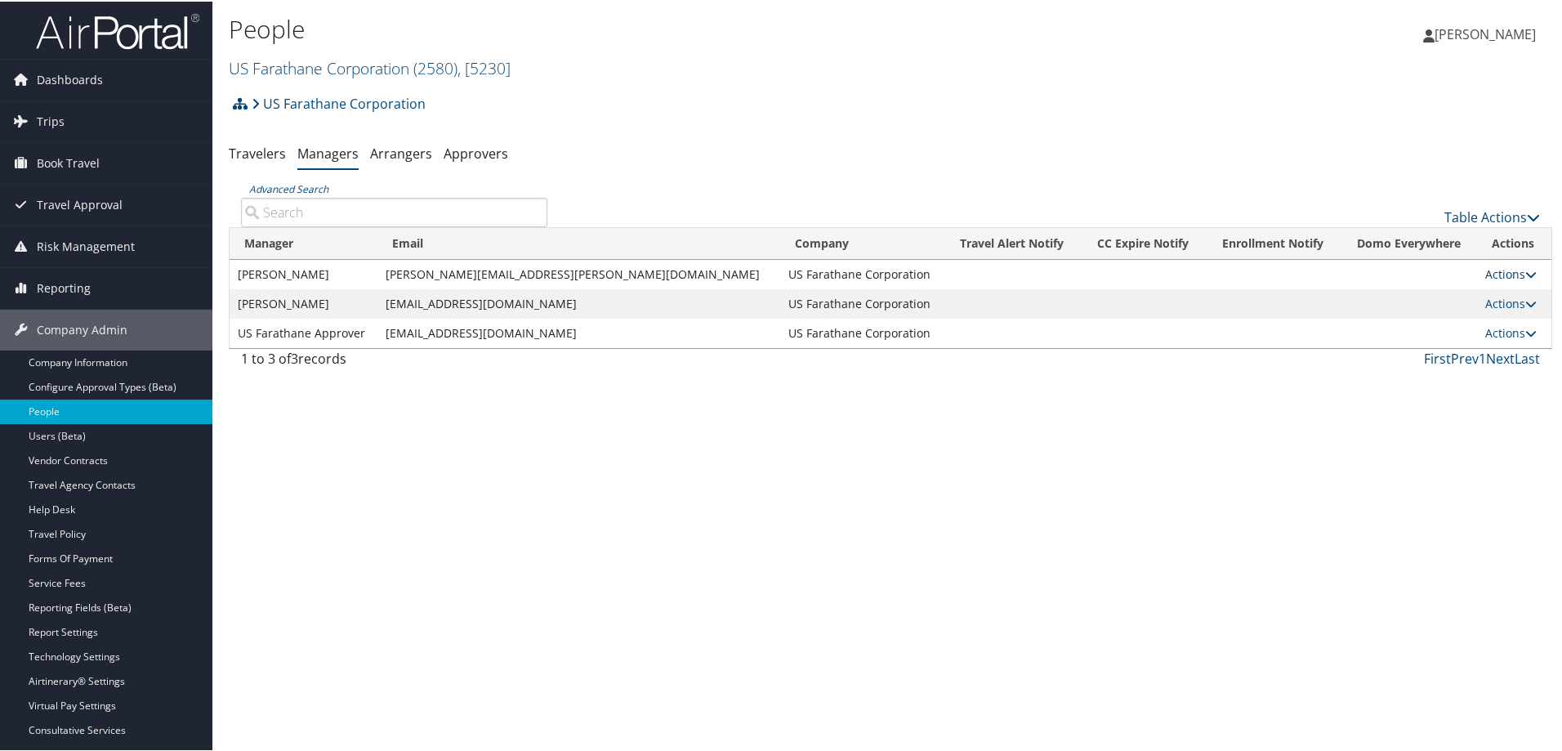
click at [1498, 268] on link "Actions" at bounding box center [1510, 273] width 51 height 16
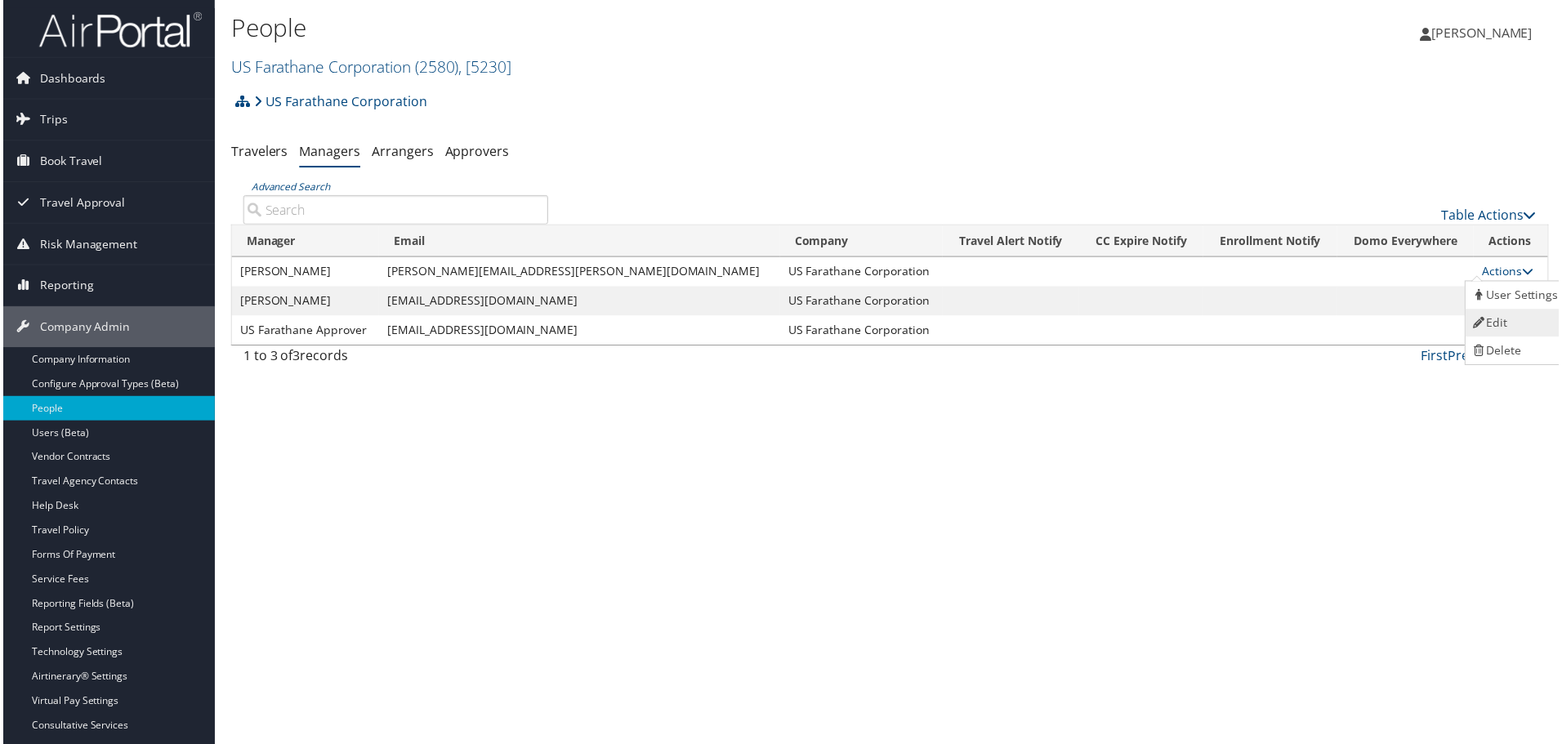
click at [1505, 319] on link "Edit" at bounding box center [1519, 324] width 100 height 28
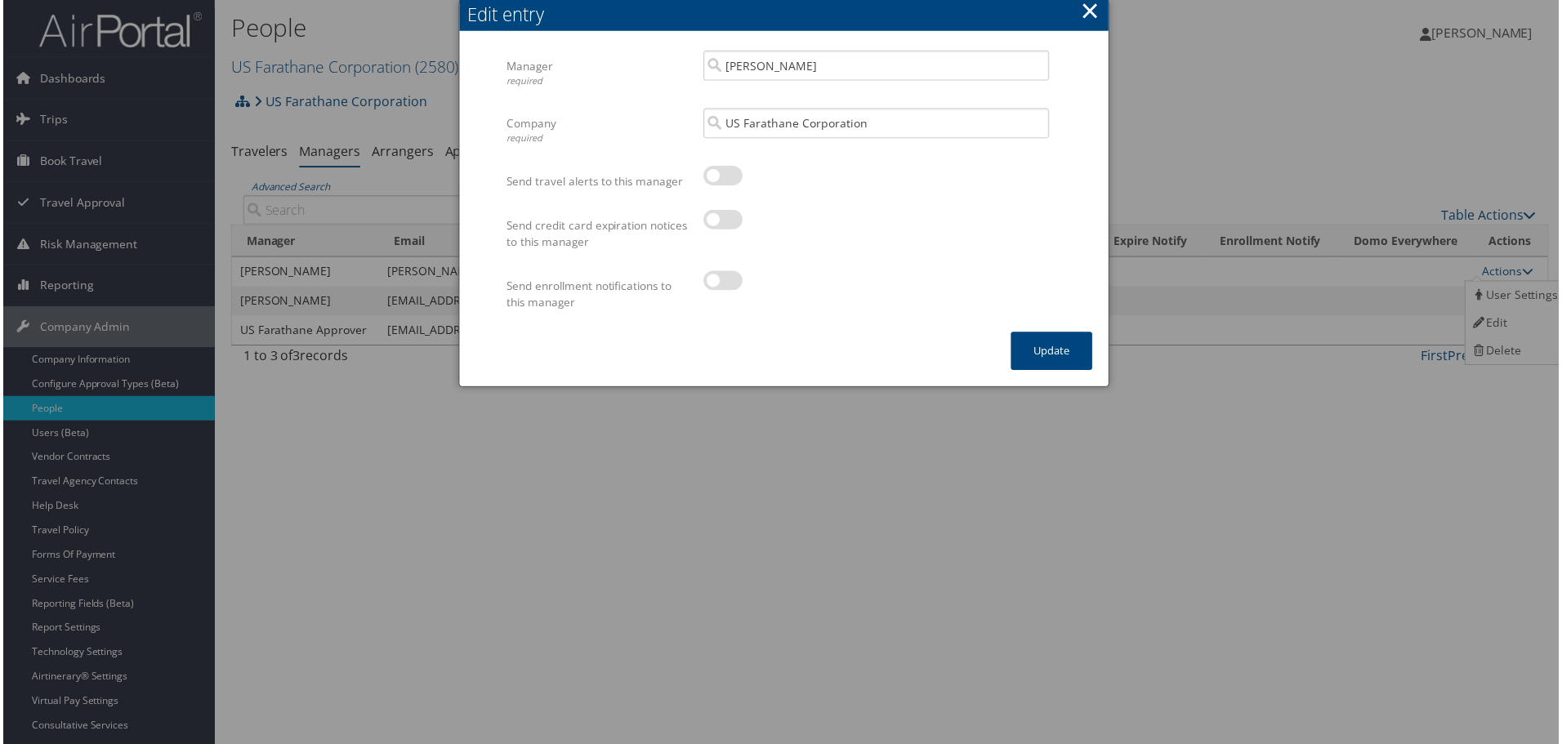
click at [684, 70] on div "Manager required [PERSON_NAME] Multiple values The selected items contain diffe…" at bounding box center [784, 80] width 557 height 58
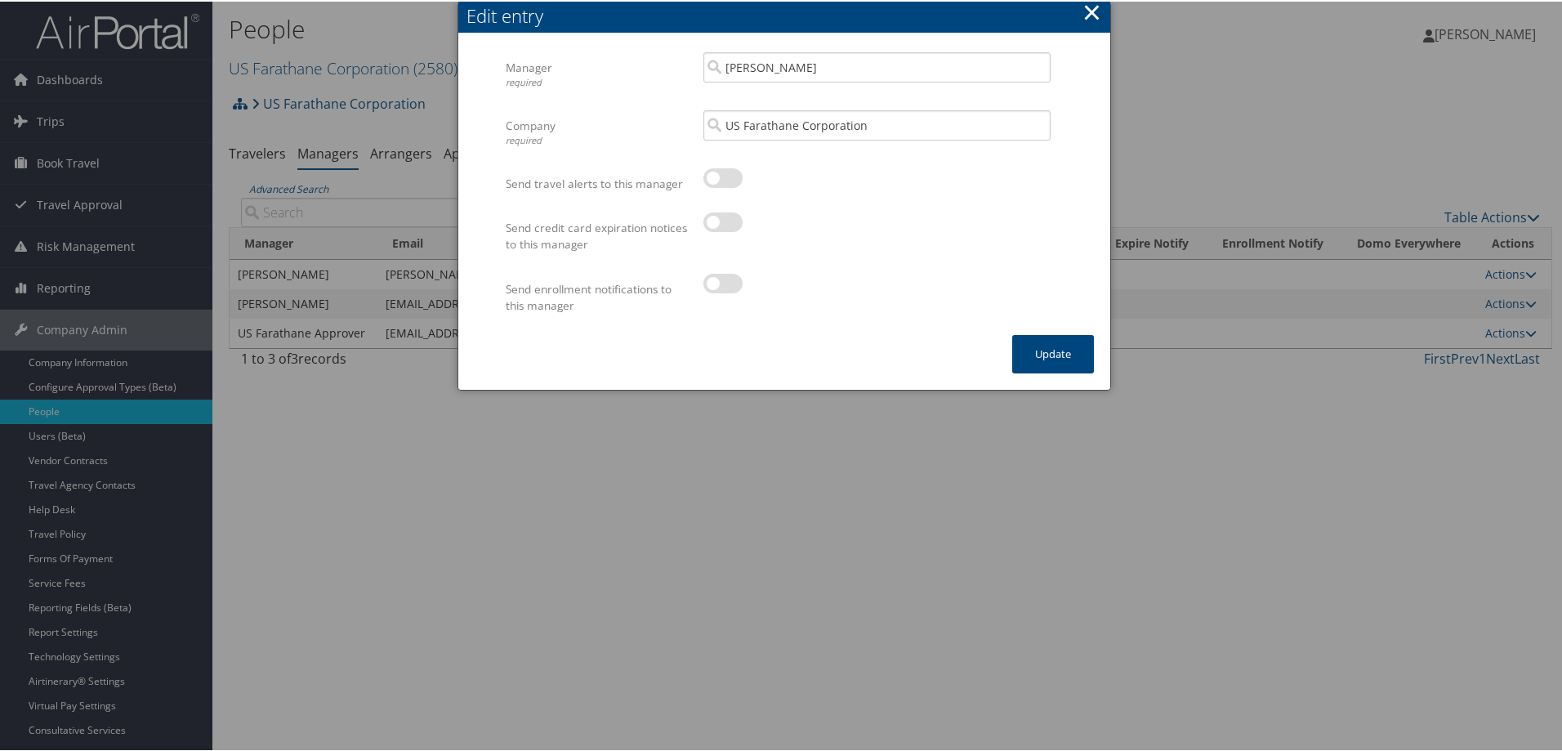
click at [883, 217] on div at bounding box center [876, 230] width 347 height 38
click at [848, 252] on div "Send credit card expiration notices to this manager Multiple values The selecte…" at bounding box center [784, 241] width 557 height 61
click at [1089, 5] on button "×" at bounding box center [1092, 10] width 19 height 33
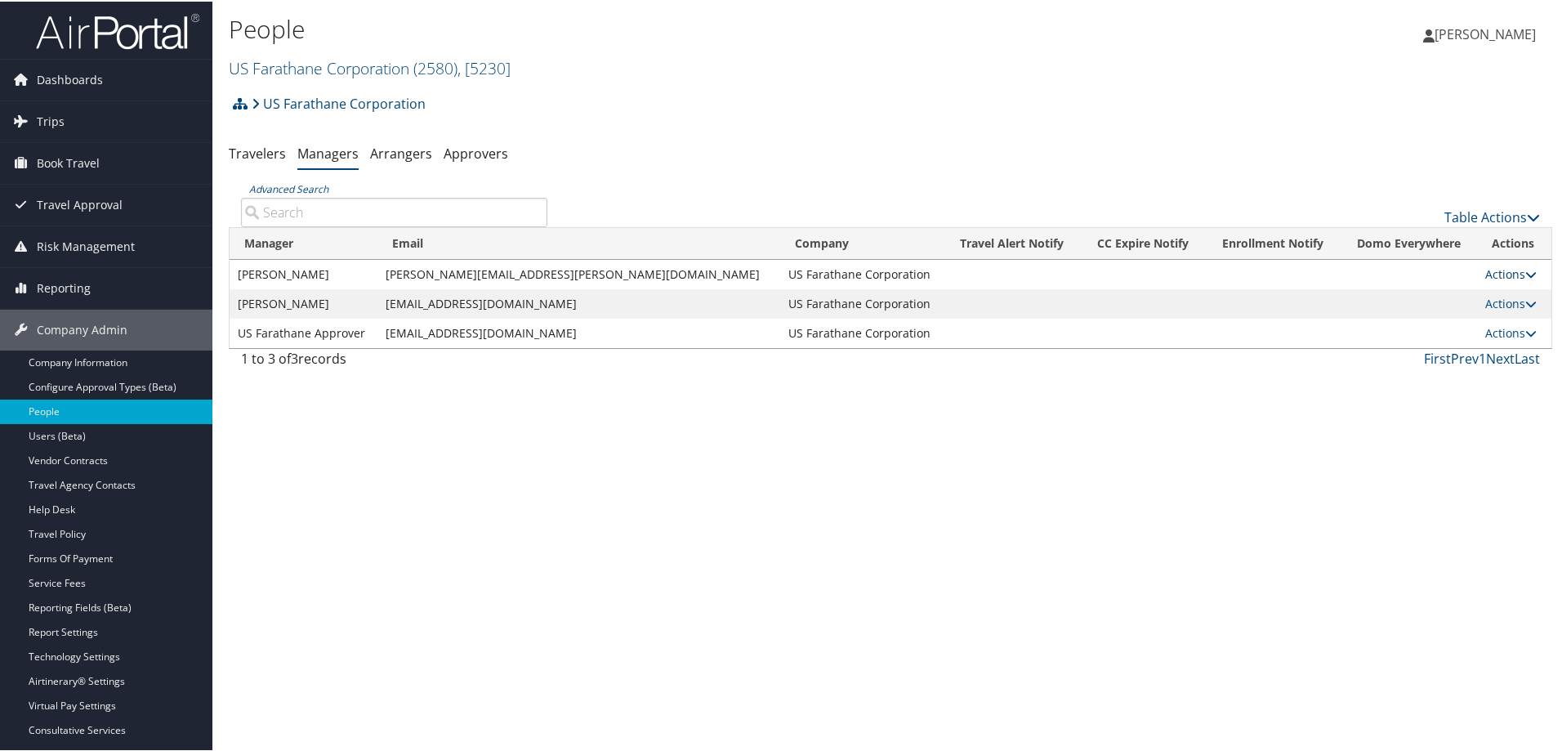
click at [1498, 272] on link "Actions" at bounding box center [1510, 273] width 51 height 16
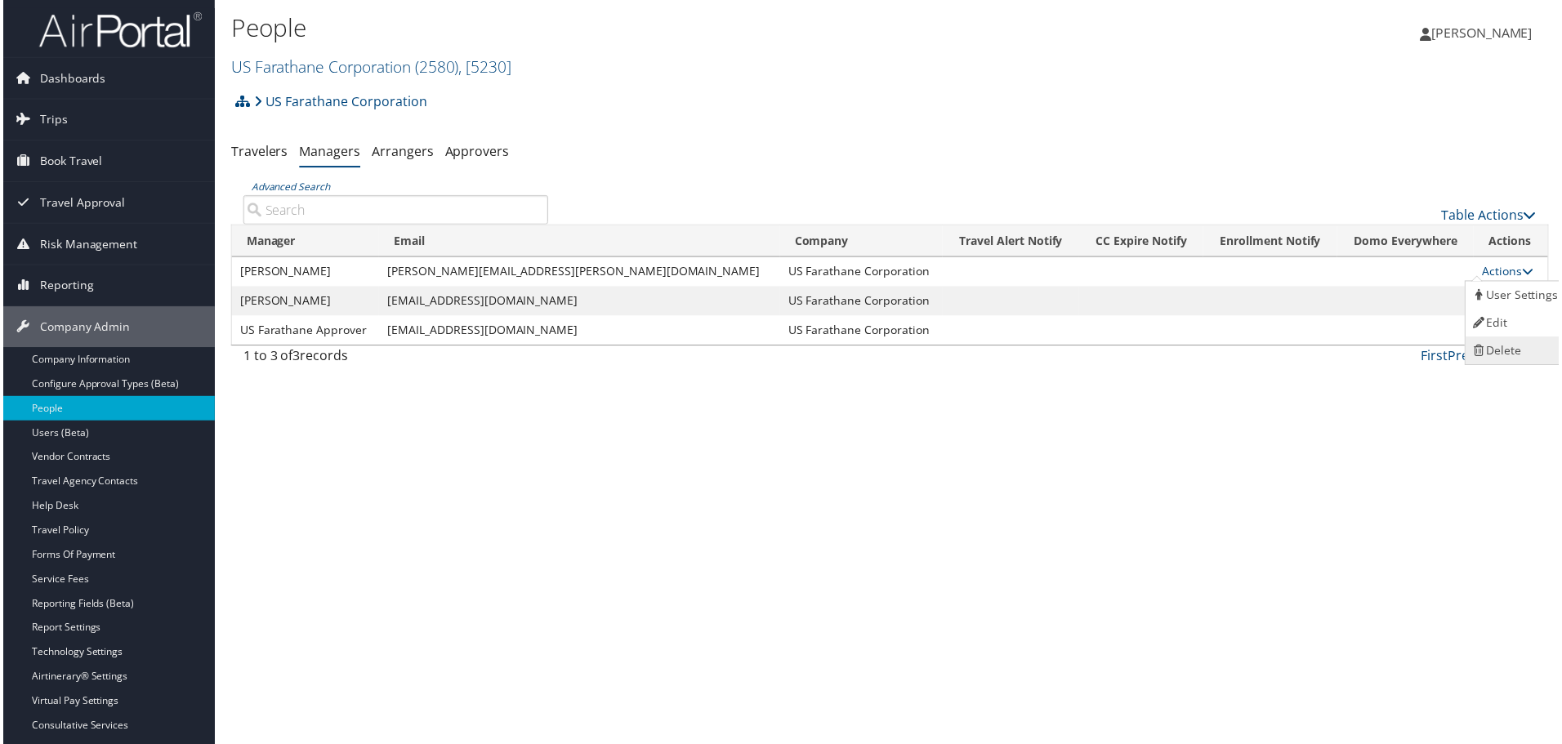
click at [1515, 344] on link "Delete" at bounding box center [1519, 352] width 100 height 28
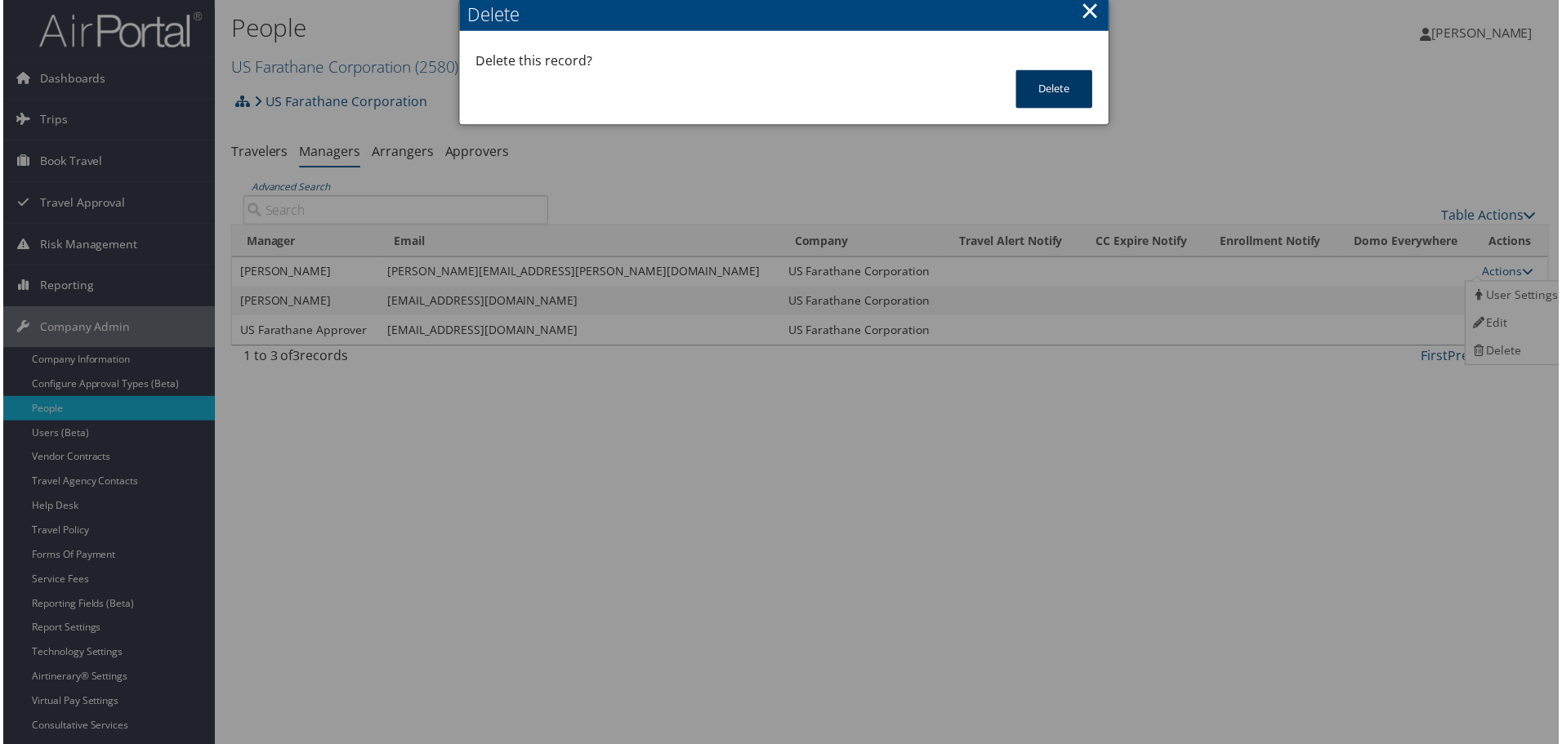
click at [1055, 85] on button "Delete" at bounding box center [1055, 89] width 77 height 38
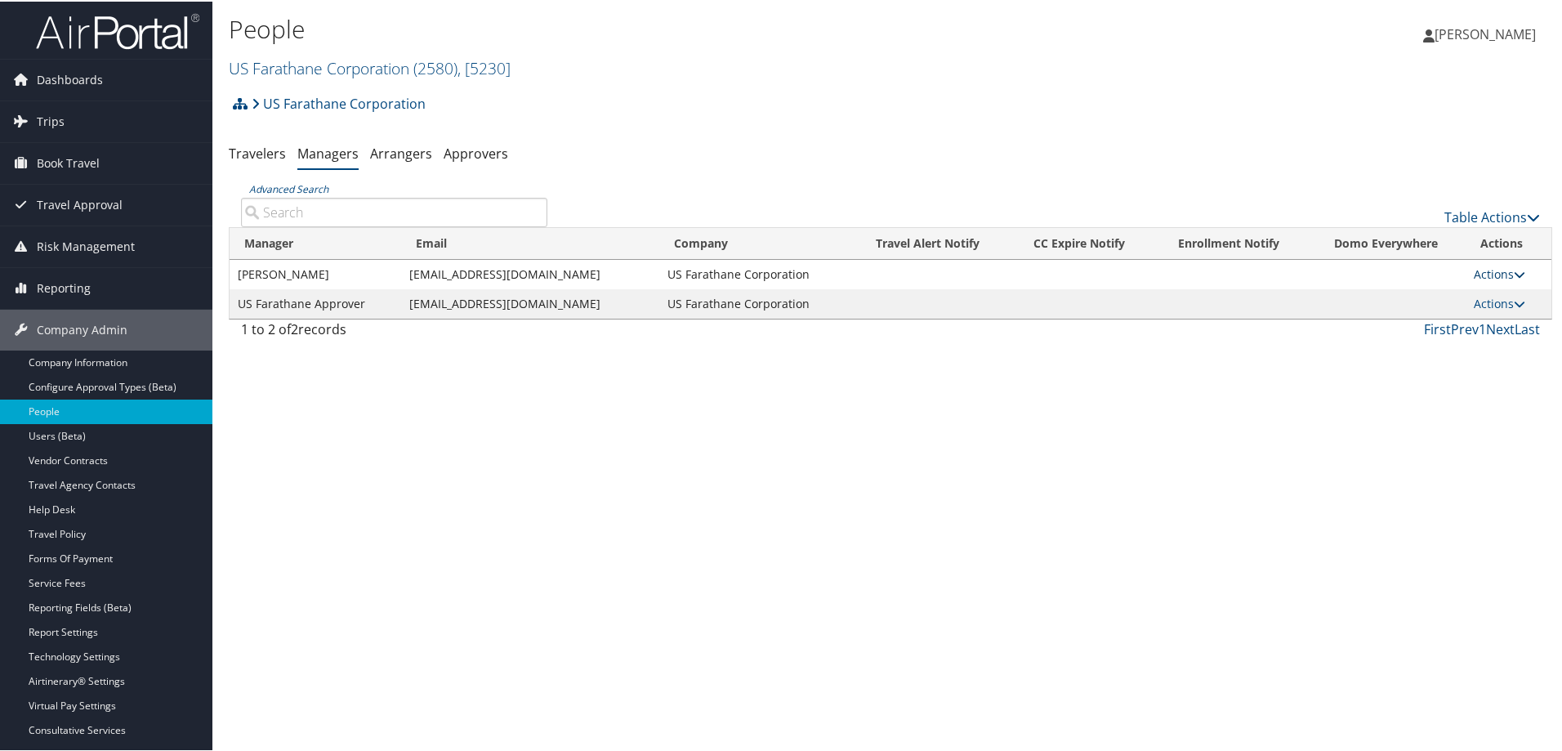
click at [1494, 269] on link "Actions" at bounding box center [1499, 273] width 51 height 16
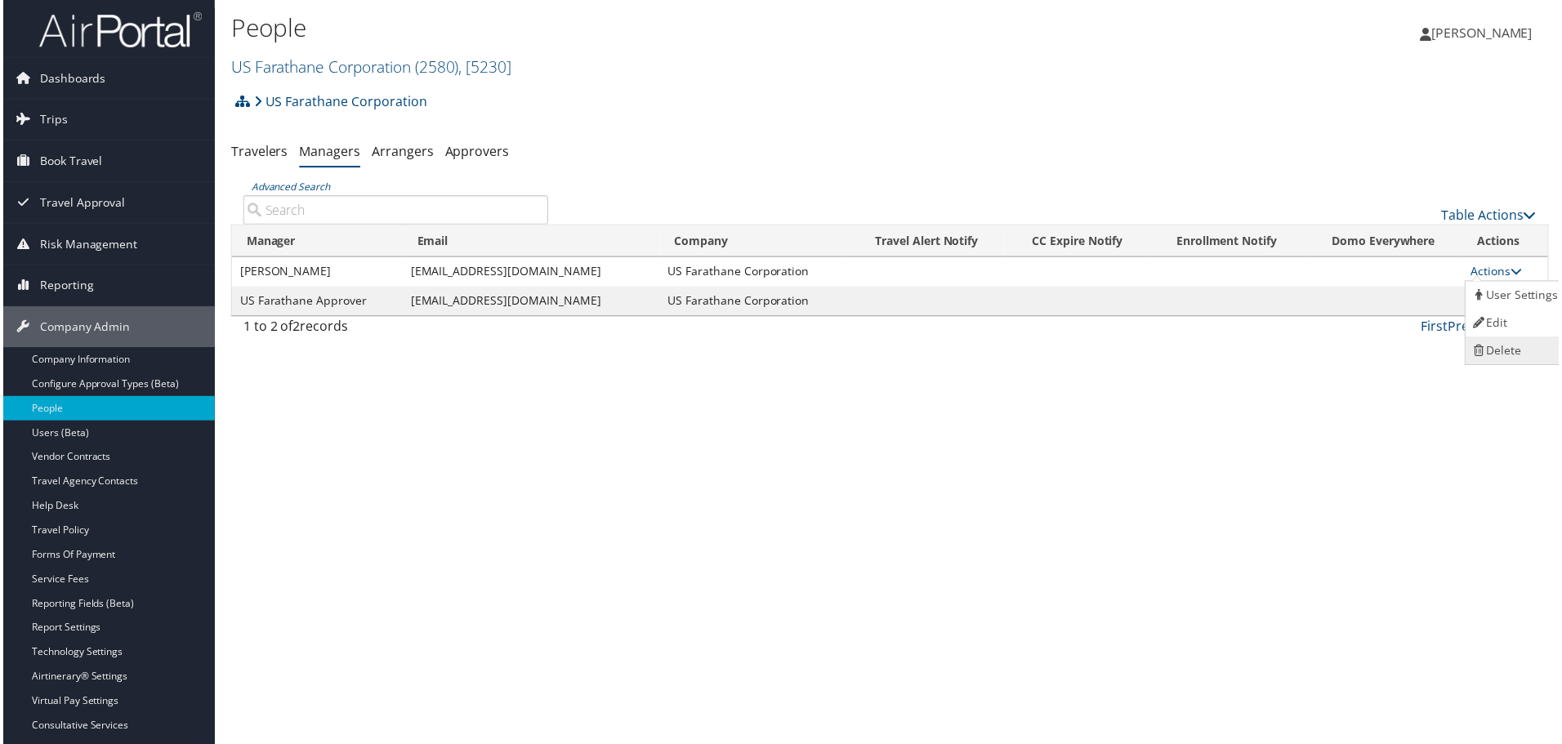
click at [1505, 345] on link "Delete" at bounding box center [1519, 352] width 100 height 28
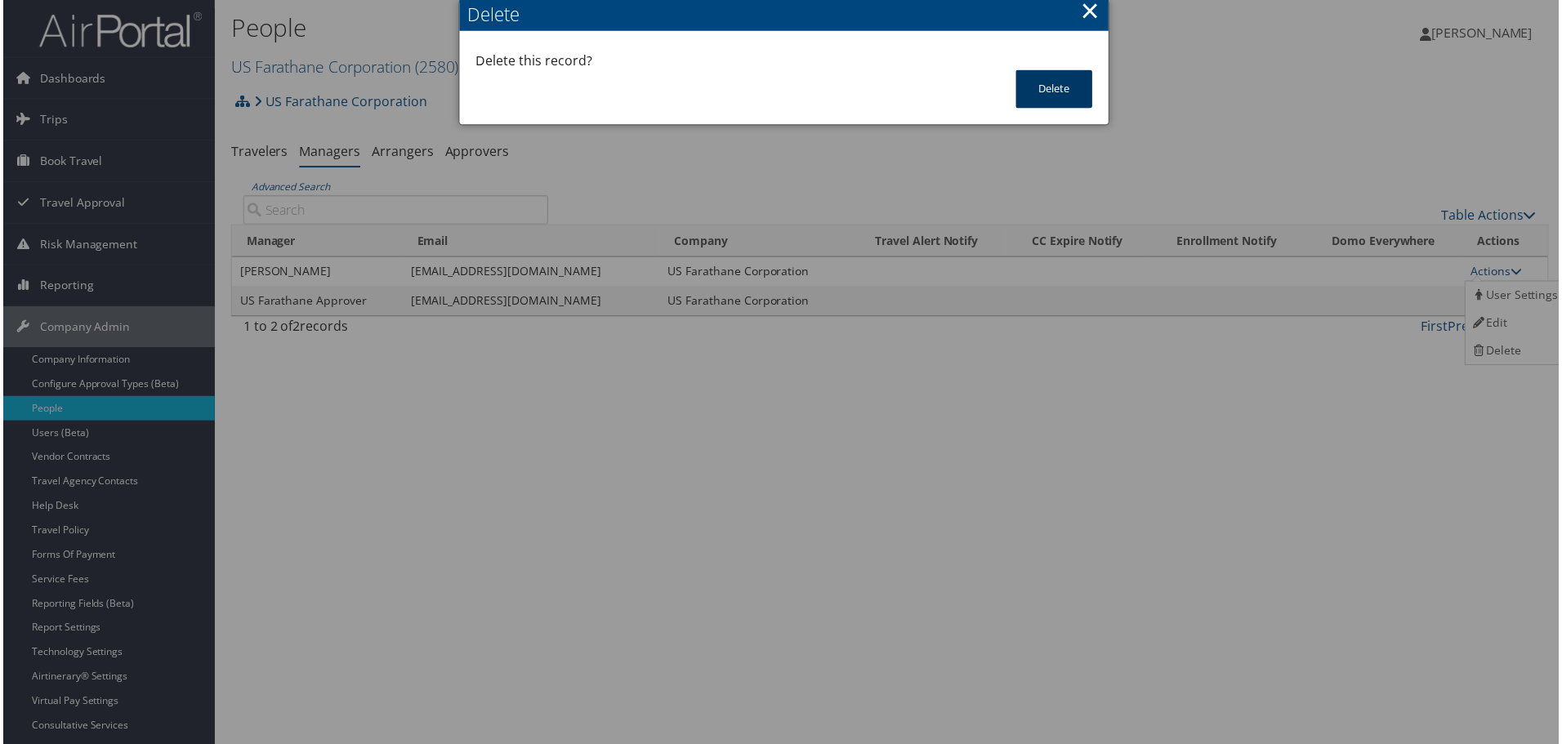
click at [1050, 81] on button "Delete" at bounding box center [1055, 89] width 77 height 38
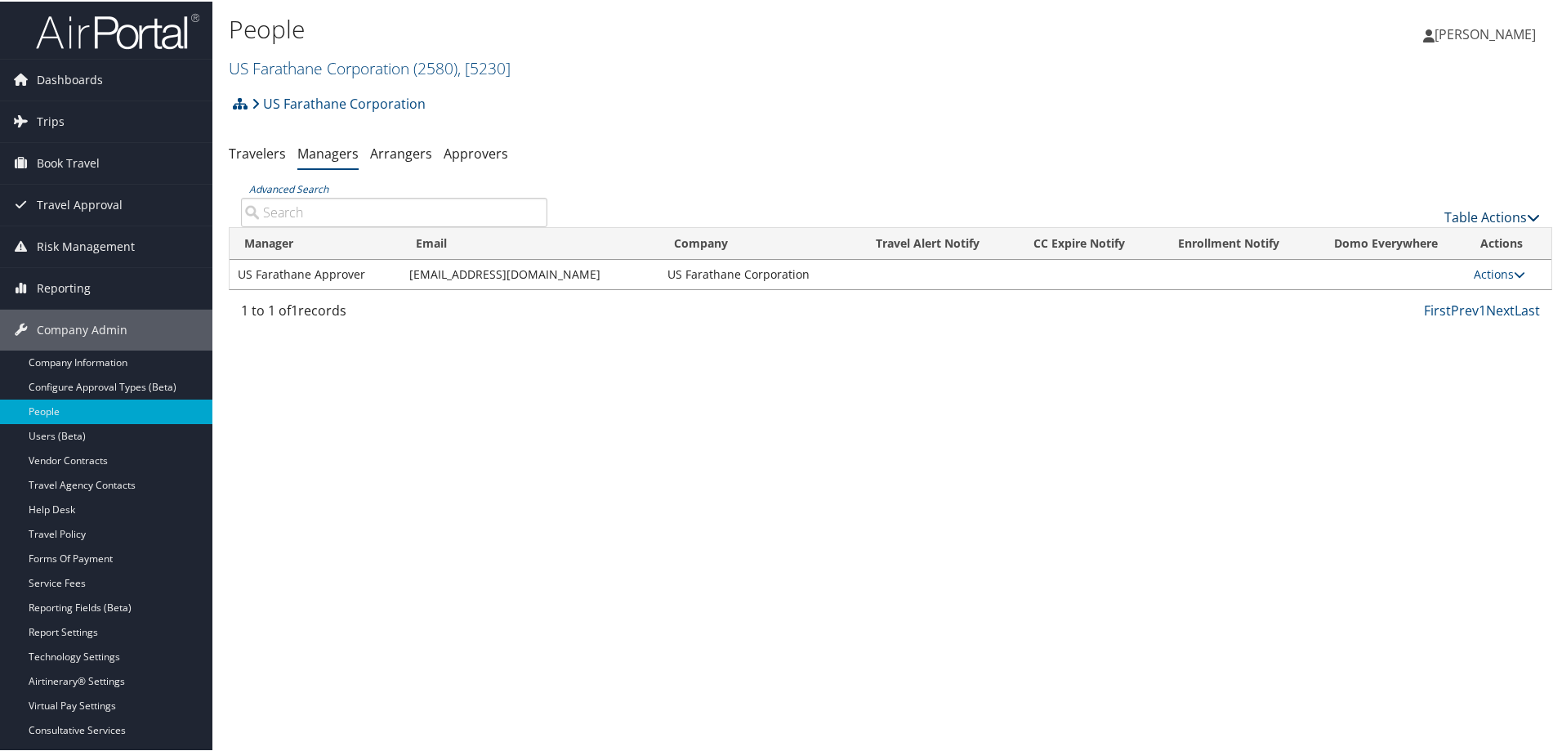
click at [1513, 208] on link "Table Actions" at bounding box center [1493, 216] width 96 height 18
click at [1391, 236] on link "Add New Travel Manager" at bounding box center [1437, 241] width 215 height 28
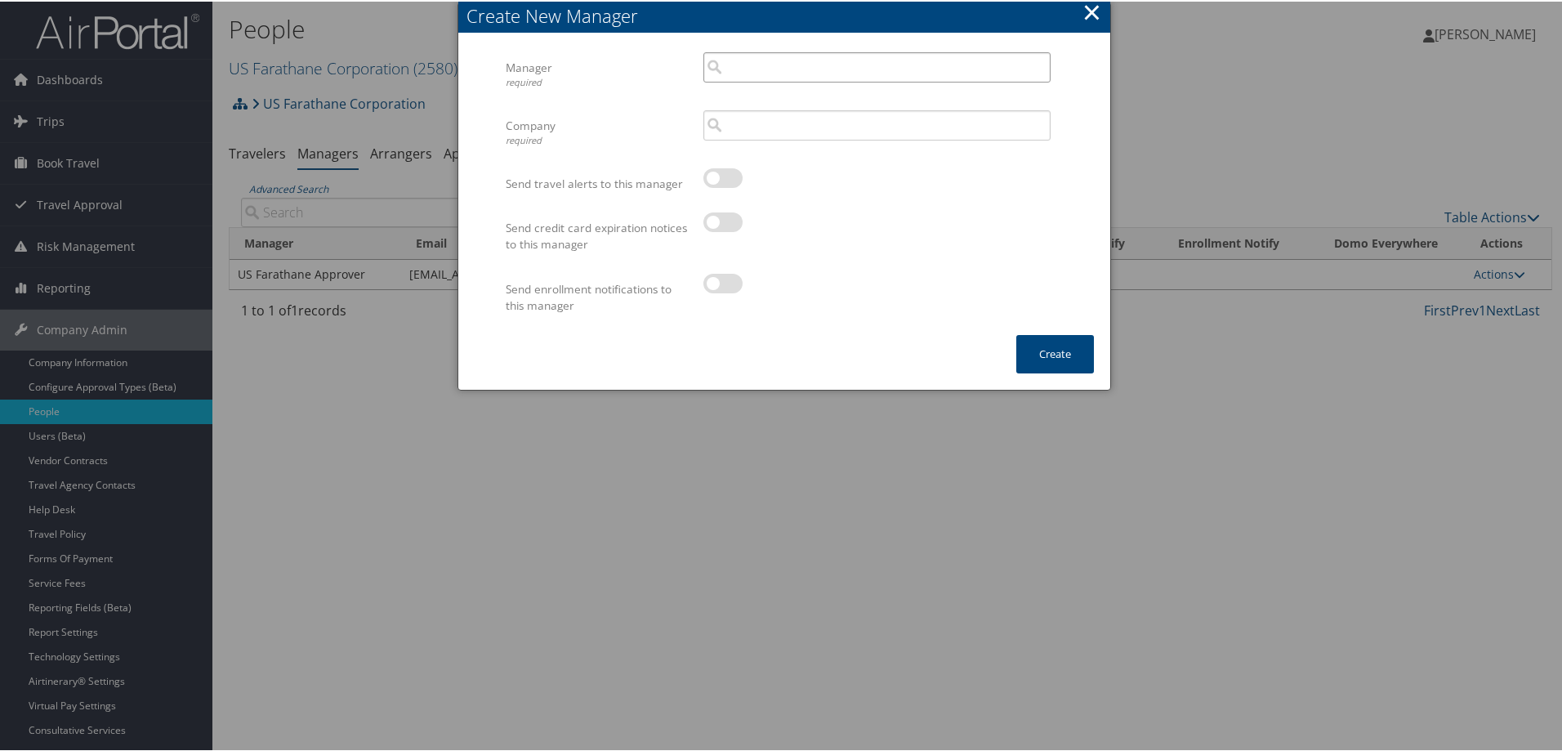
click at [731, 58] on input "search" at bounding box center [876, 66] width 347 height 30
paste input "angela.bradway@usfarathane.com"
type input "angela.bradway@usfarathane.com"
click at [1087, 11] on button "×" at bounding box center [1092, 10] width 19 height 33
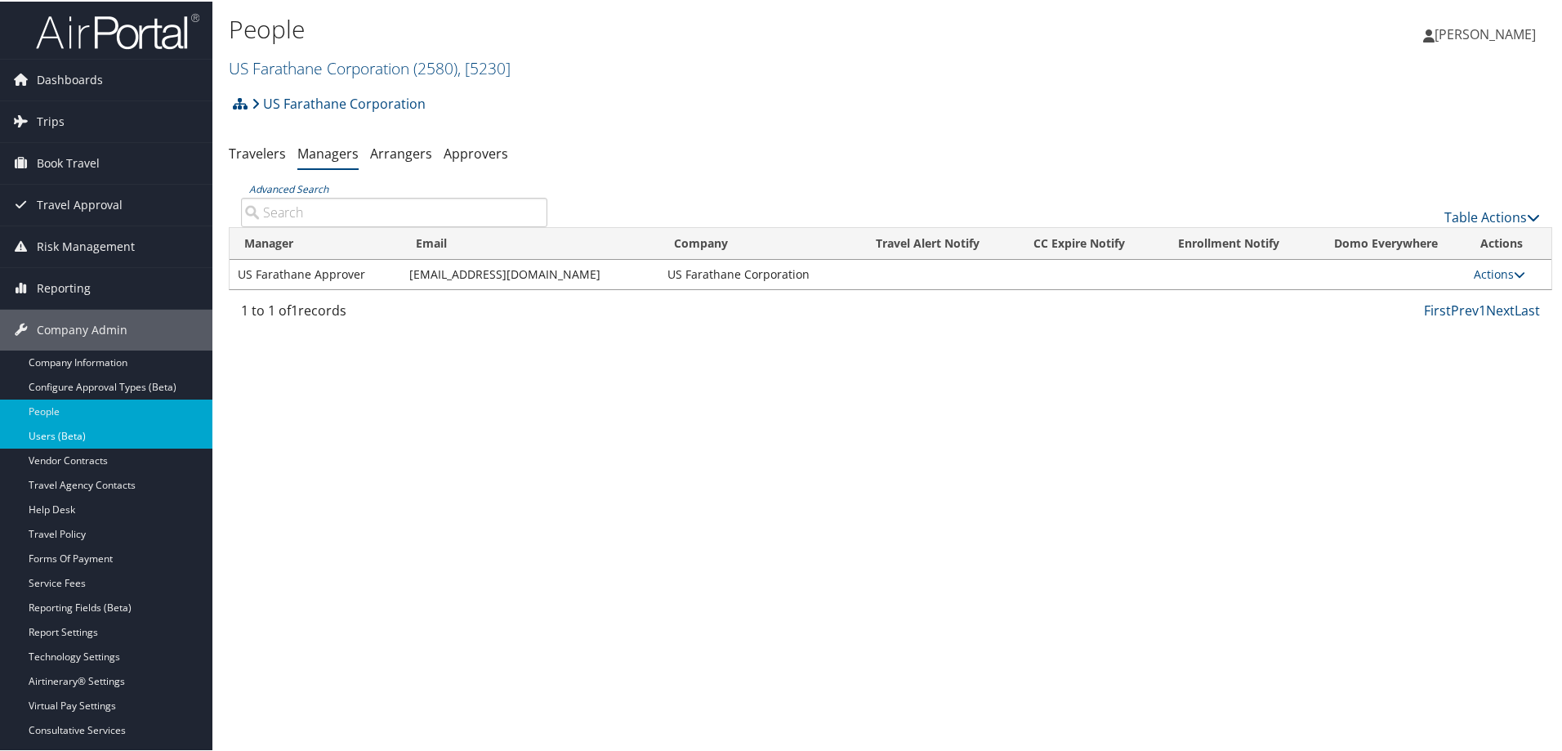
click at [95, 438] on link "Users (Beta)" at bounding box center [106, 434] width 212 height 25
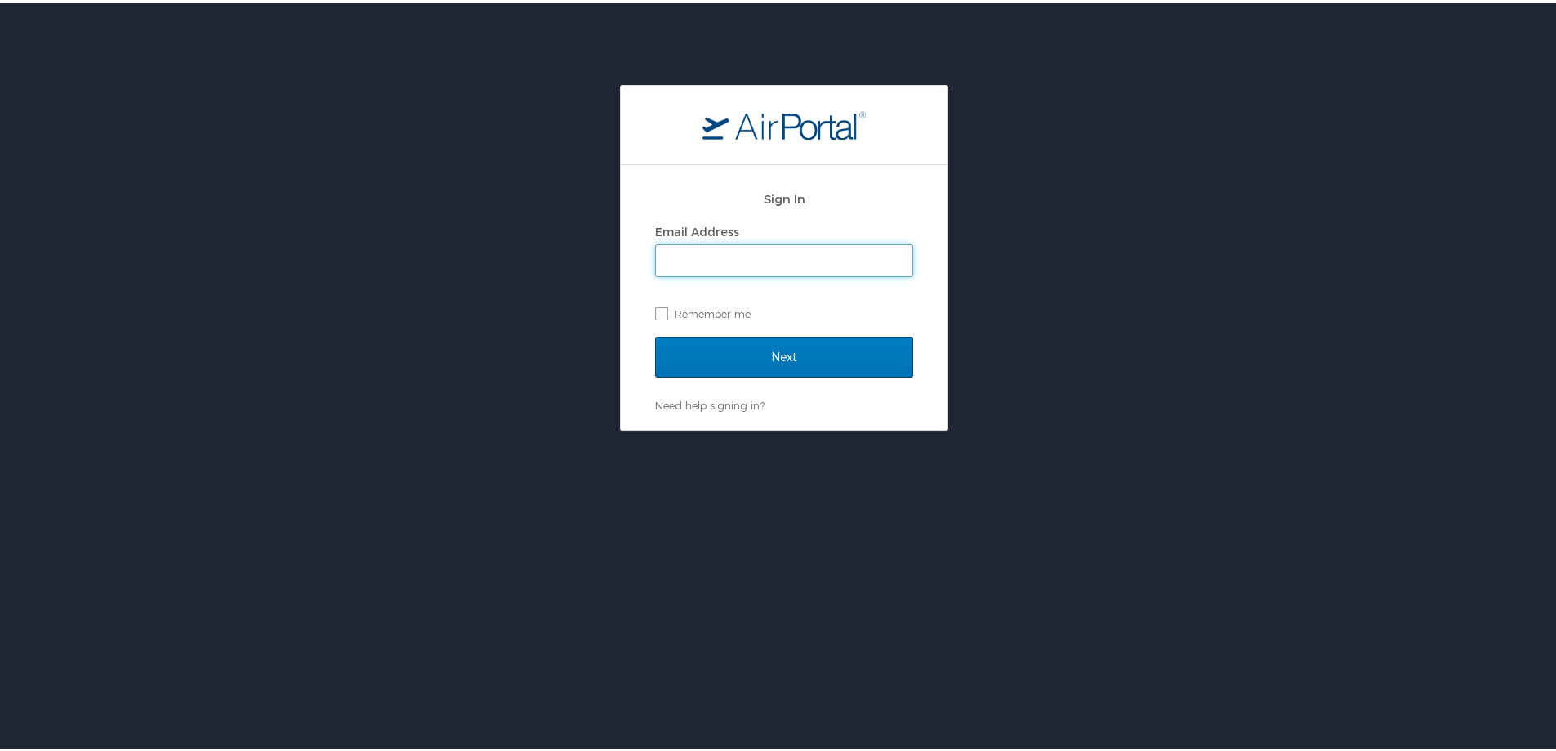
click at [740, 259] on input "Email Address" at bounding box center [784, 257] width 257 height 31
type input "tkruckeberg@hmhf.com"
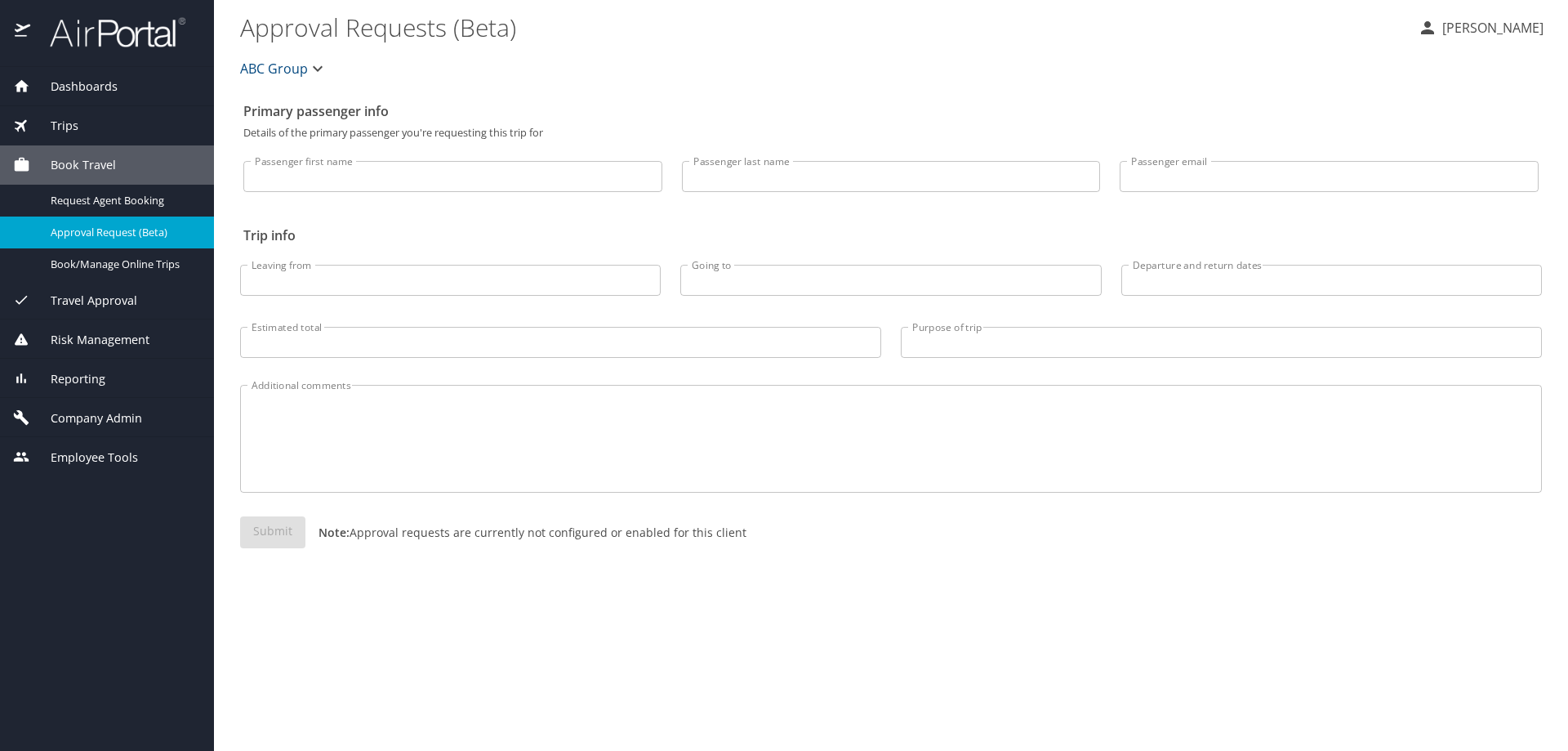
click at [81, 418] on span "Company Admin" at bounding box center [86, 418] width 112 height 18
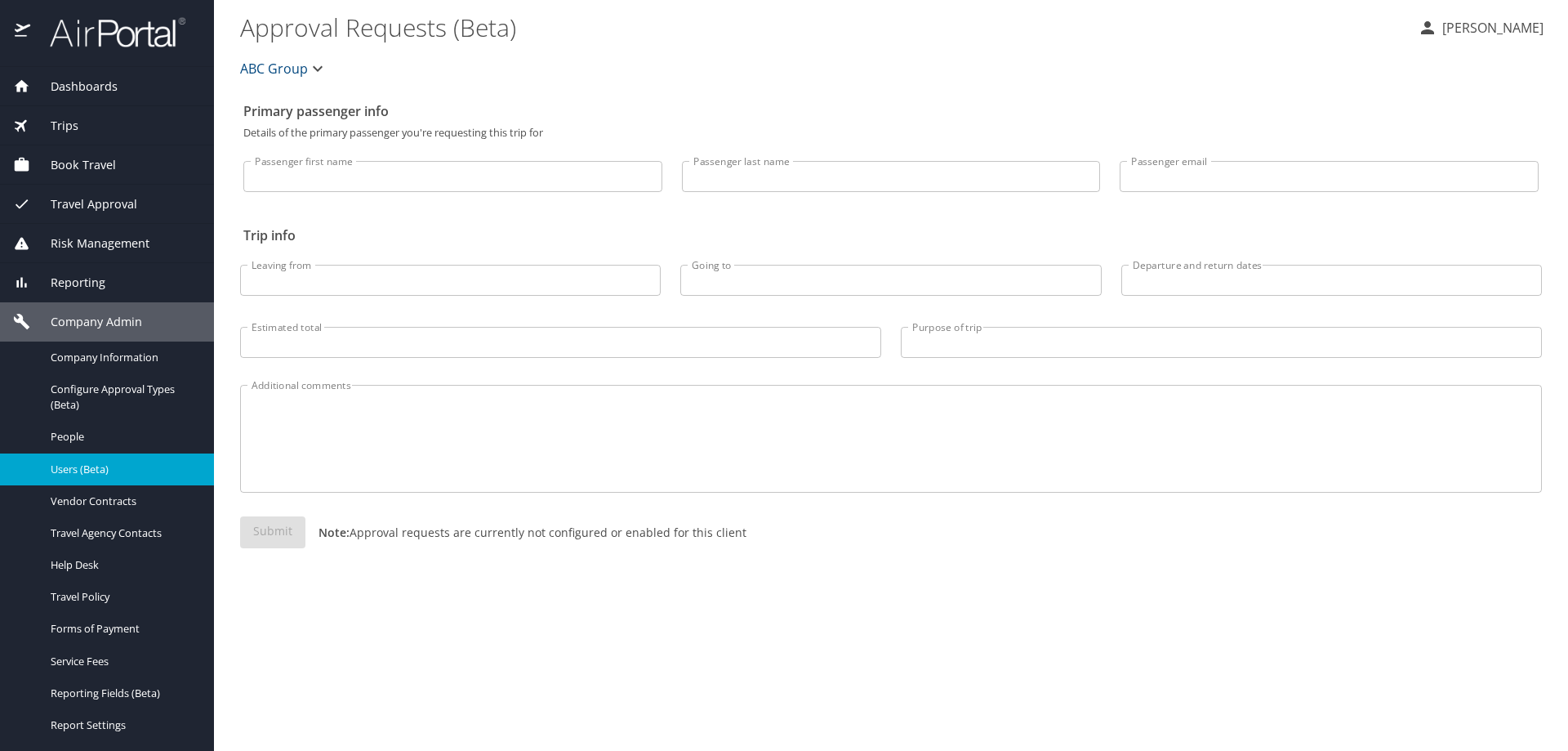
click at [91, 460] on div "Users (Beta)" at bounding box center [107, 469] width 188 height 19
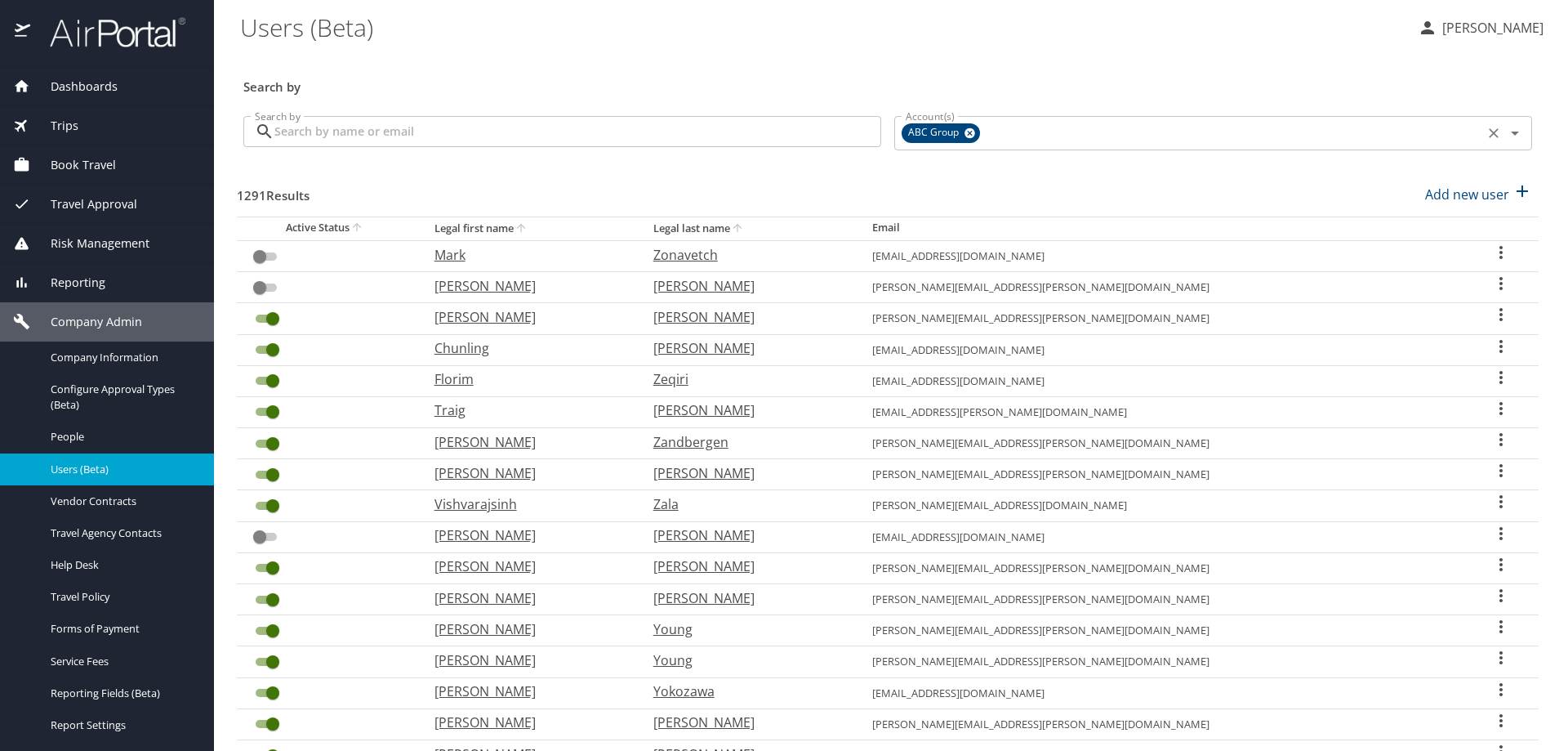
click at [967, 130] on icon at bounding box center [969, 133] width 12 height 18
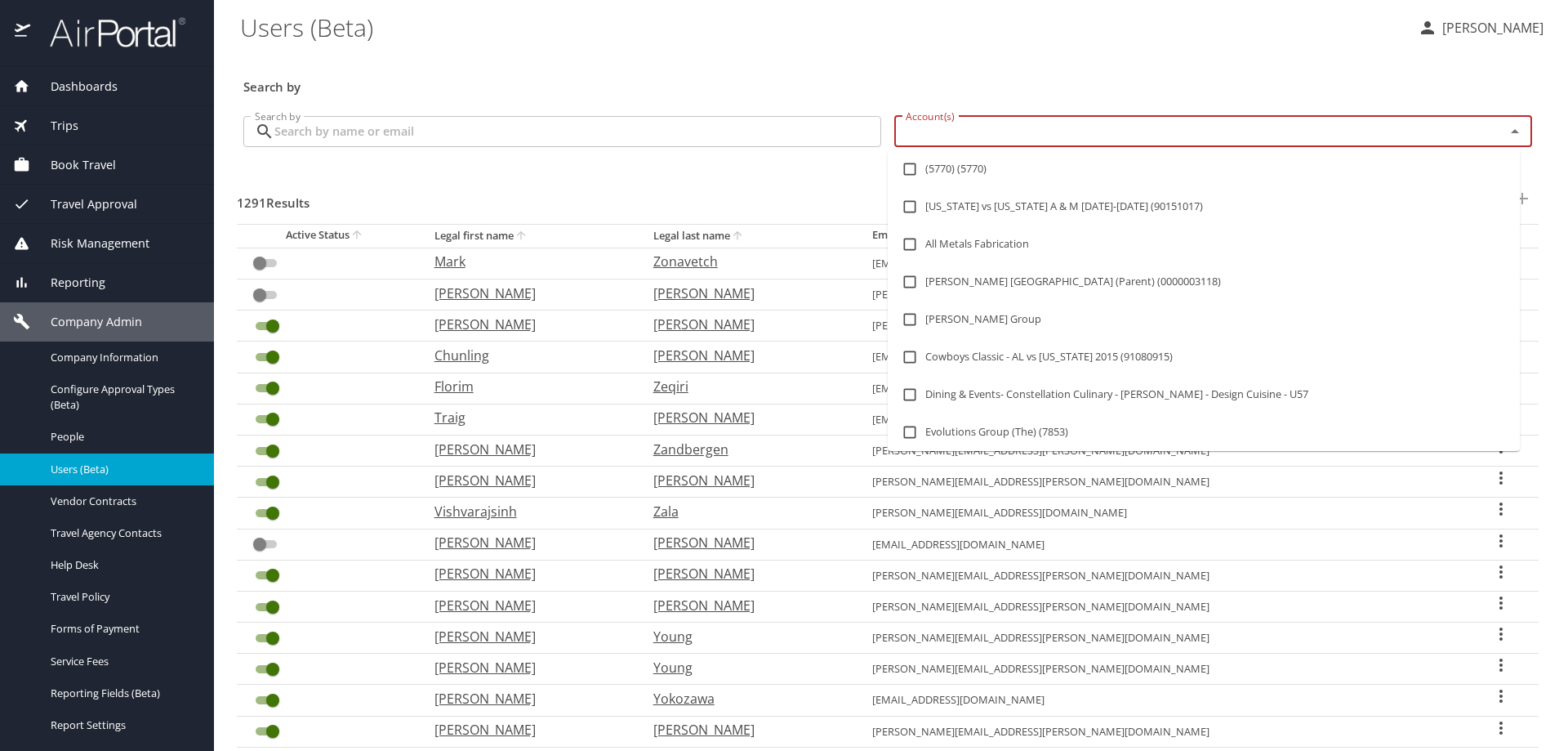
click at [930, 125] on input "Account(s)" at bounding box center [1189, 131] width 580 height 21
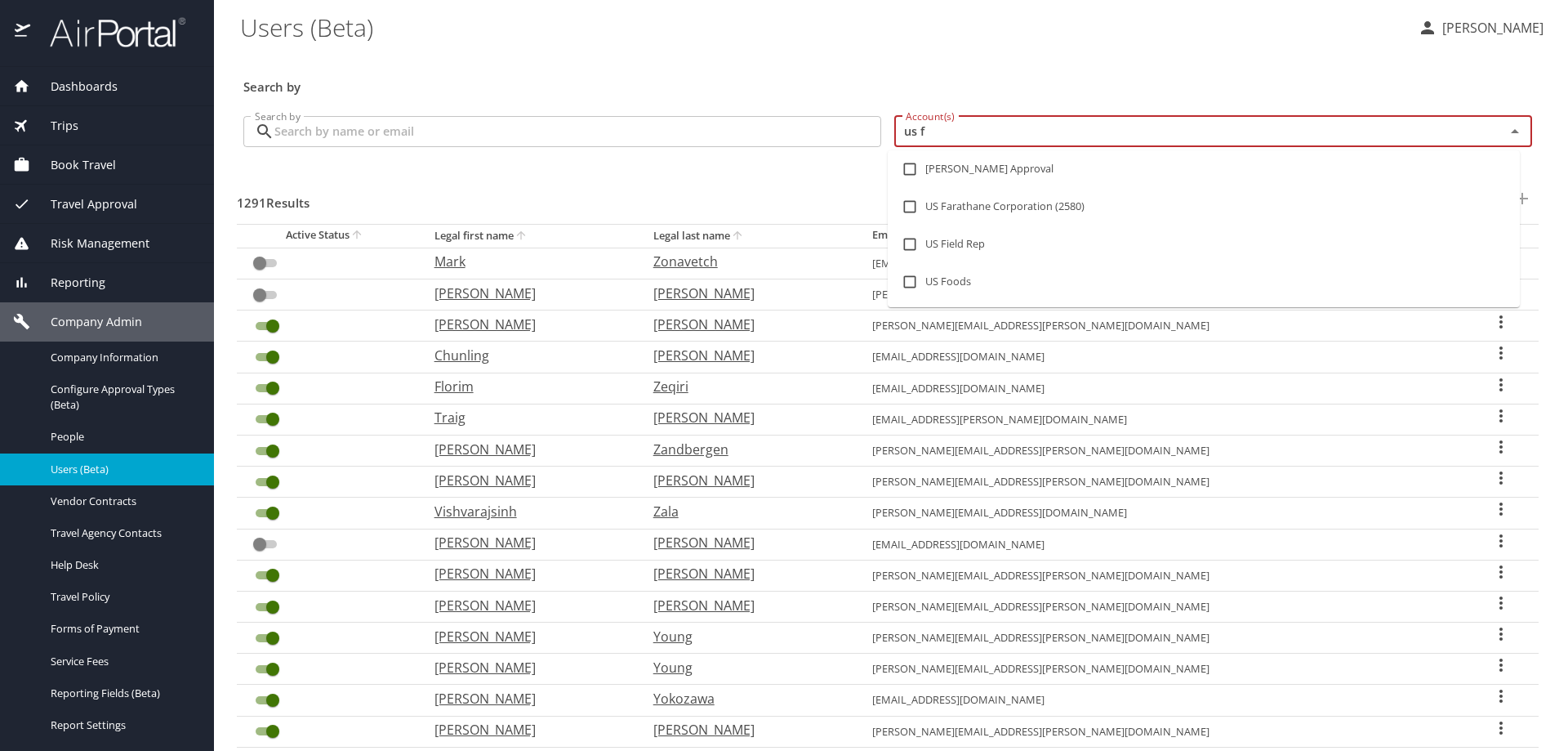
type input "us fa"
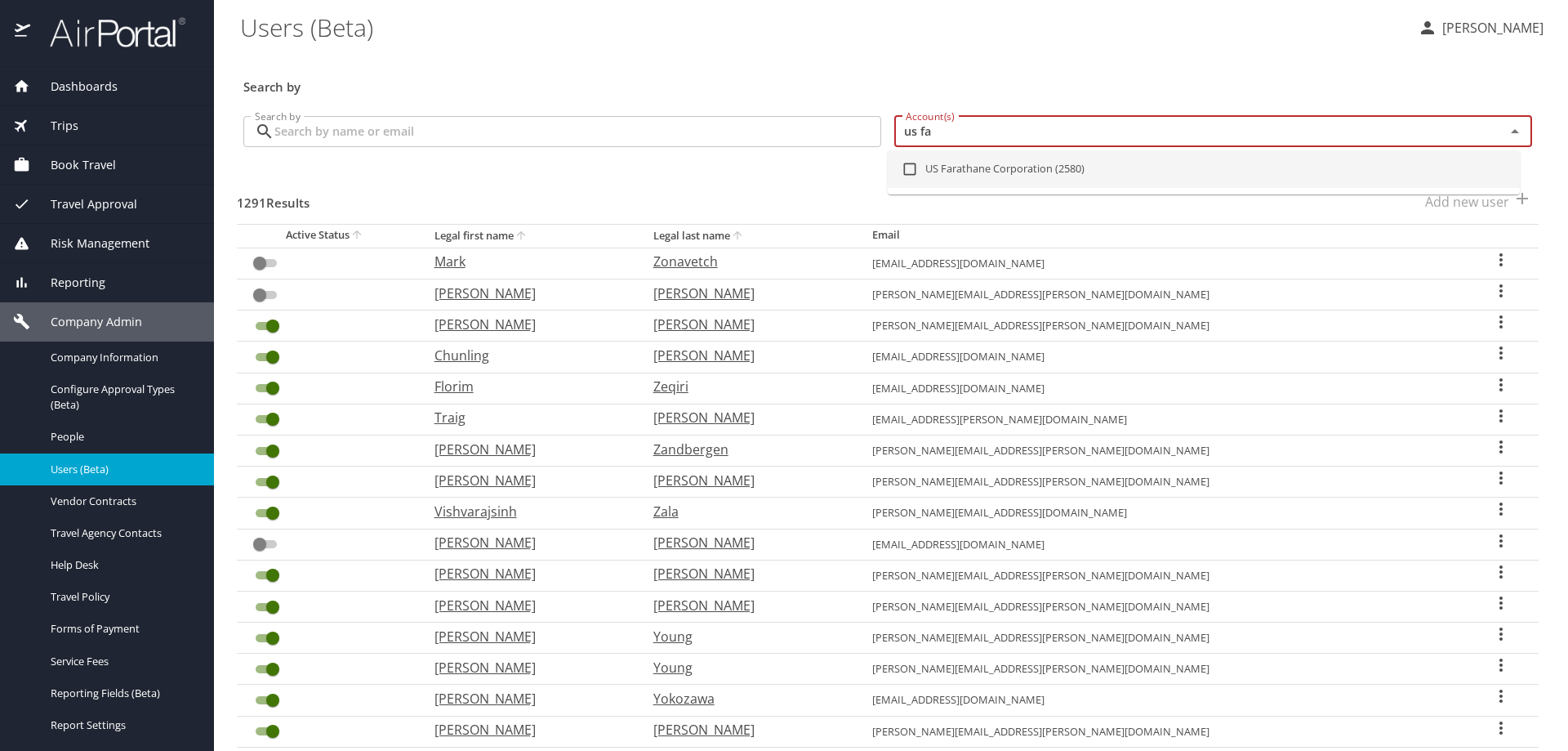
click at [955, 159] on li "US Farathane Corporation (2580)" at bounding box center [1203, 169] width 632 height 38
checkbox input "true"
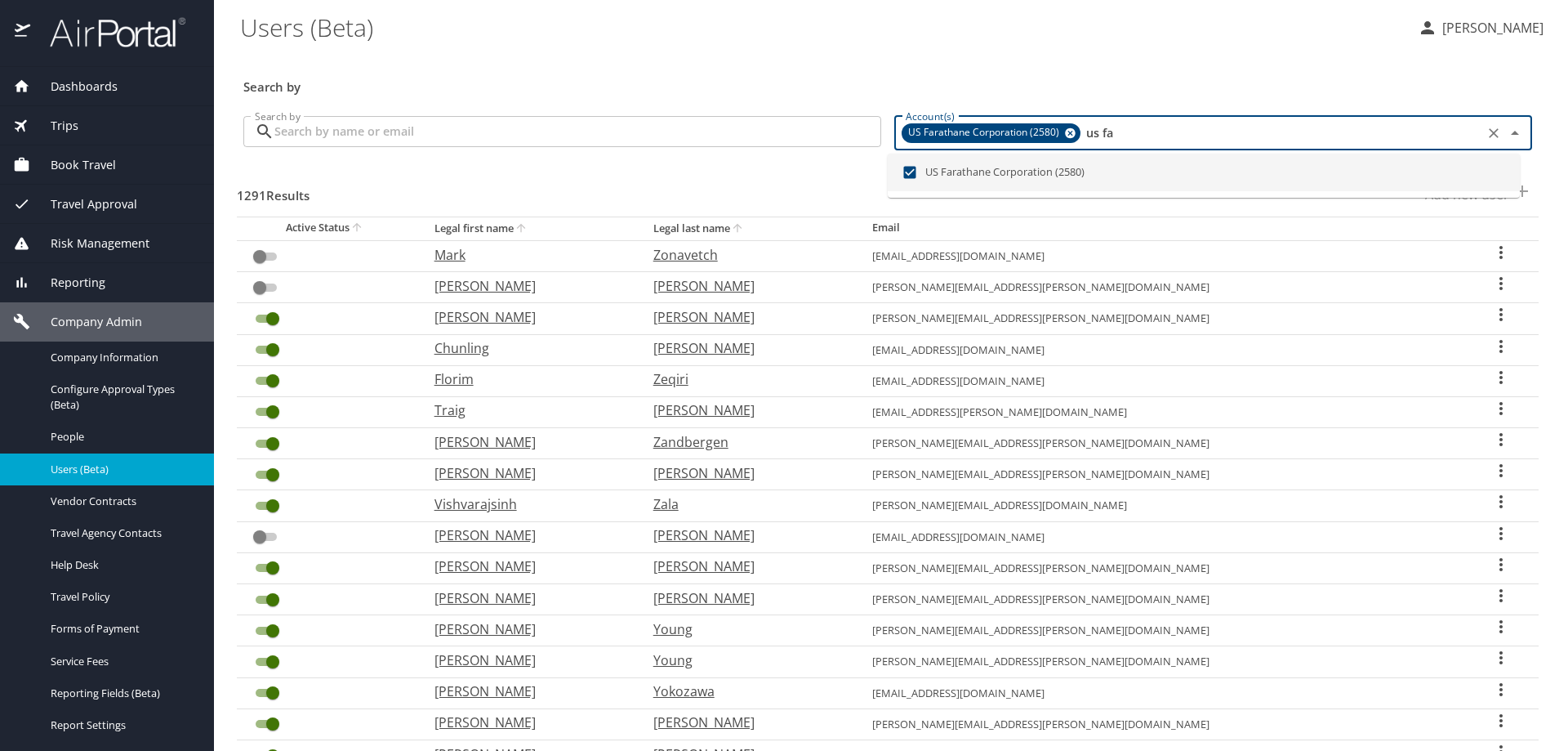
checkbox input "true"
checkbox input "false"
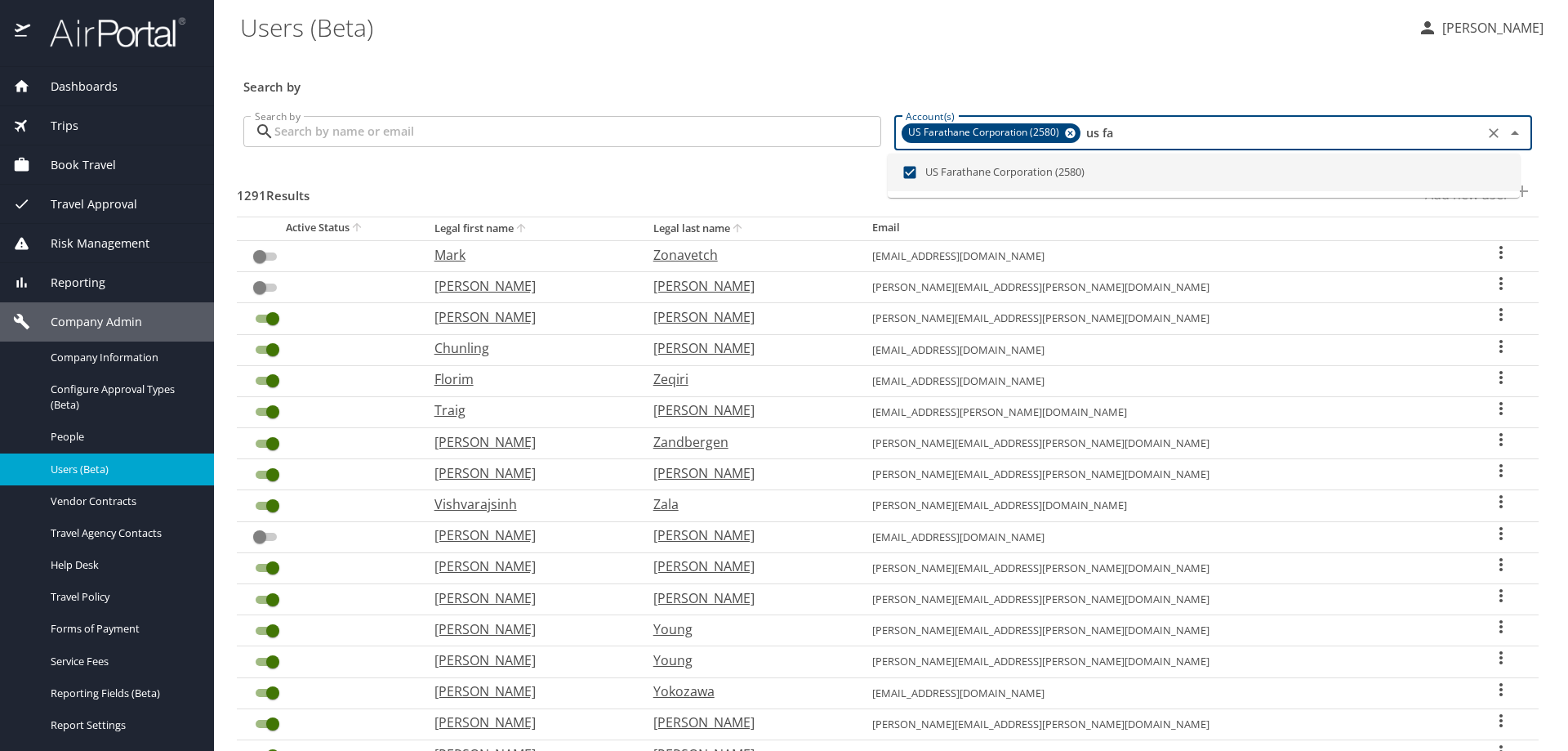
checkbox input "true"
checkbox input "false"
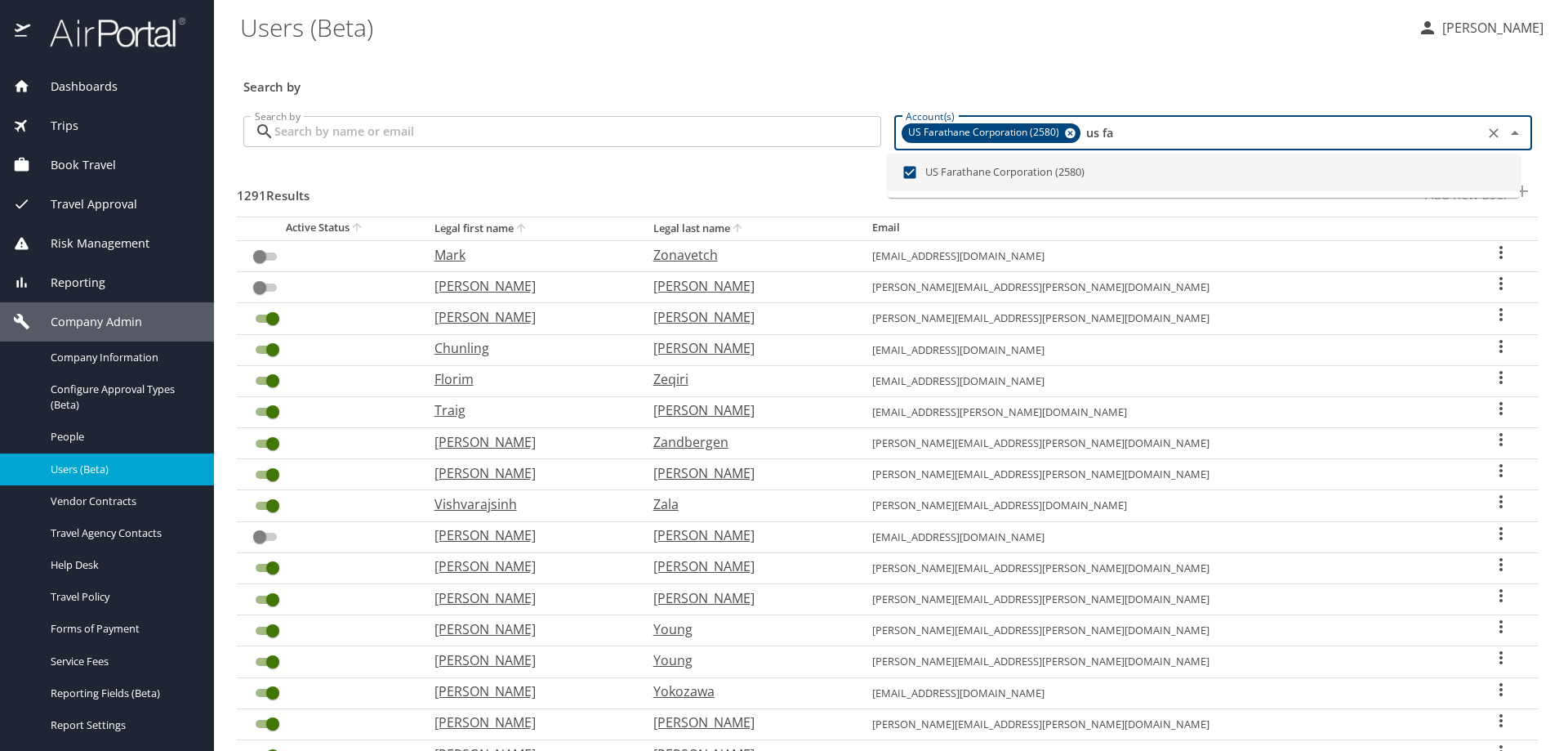
checkbox input "false"
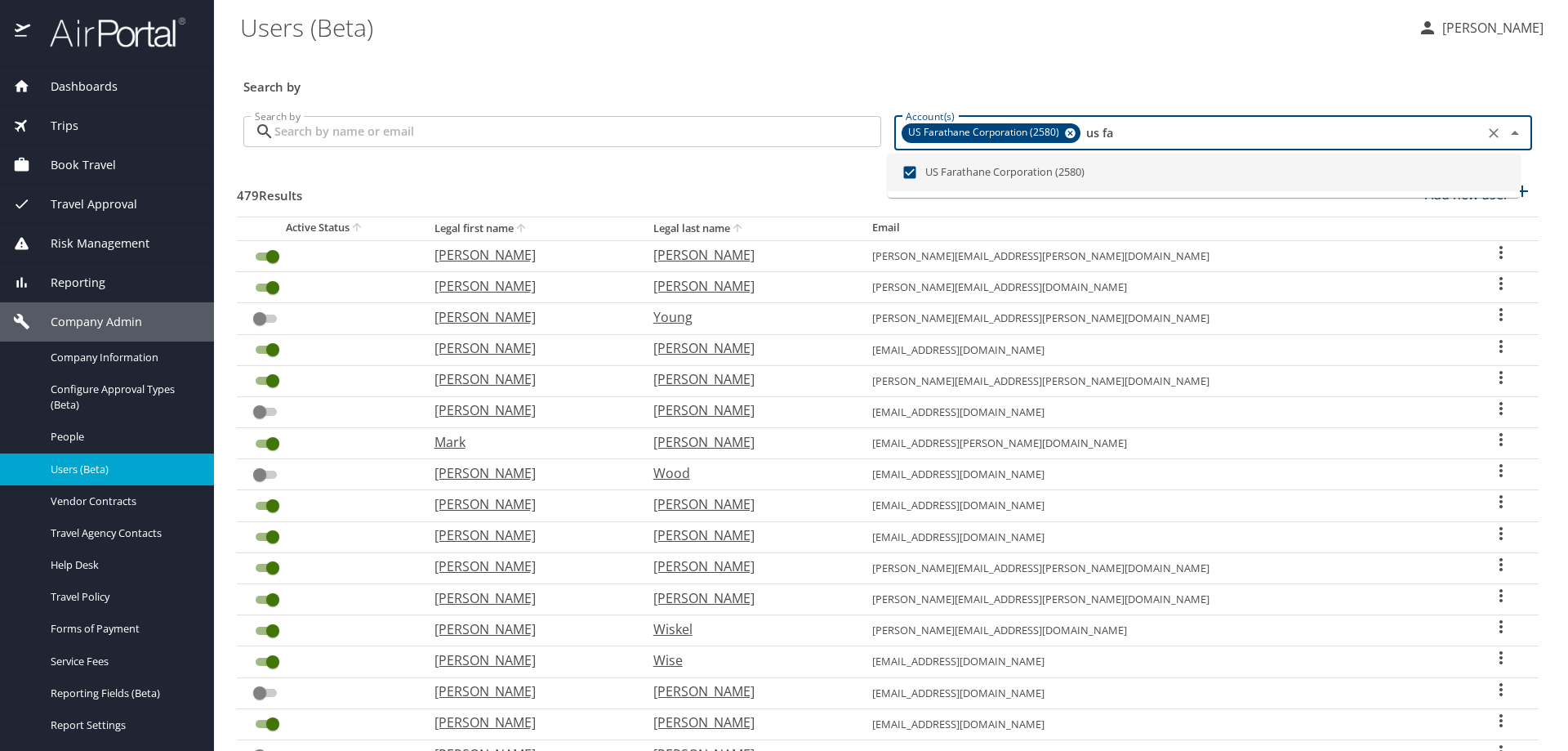
type input "us fa"
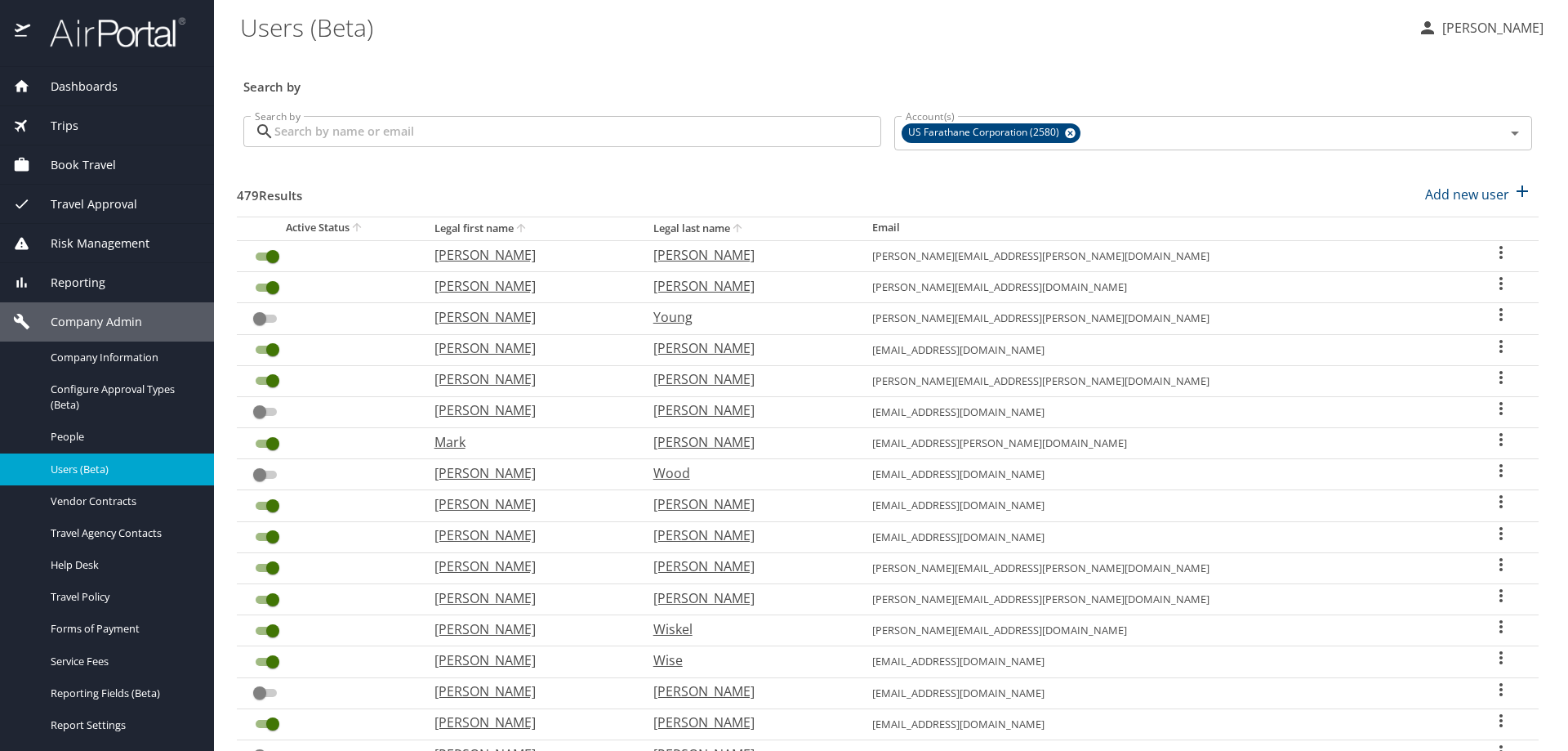
click at [451, 27] on \(Beta\) "Users (Beta)" at bounding box center [821, 27] width 1164 height 51
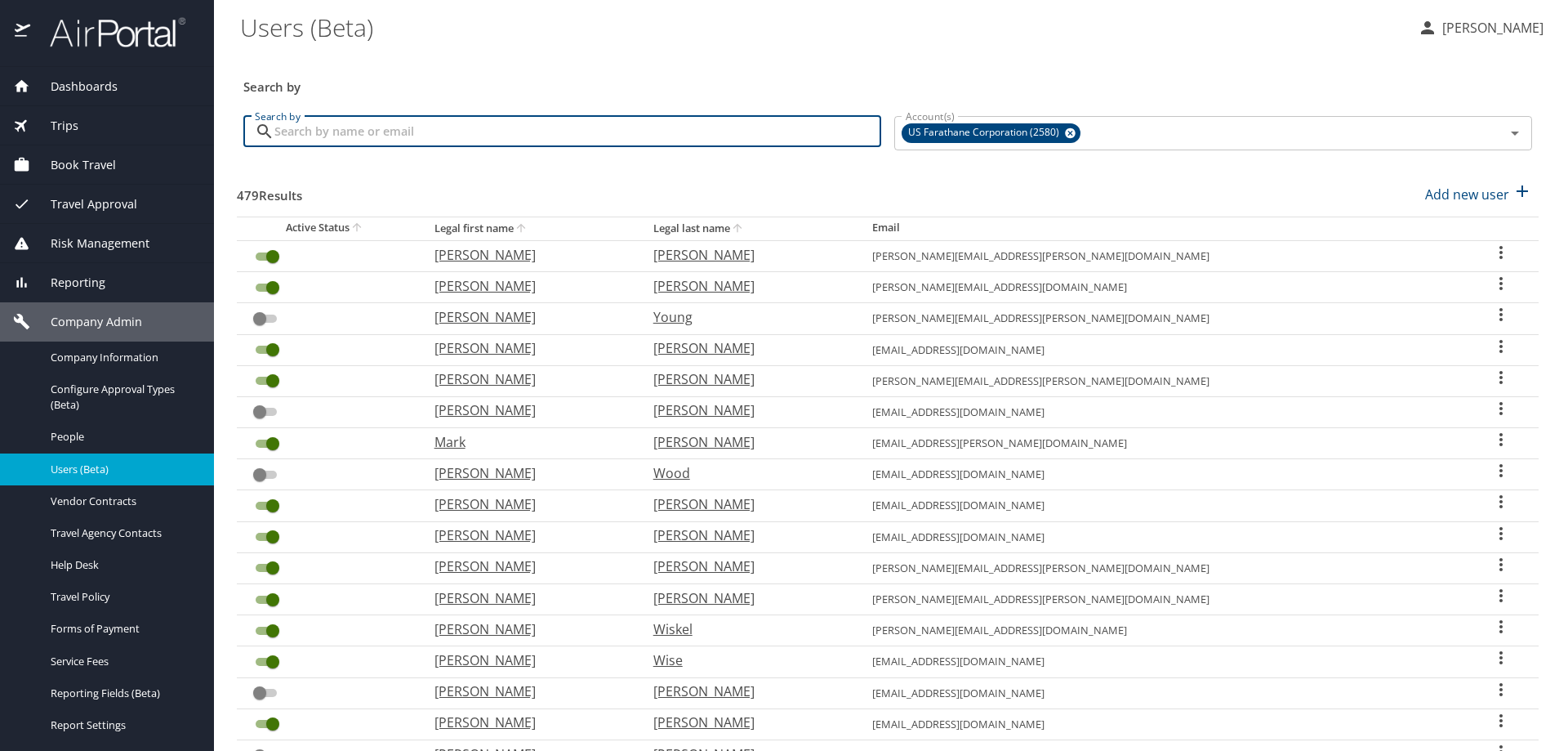
click at [354, 134] on input "Search by" at bounding box center [578, 131] width 607 height 31
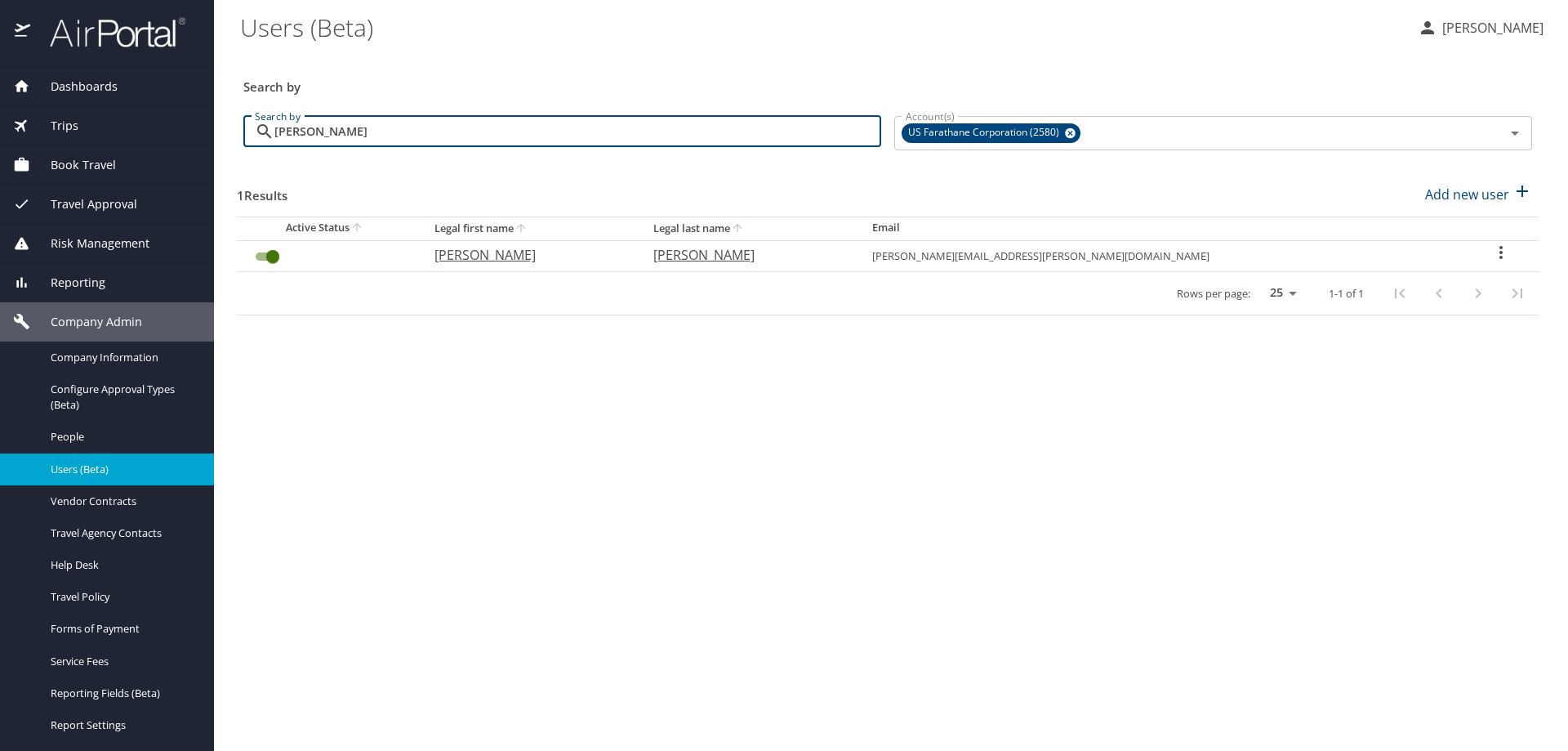
type input "harper"
click at [1491, 249] on icon "User Search Table" at bounding box center [1501, 253] width 20 height 20
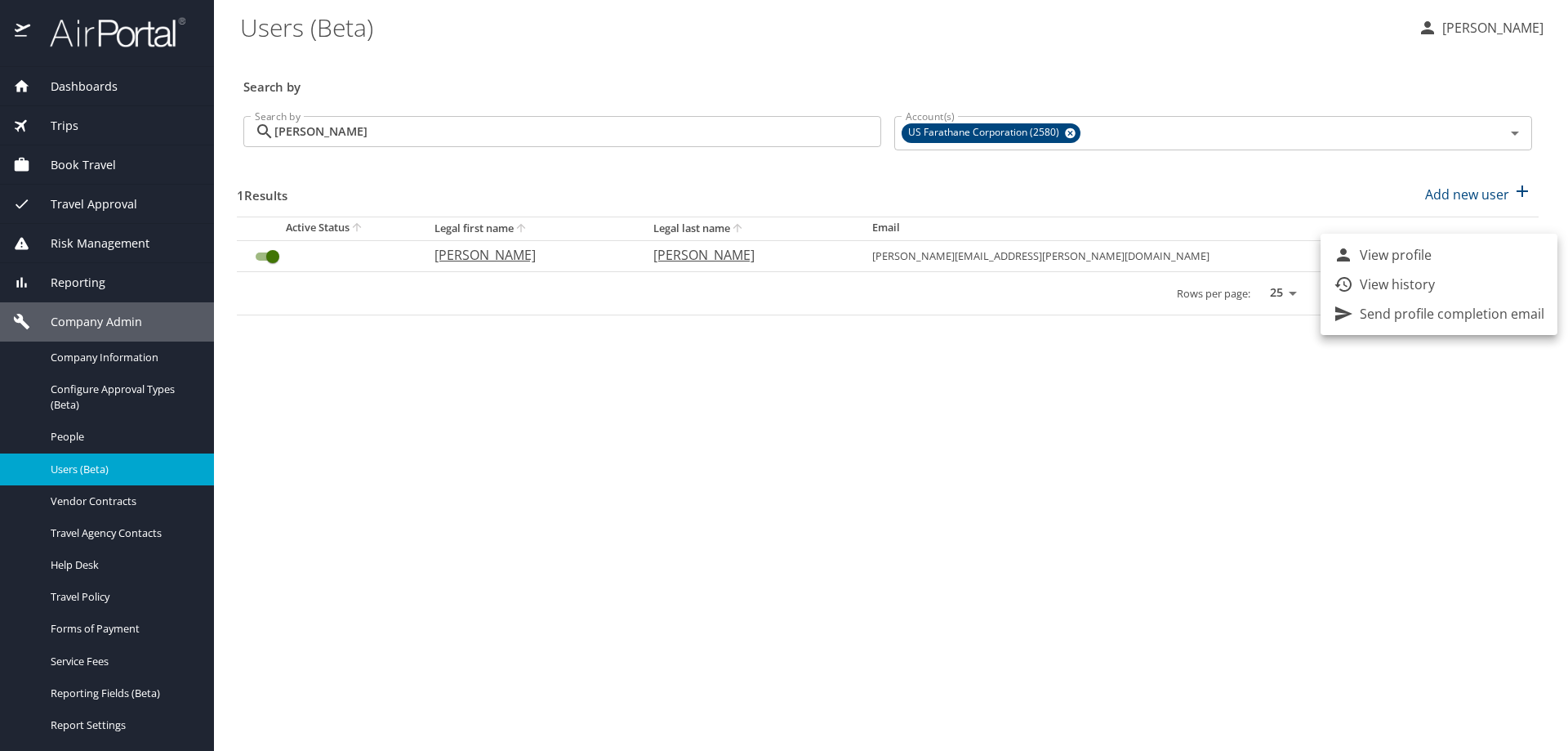
click at [1009, 467] on div at bounding box center [784, 375] width 1568 height 751
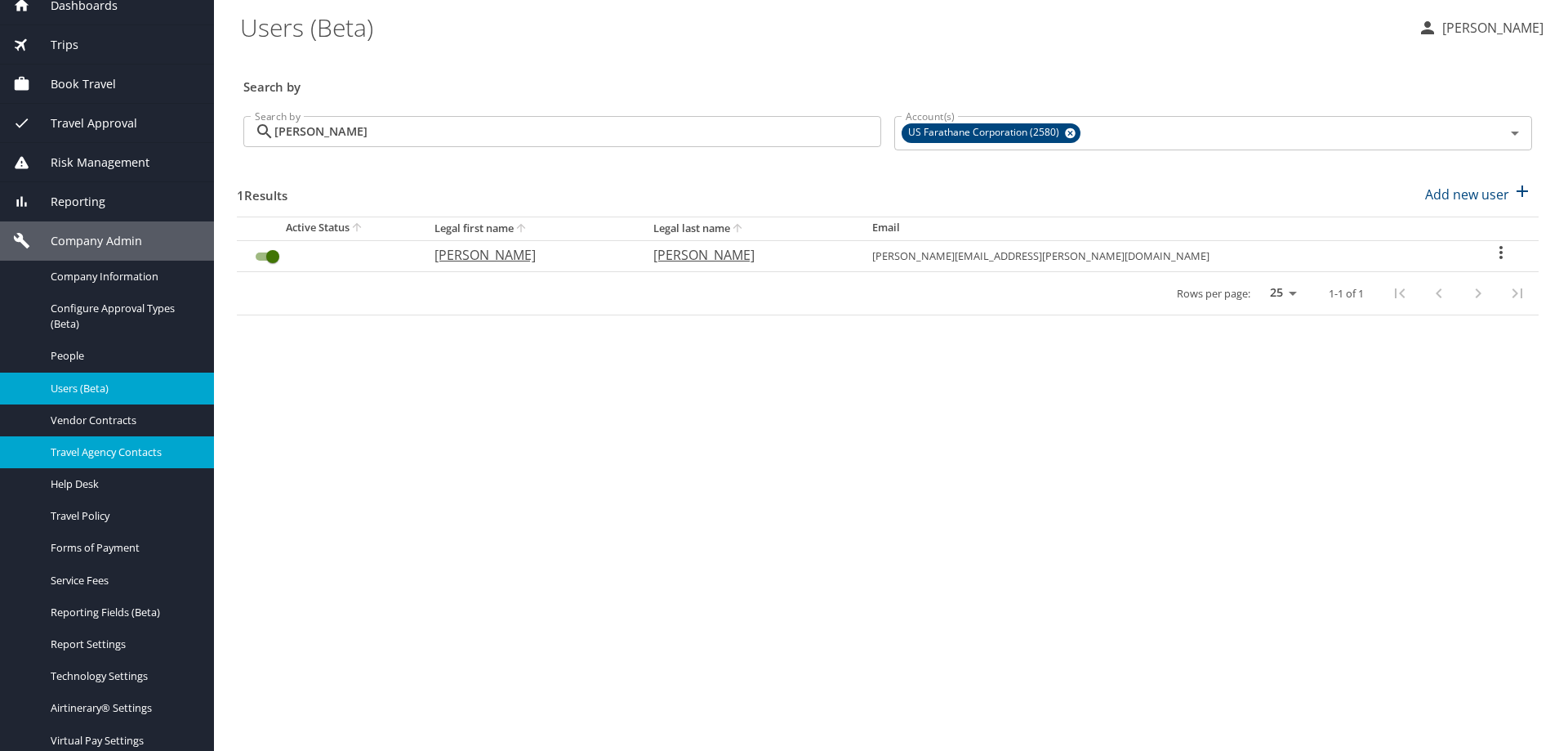
scroll to position [82, 0]
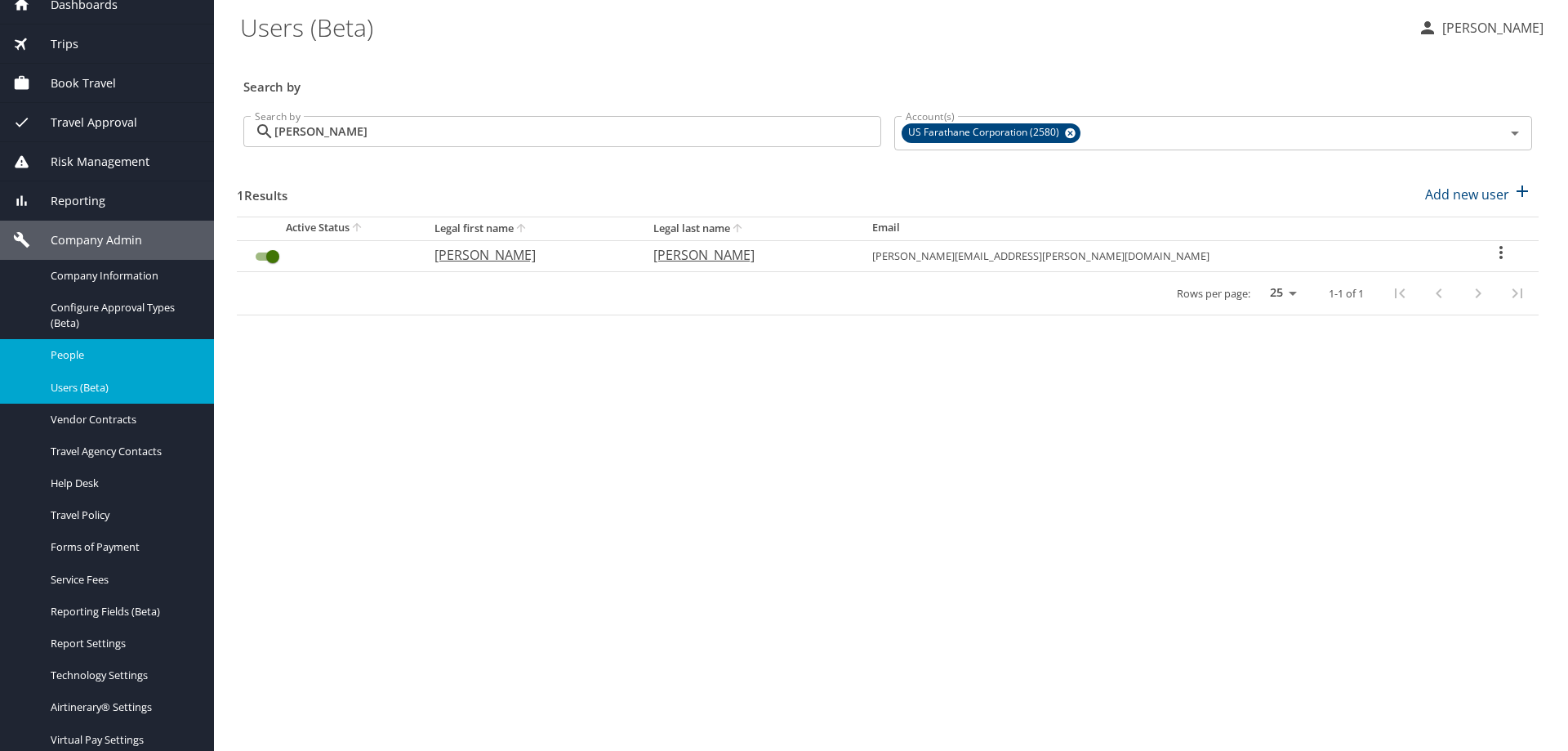
click at [77, 359] on span "People" at bounding box center [123, 355] width 144 height 16
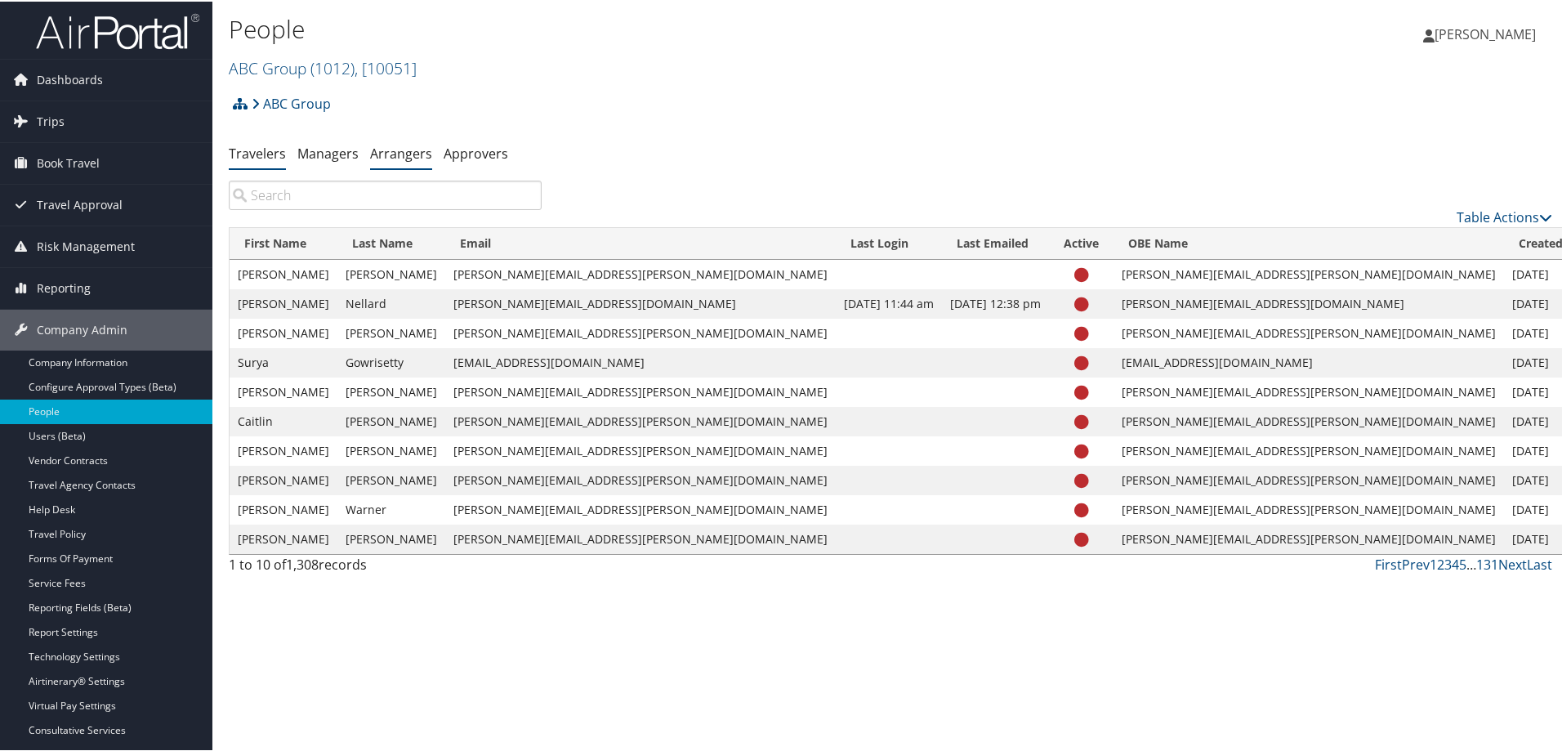
click at [398, 150] on link "Arrangers" at bounding box center [401, 152] width 62 height 18
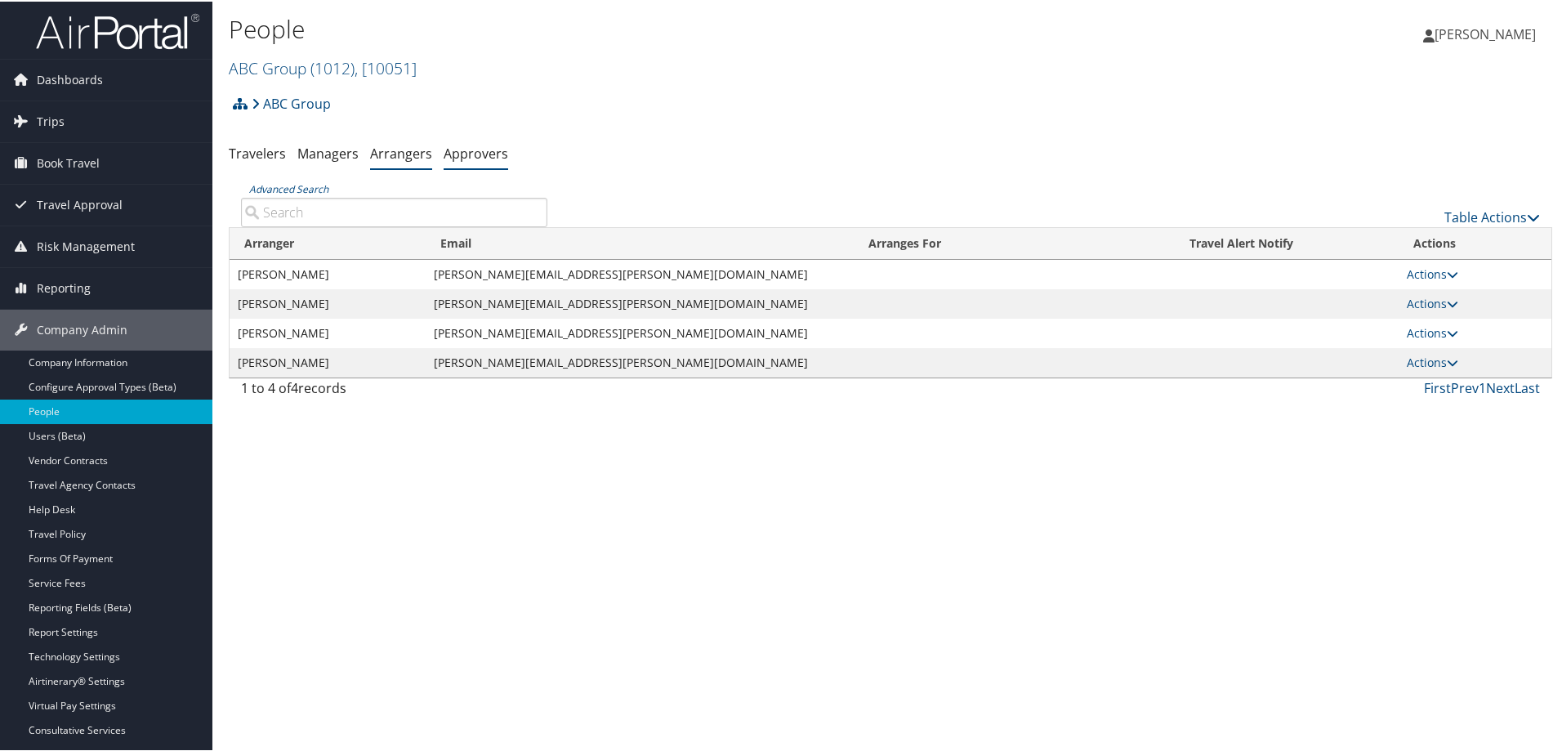
click at [471, 151] on link "Approvers" at bounding box center [476, 152] width 65 height 18
